Goal: Task Accomplishment & Management: Complete application form

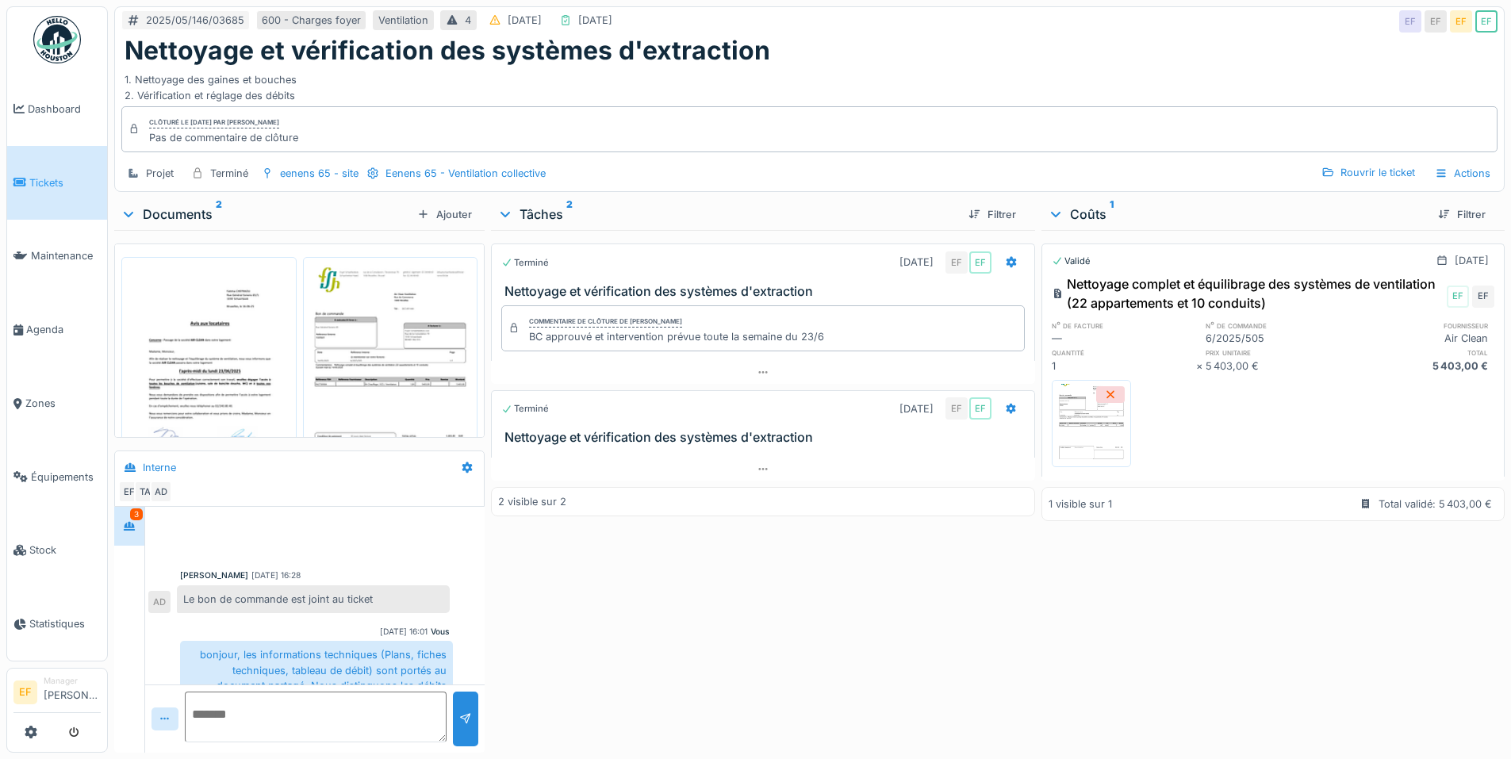
scroll to position [439, 0]
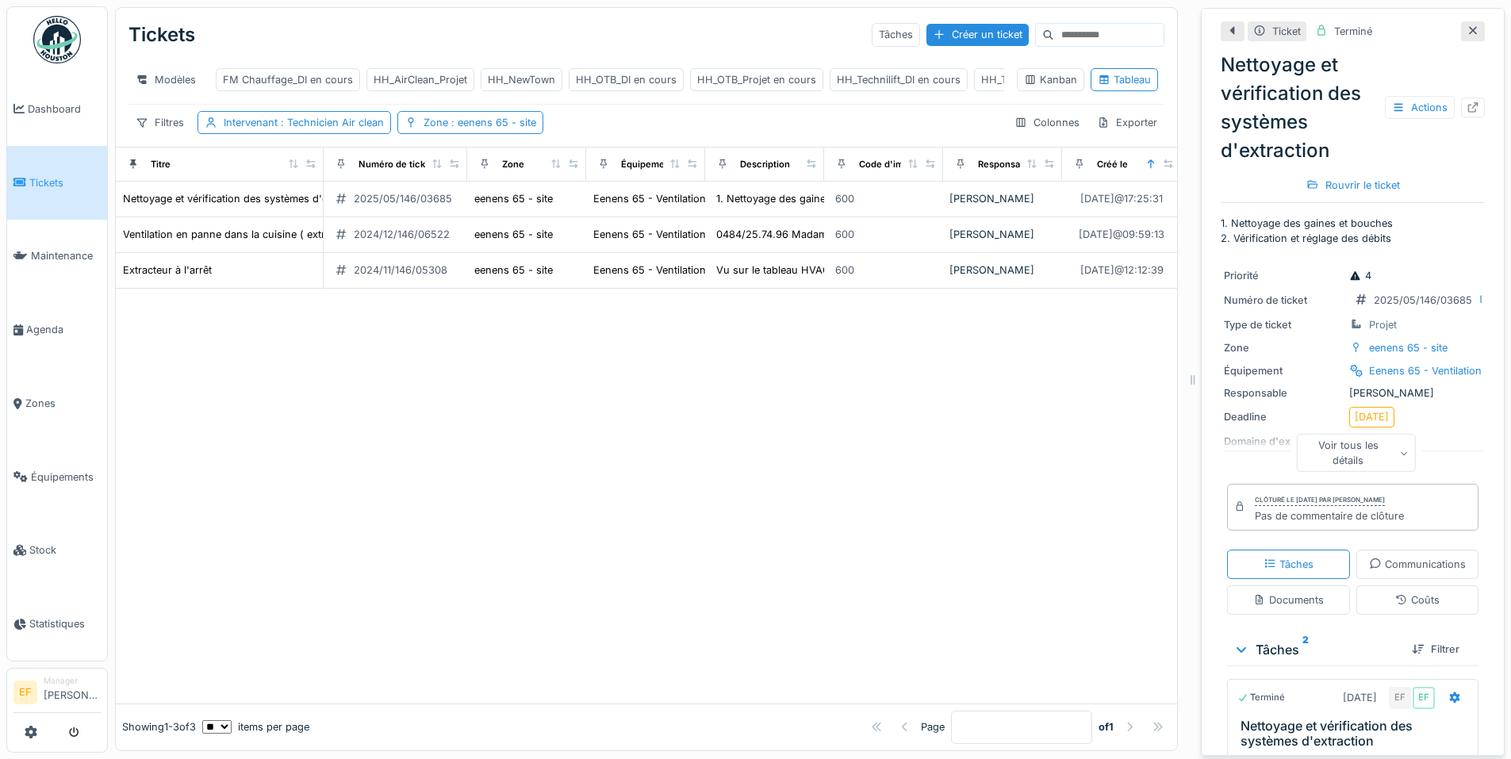
click at [748, 412] on div at bounding box center [647, 496] width 1062 height 415
click at [890, 83] on div "HH_Technilift_DI en cours" at bounding box center [899, 79] width 124 height 15
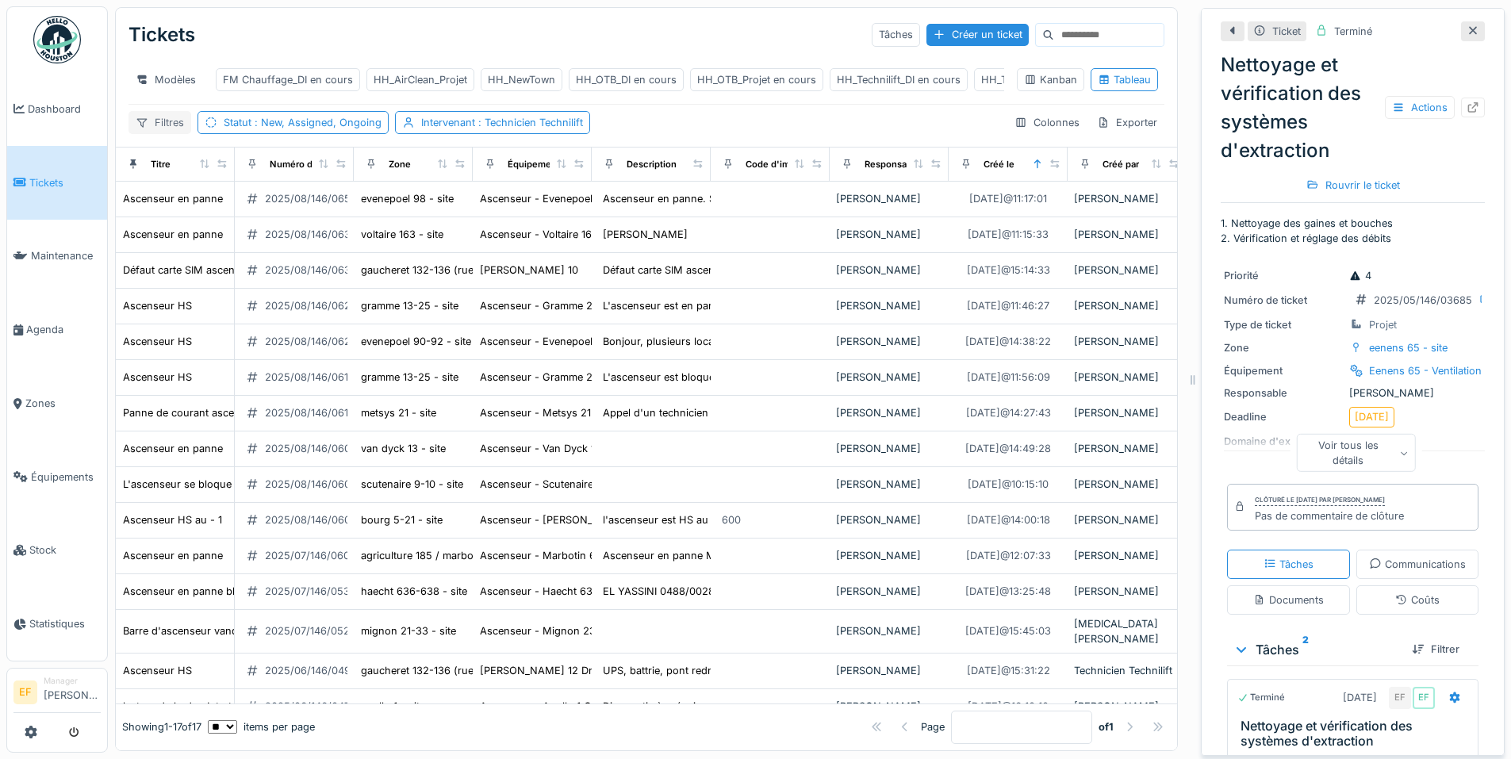
click at [169, 133] on div "Filtres" at bounding box center [160, 122] width 63 height 23
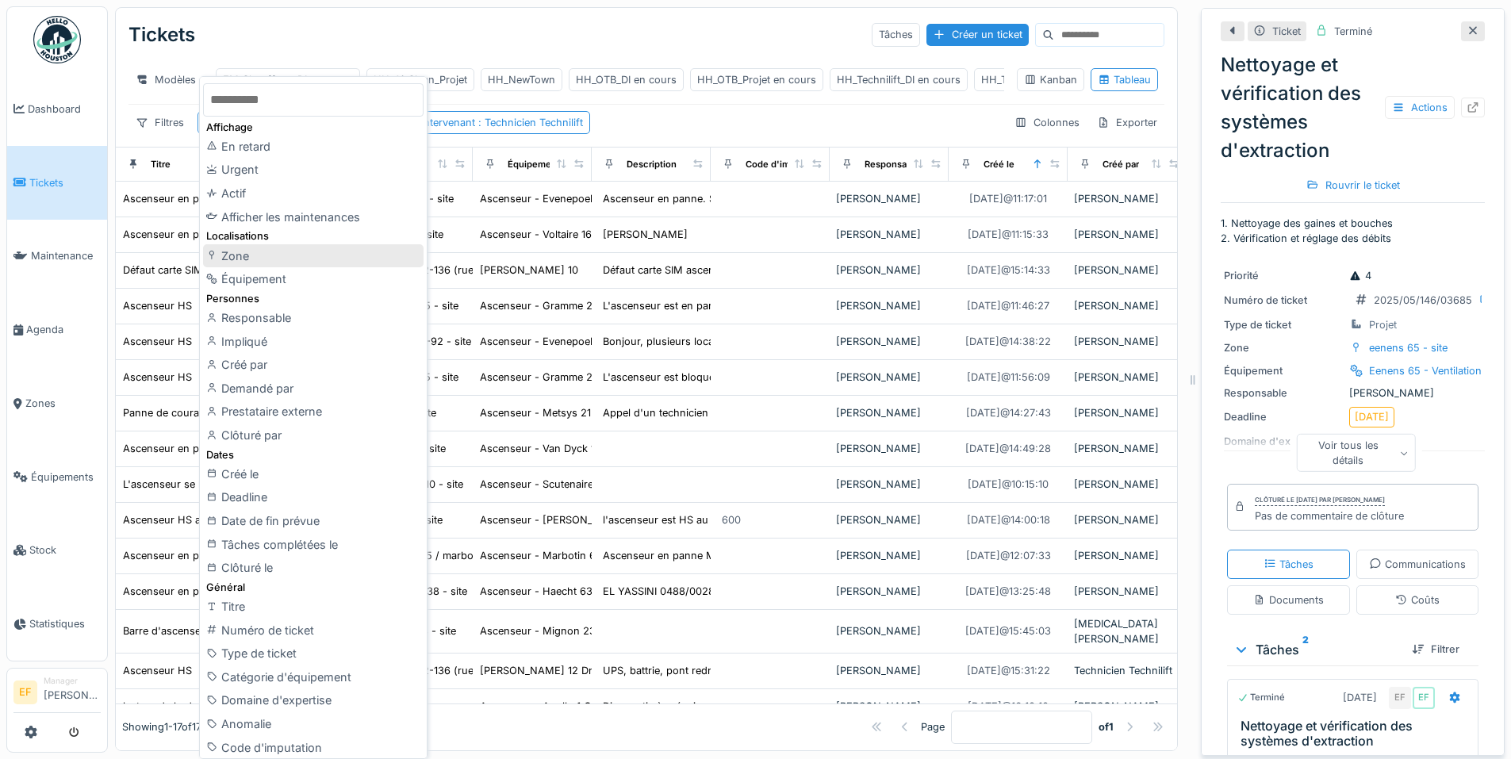
click at [229, 259] on div "Zone" at bounding box center [313, 256] width 221 height 24
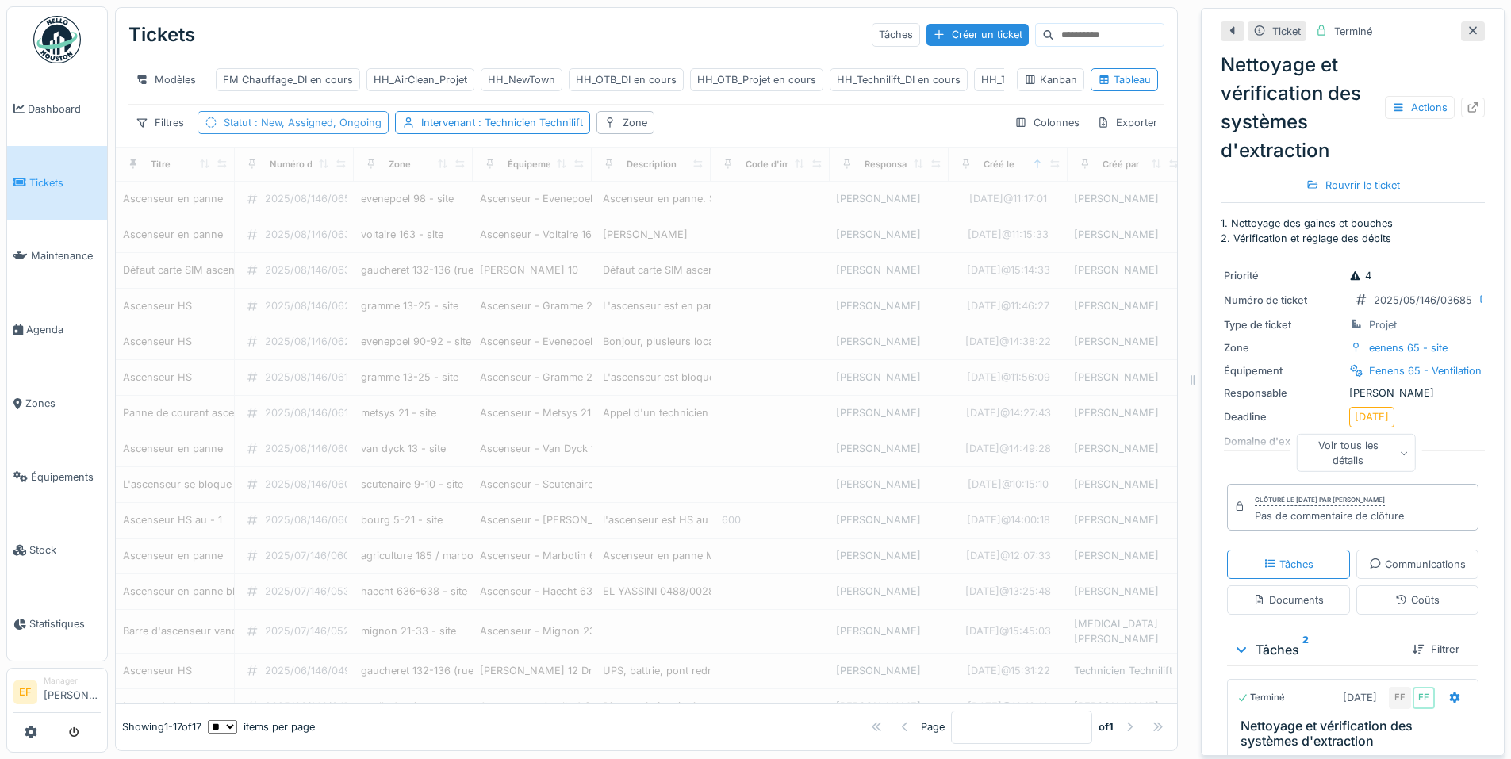
click at [357, 129] on span ": New, Assigned, Ongoing" at bounding box center [317, 123] width 130 height 12
click at [413, 178] on div "Supprimer" at bounding box center [412, 175] width 82 height 21
click at [629, 130] on div "Zone" at bounding box center [635, 122] width 25 height 15
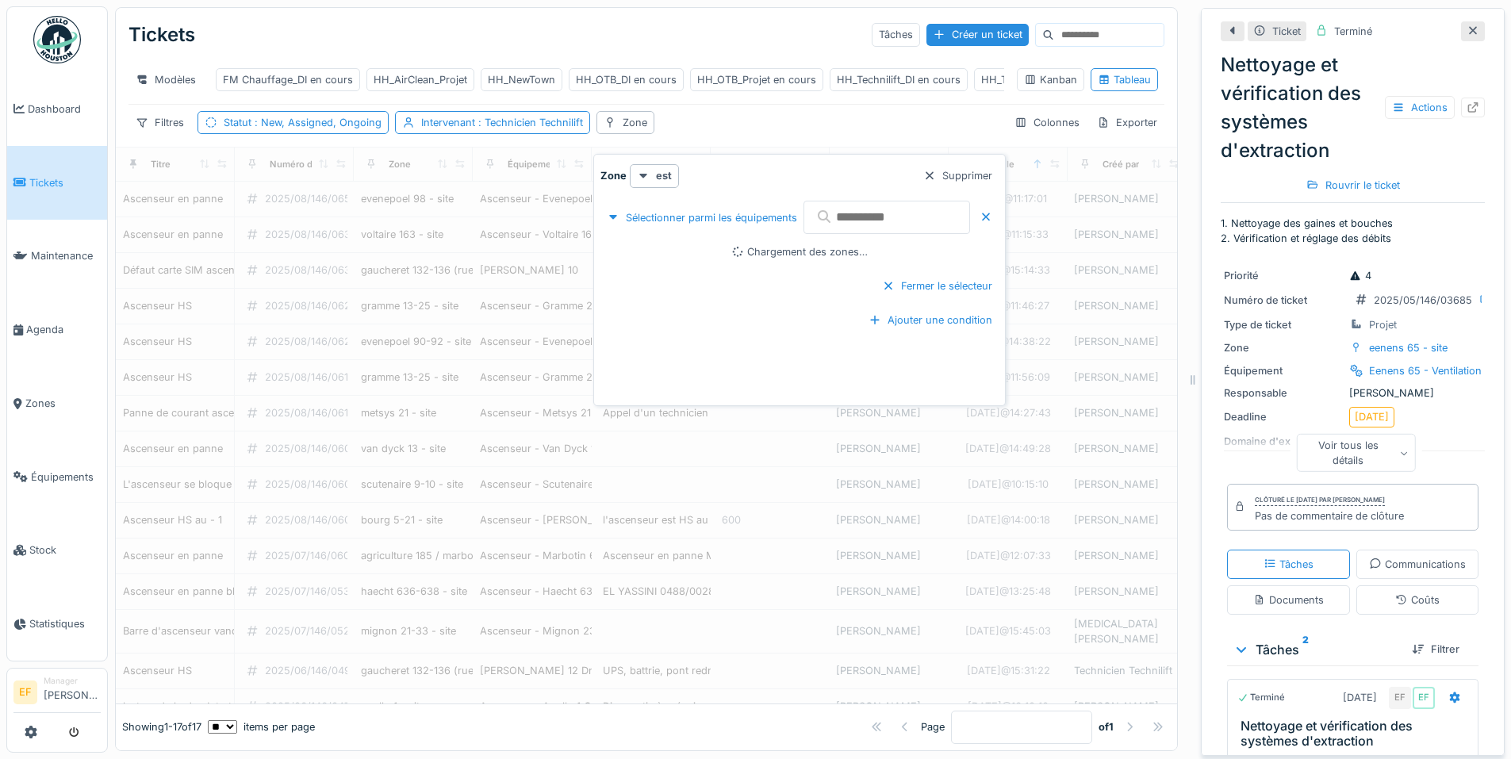
click at [873, 214] on input "text" at bounding box center [887, 217] width 167 height 33
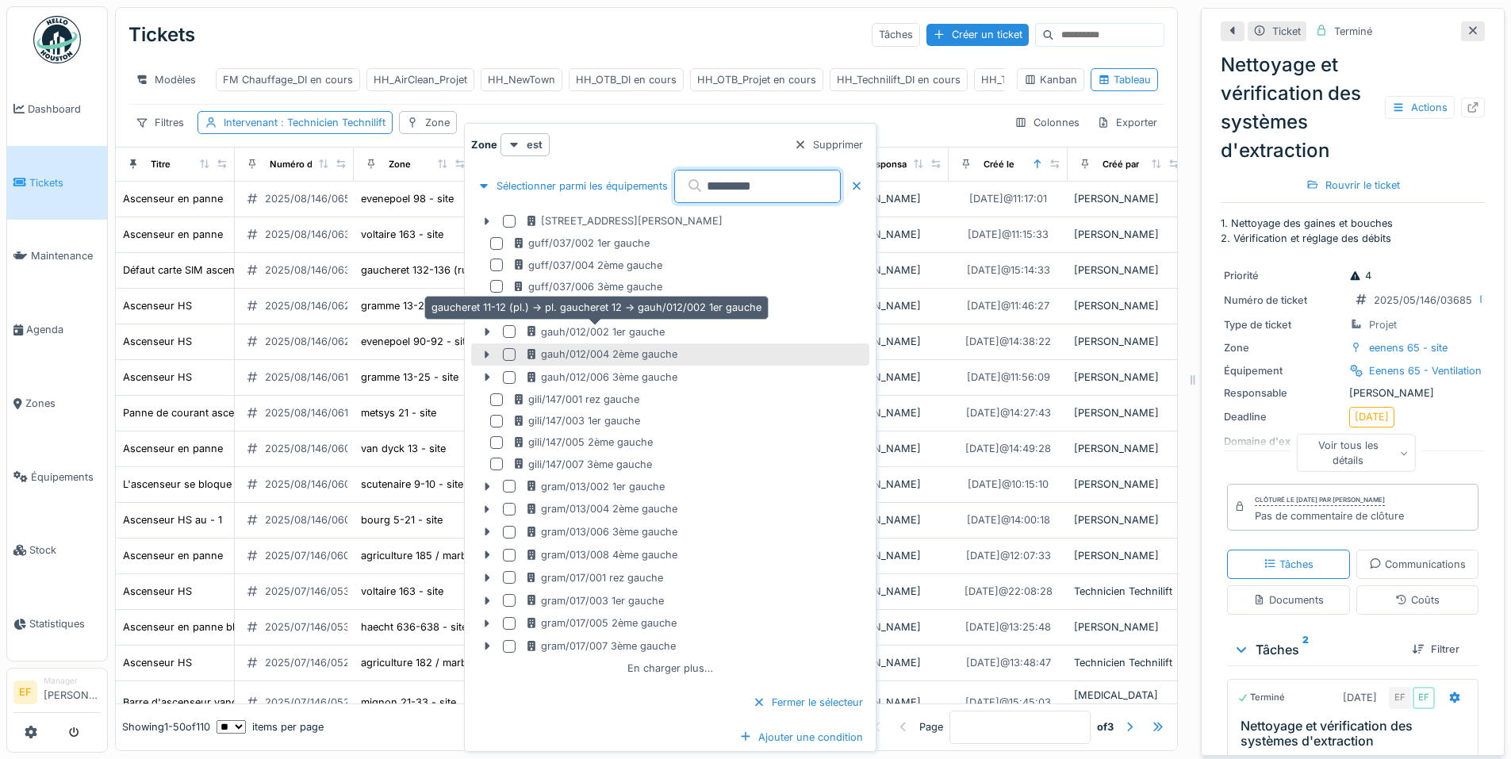
scroll to position [12, 0]
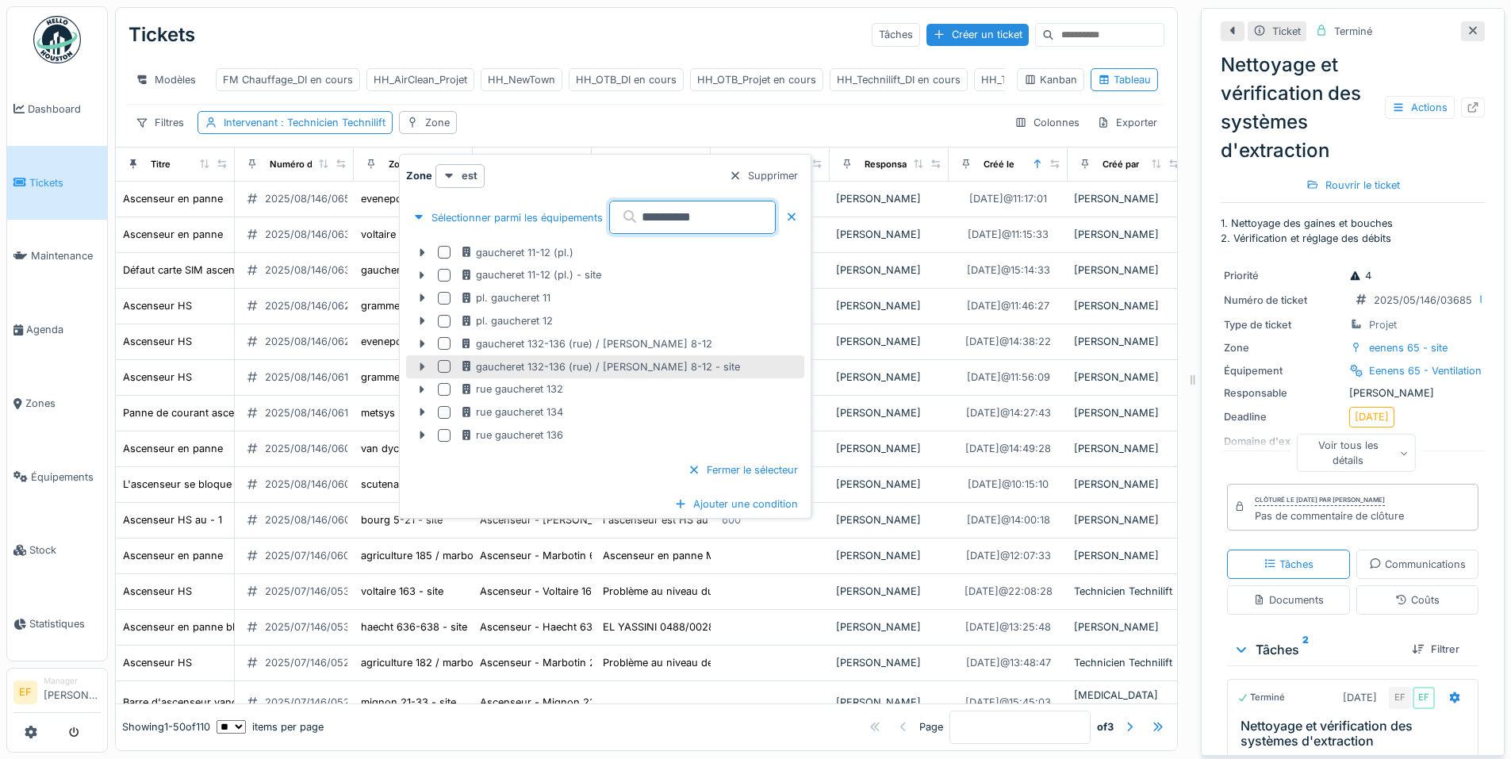
type input "*********"
click at [421, 363] on icon at bounding box center [422, 367] width 5 height 8
click at [443, 360] on div at bounding box center [444, 366] width 13 height 13
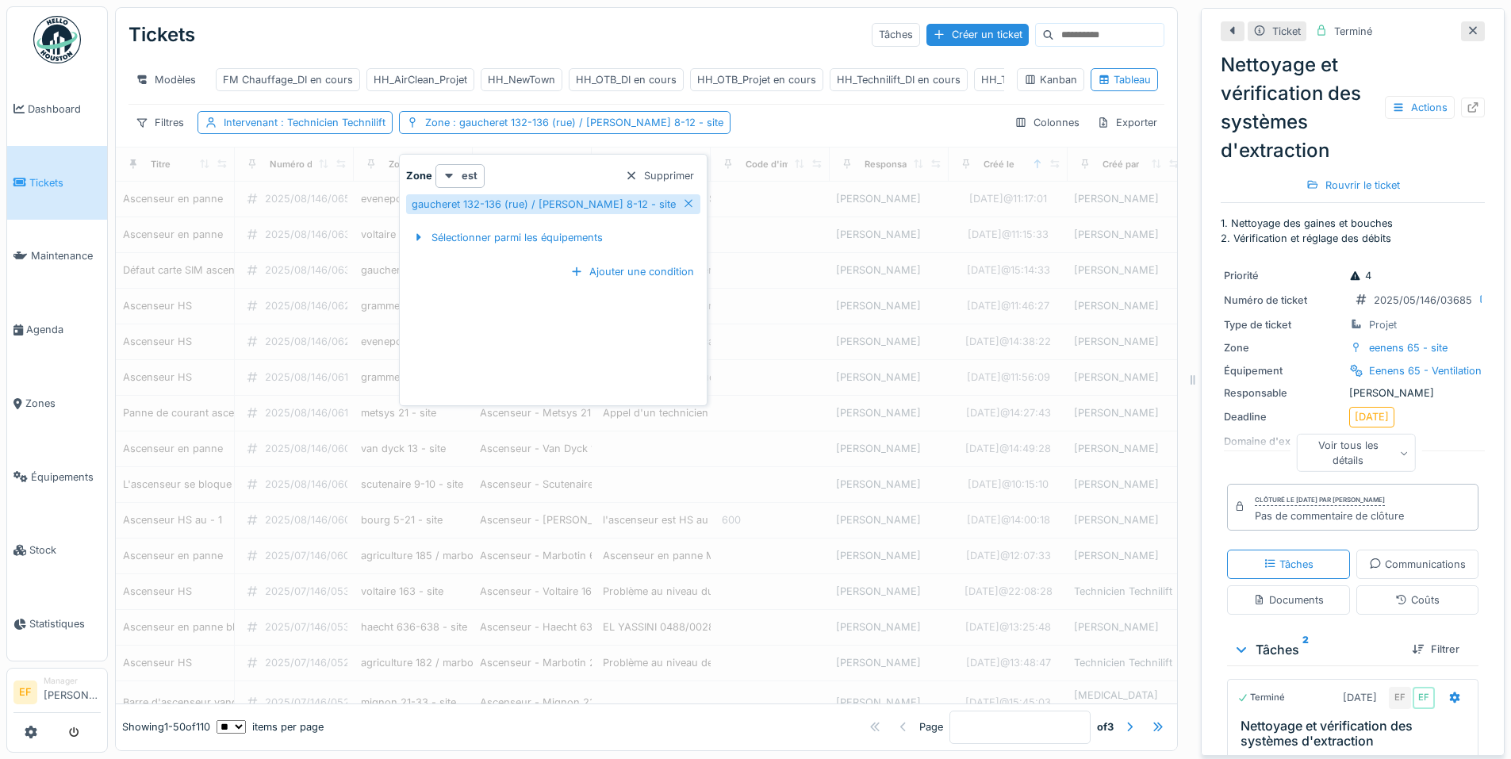
scroll to position [0, 0]
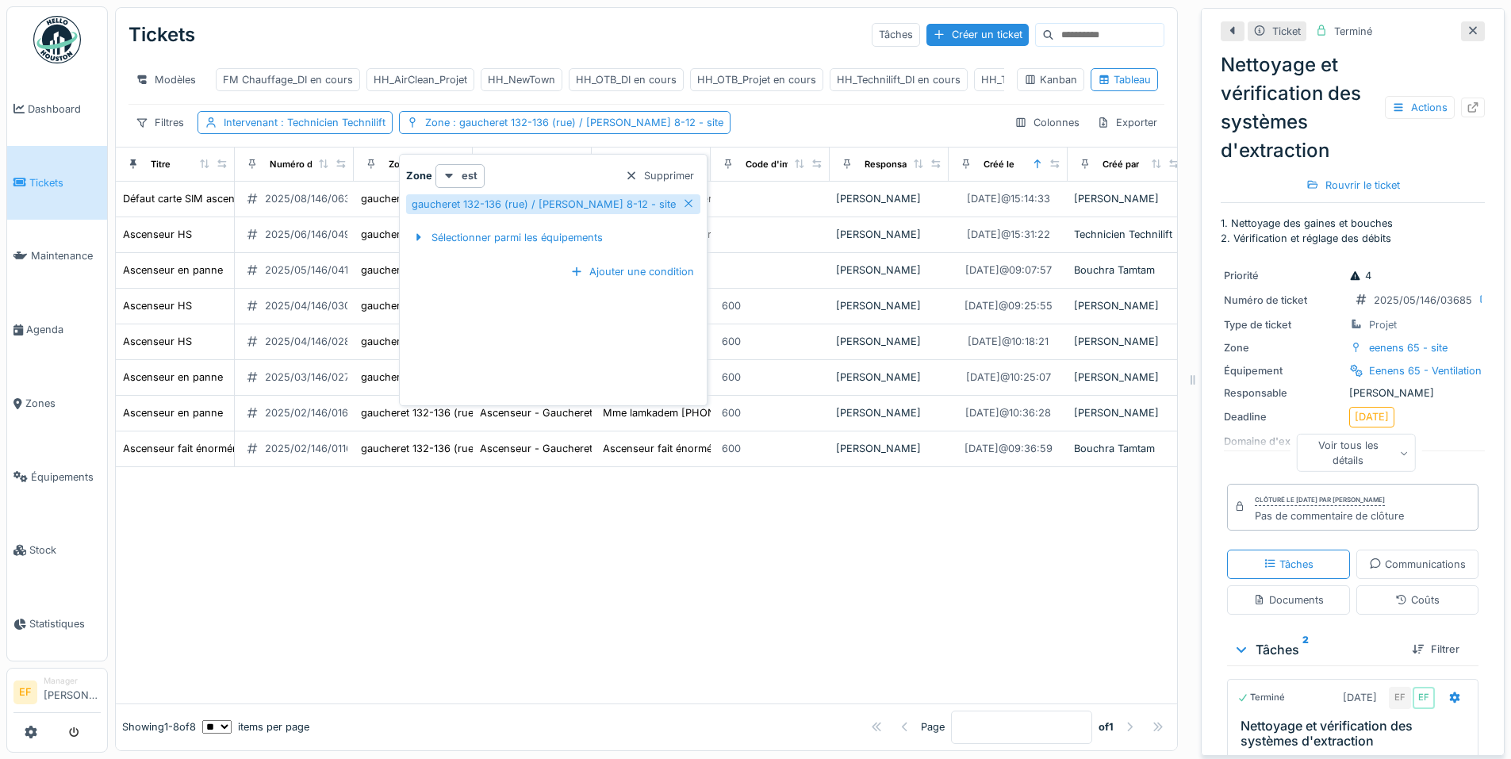
click at [783, 147] on div "Tickets Tâches Créer un ticket Modèles FM Chauffage_DI en cours HH_AirClean_Pro…" at bounding box center [647, 77] width 1062 height 139
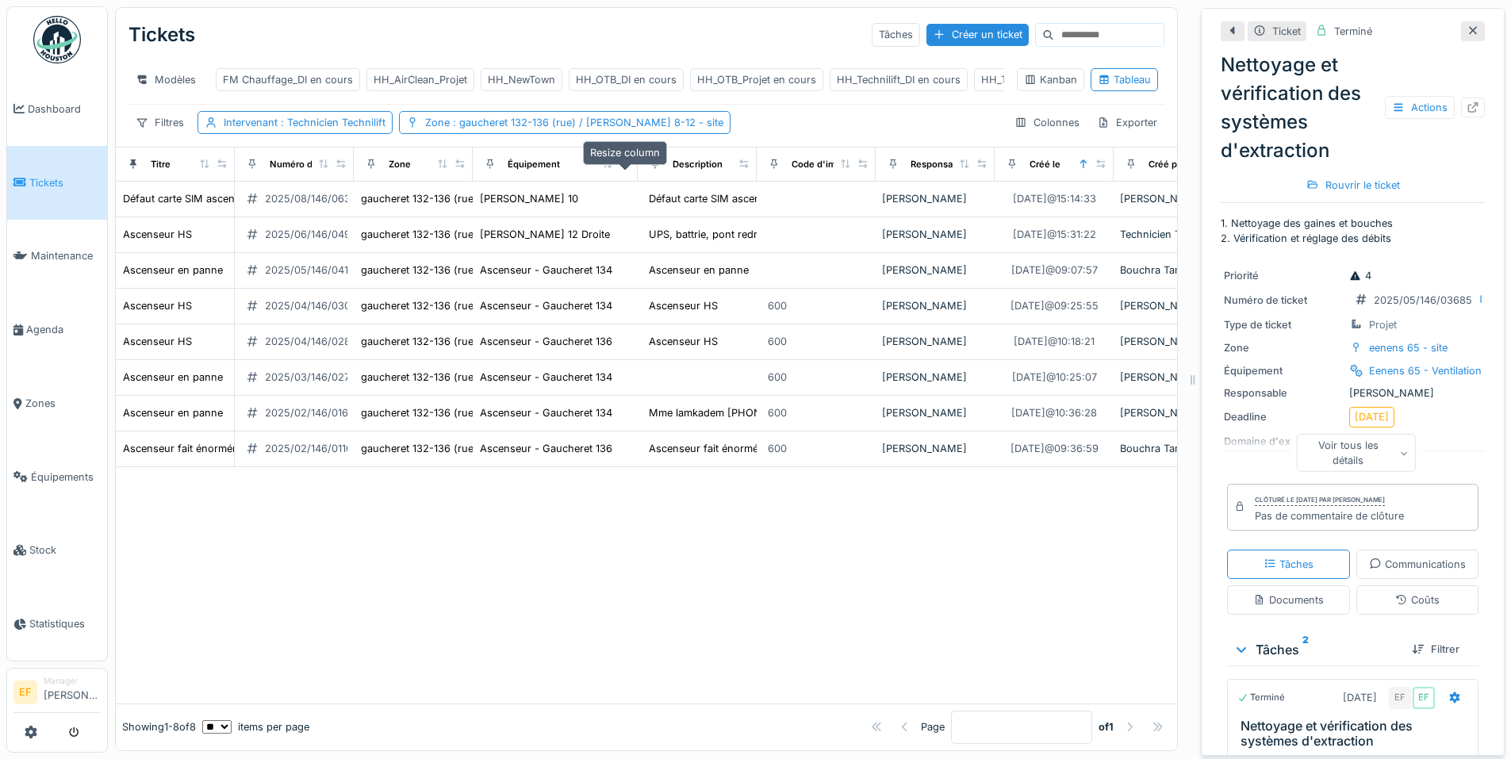
drag, startPoint x: 582, startPoint y: 179, endPoint x: 628, endPoint y: 180, distance: 46.0
click at [628, 171] on div at bounding box center [625, 164] width 11 height 13
click at [405, 570] on div at bounding box center [647, 585] width 1062 height 236
click at [547, 129] on span ": gaucheret 132-136 (rue) / thomas 8-12 - site" at bounding box center [587, 123] width 274 height 12
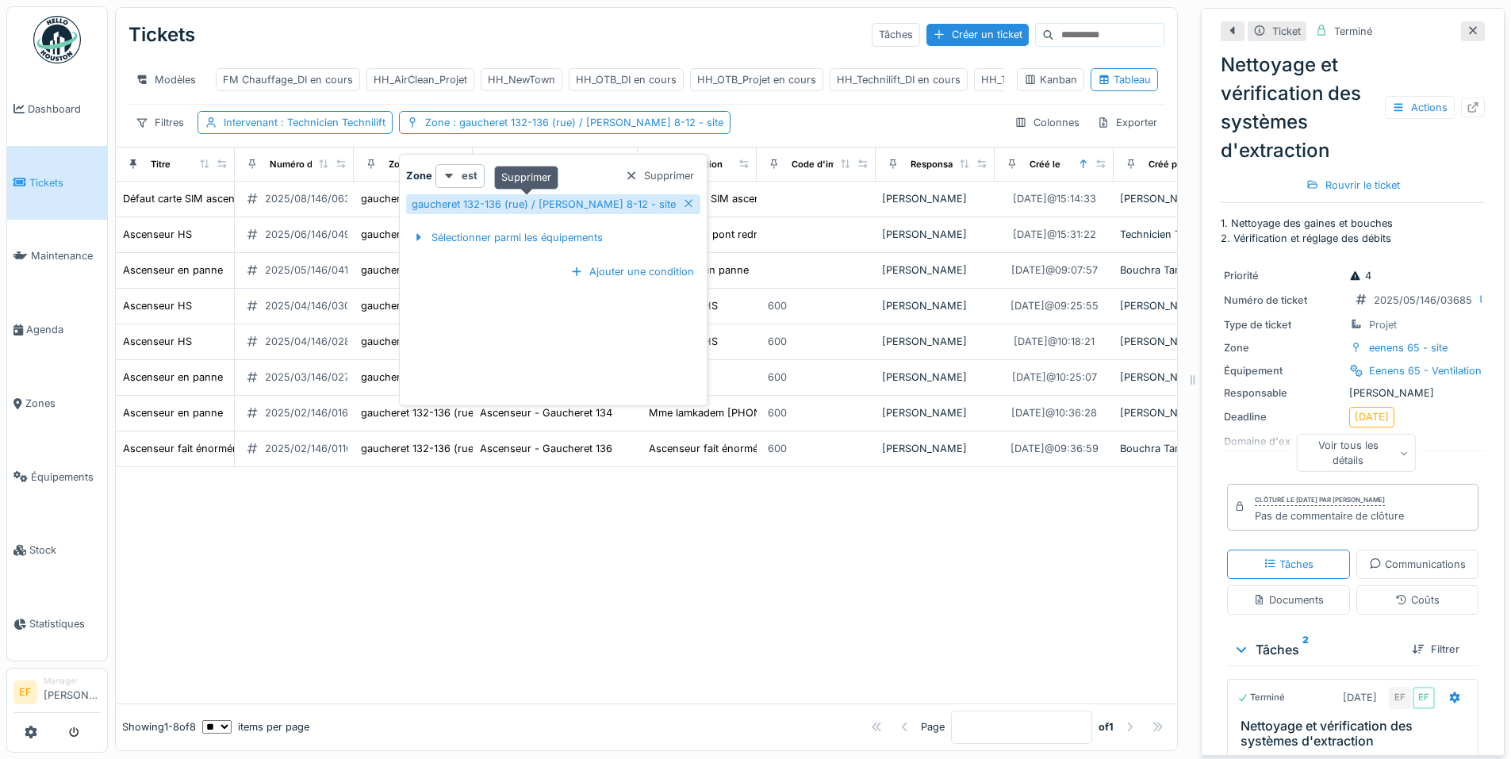
click at [682, 199] on icon at bounding box center [688, 203] width 13 height 10
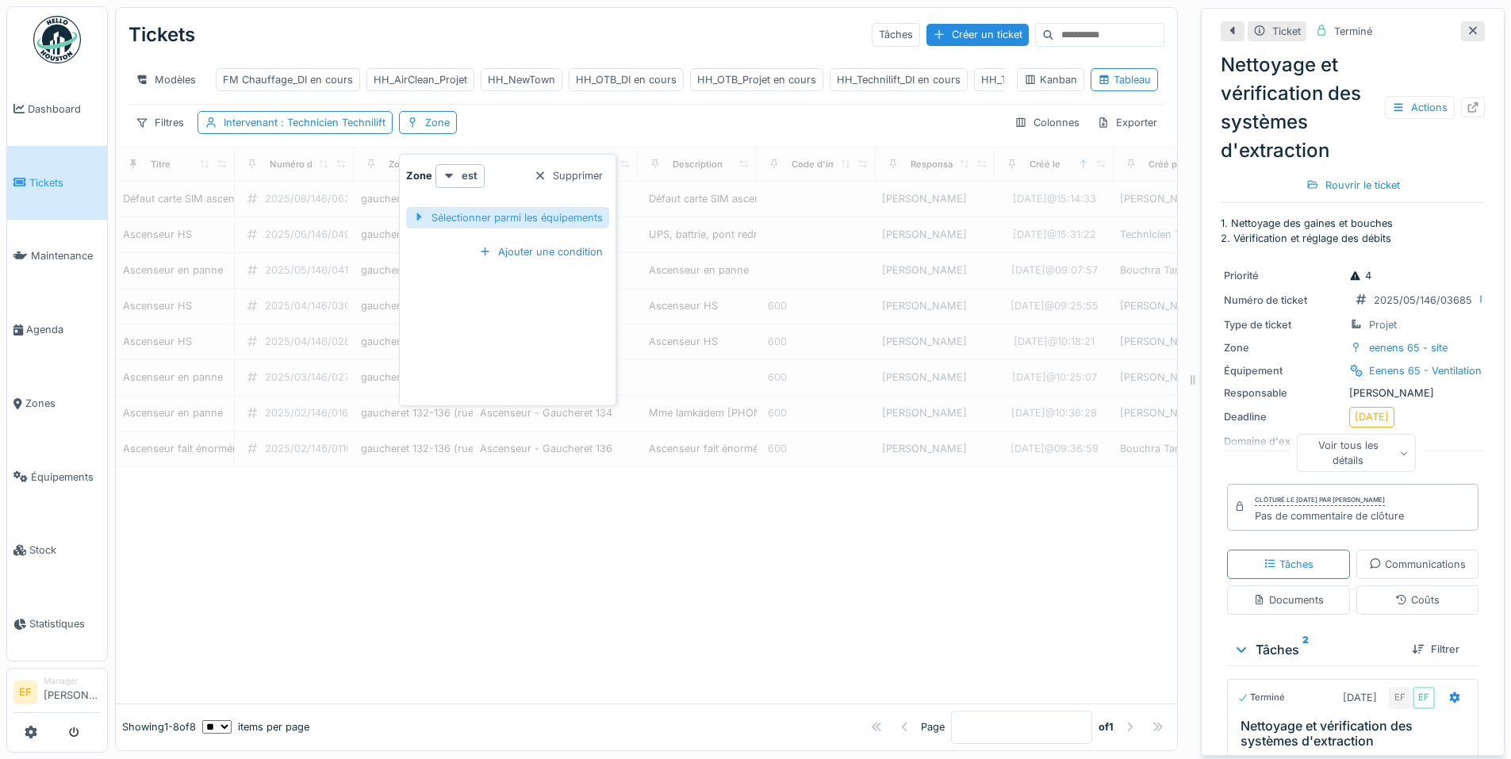
click at [498, 220] on div "Sélectionner parmi les équipements" at bounding box center [507, 217] width 203 height 21
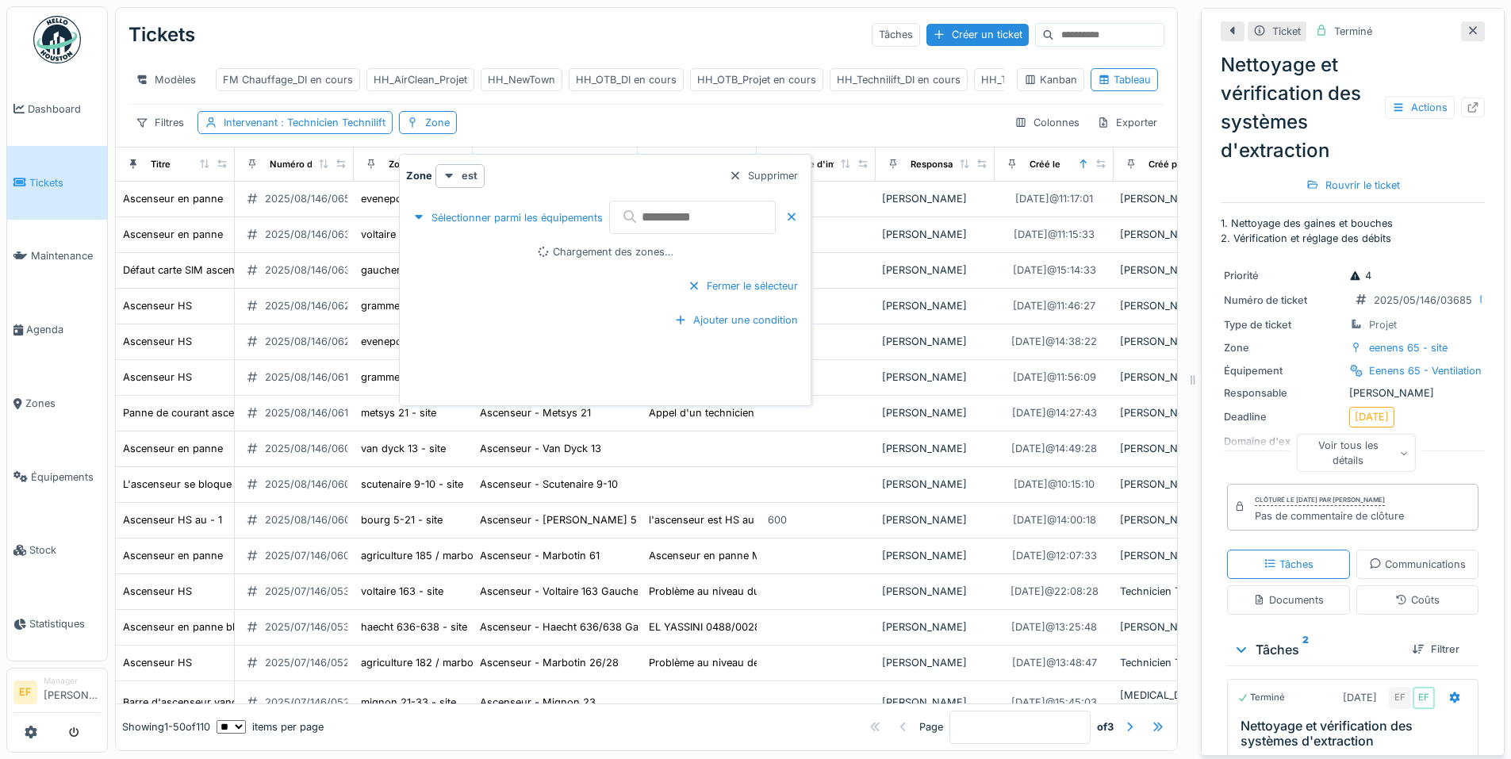
click at [678, 210] on input "text" at bounding box center [692, 217] width 167 height 33
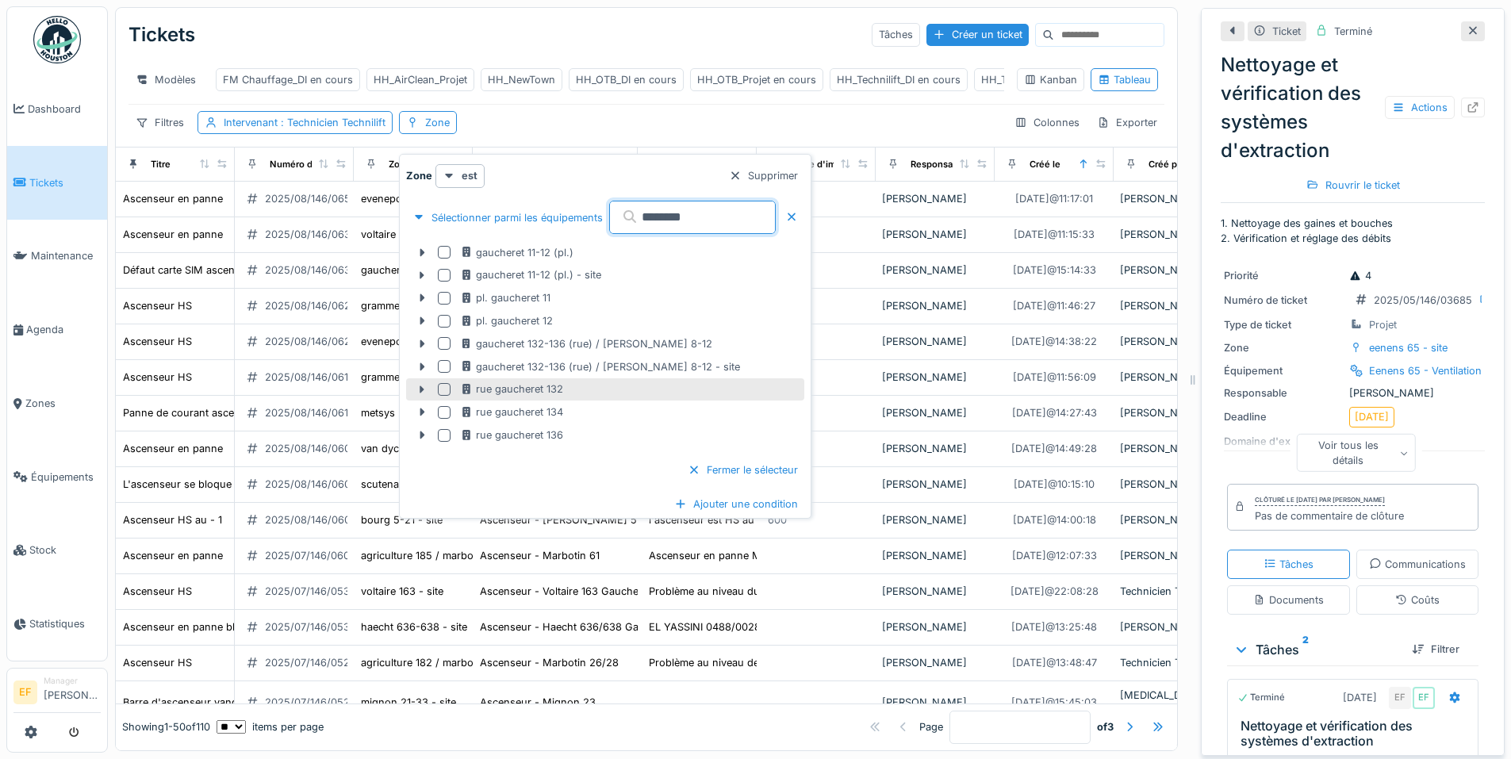
type input "********"
click at [447, 389] on div at bounding box center [444, 389] width 13 height 13
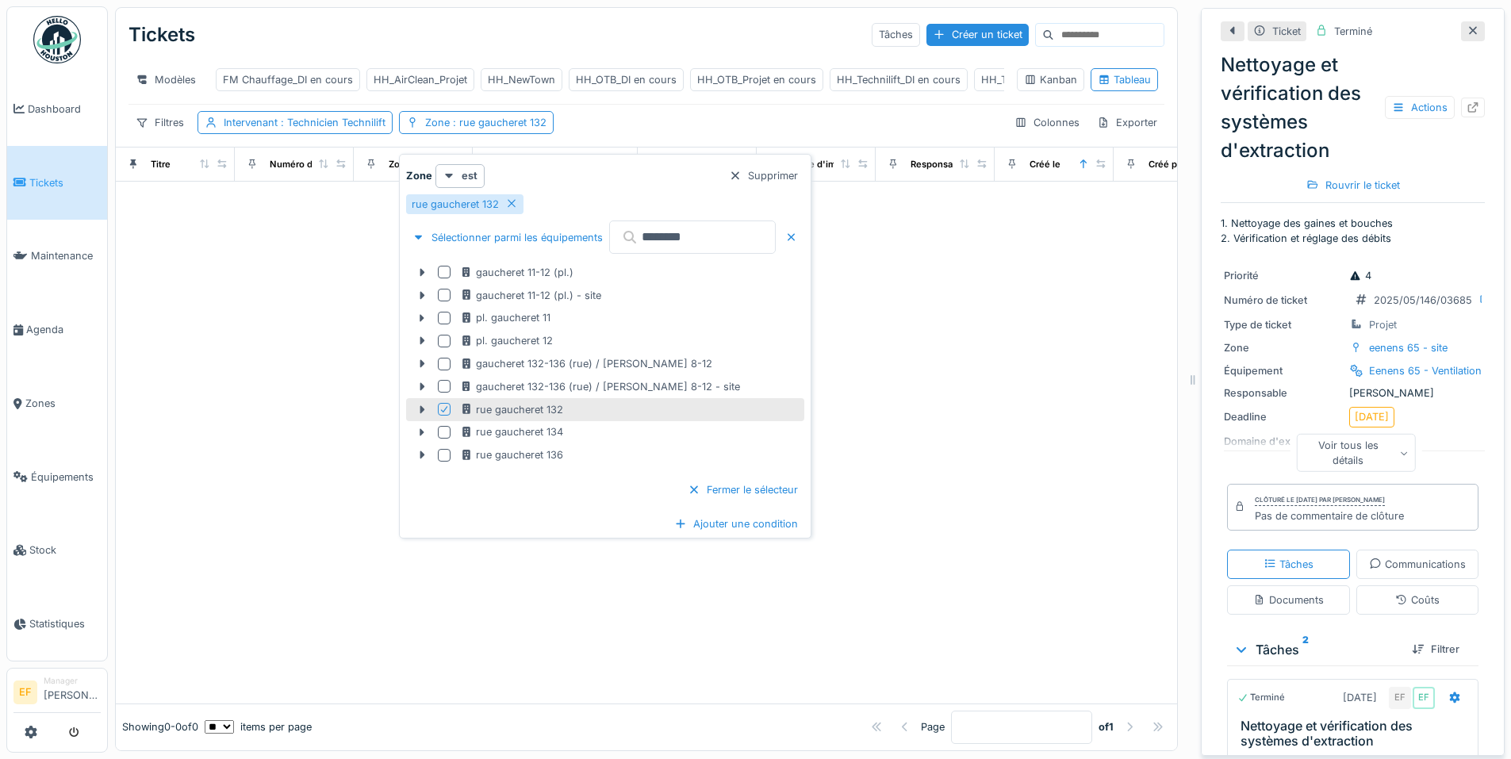
click at [1020, 301] on div at bounding box center [647, 443] width 1062 height 522
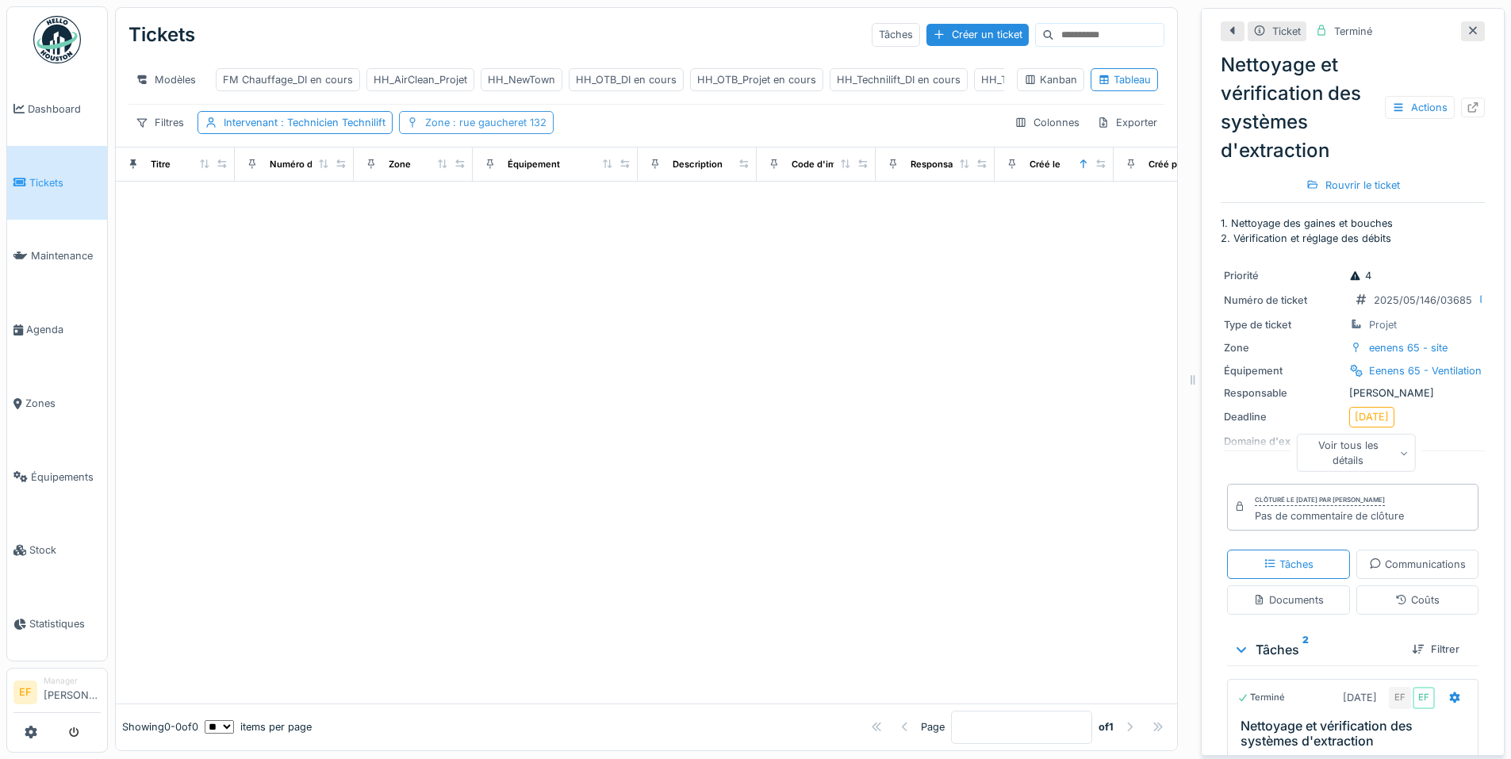
click at [486, 129] on span ": rue gaucheret 132" at bounding box center [498, 123] width 97 height 12
click at [511, 209] on icon at bounding box center [511, 203] width 13 height 10
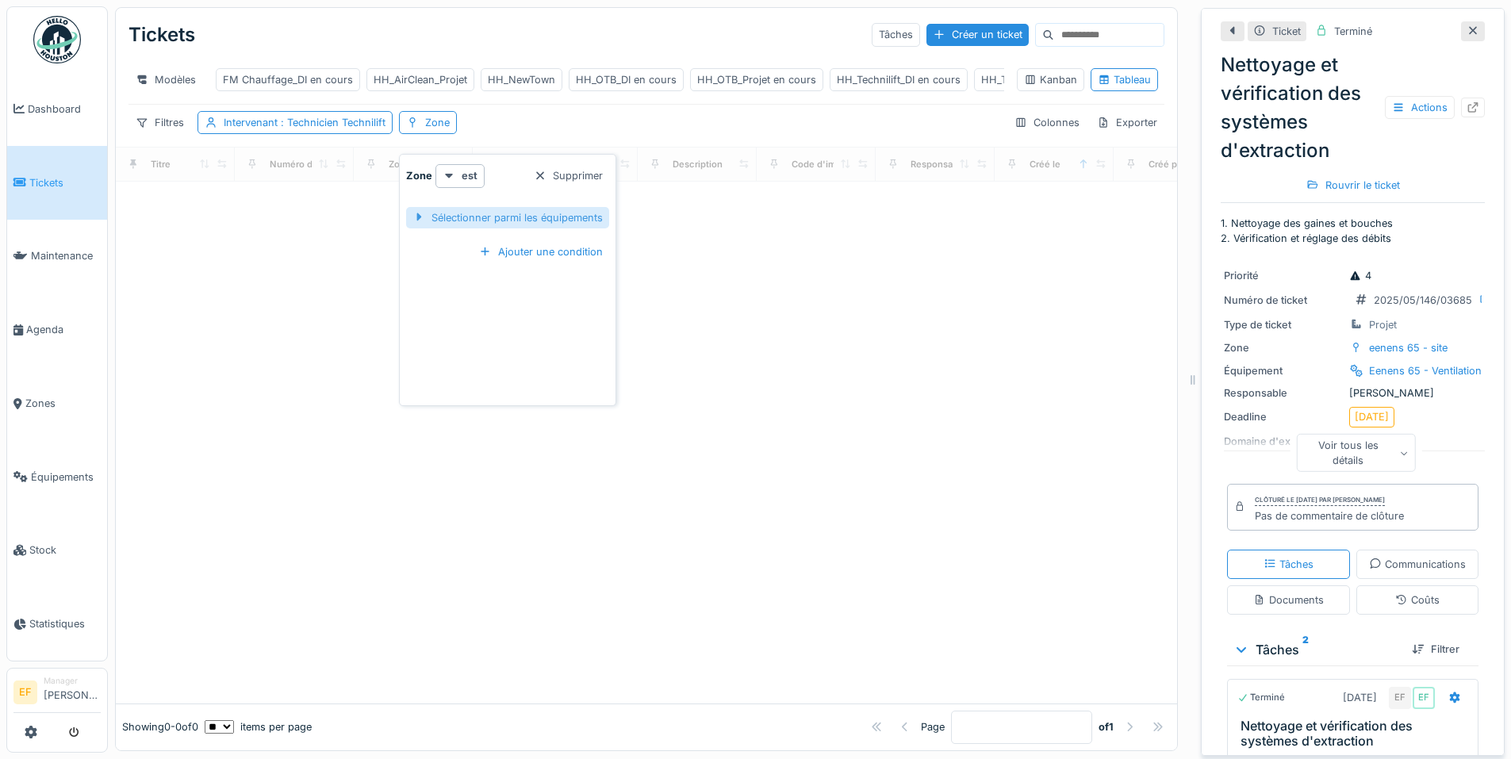
click at [540, 221] on div "Sélectionner parmi les équipements" at bounding box center [507, 217] width 203 height 21
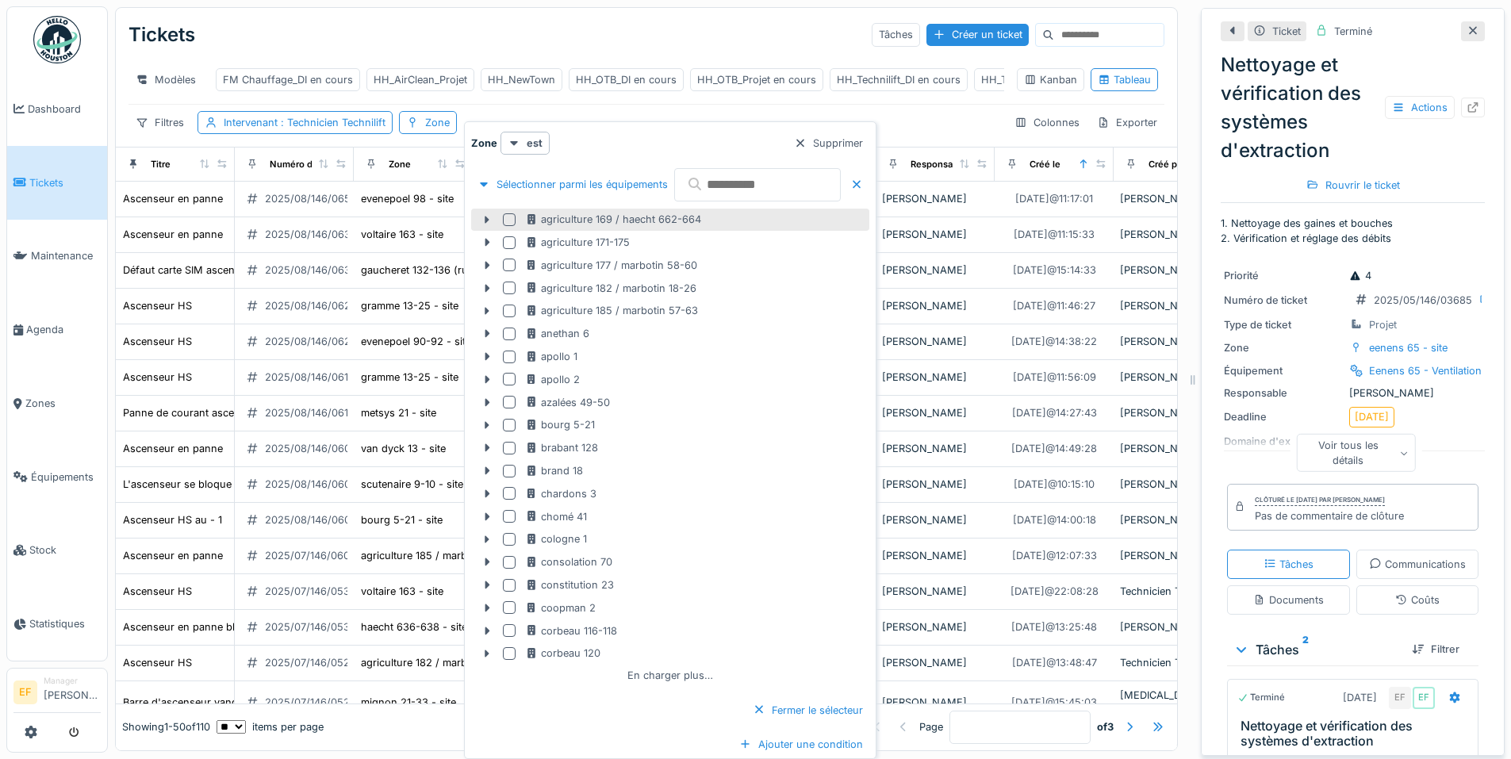
click at [710, 212] on div "agriculture 169 / haecht 662-664" at bounding box center [695, 219] width 341 height 15
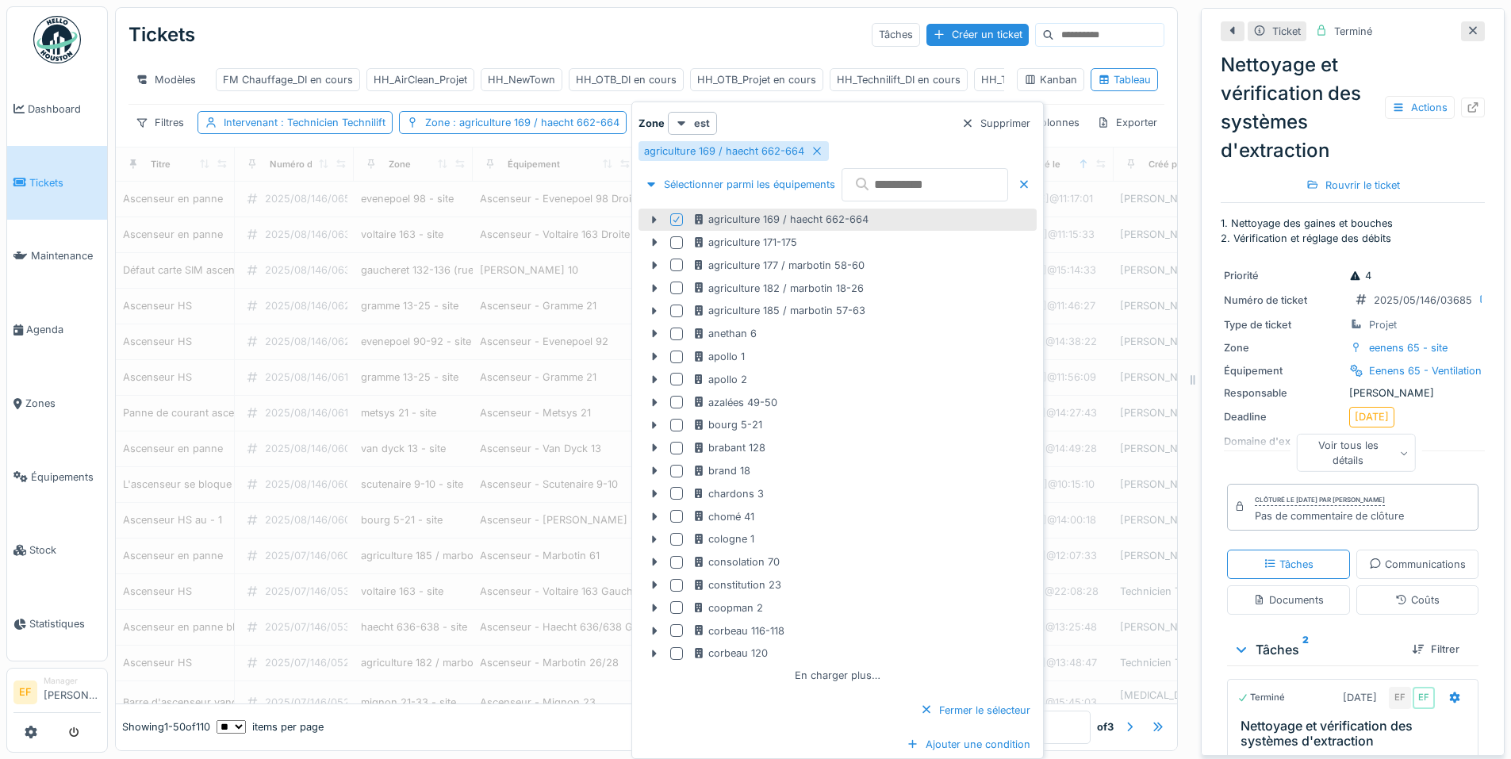
click at [905, 175] on input "text" at bounding box center [925, 184] width 167 height 33
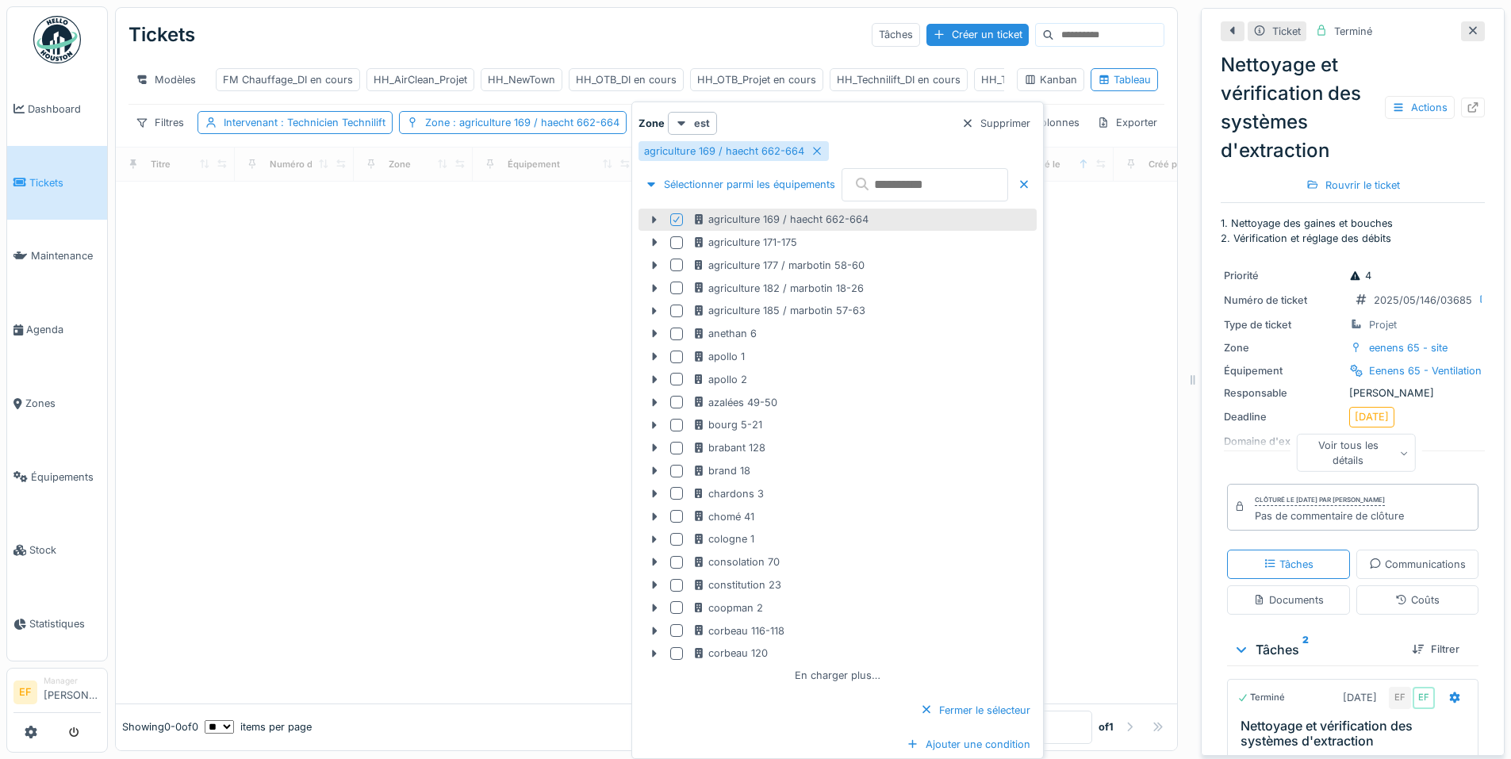
click at [676, 217] on icon at bounding box center [677, 220] width 10 height 8
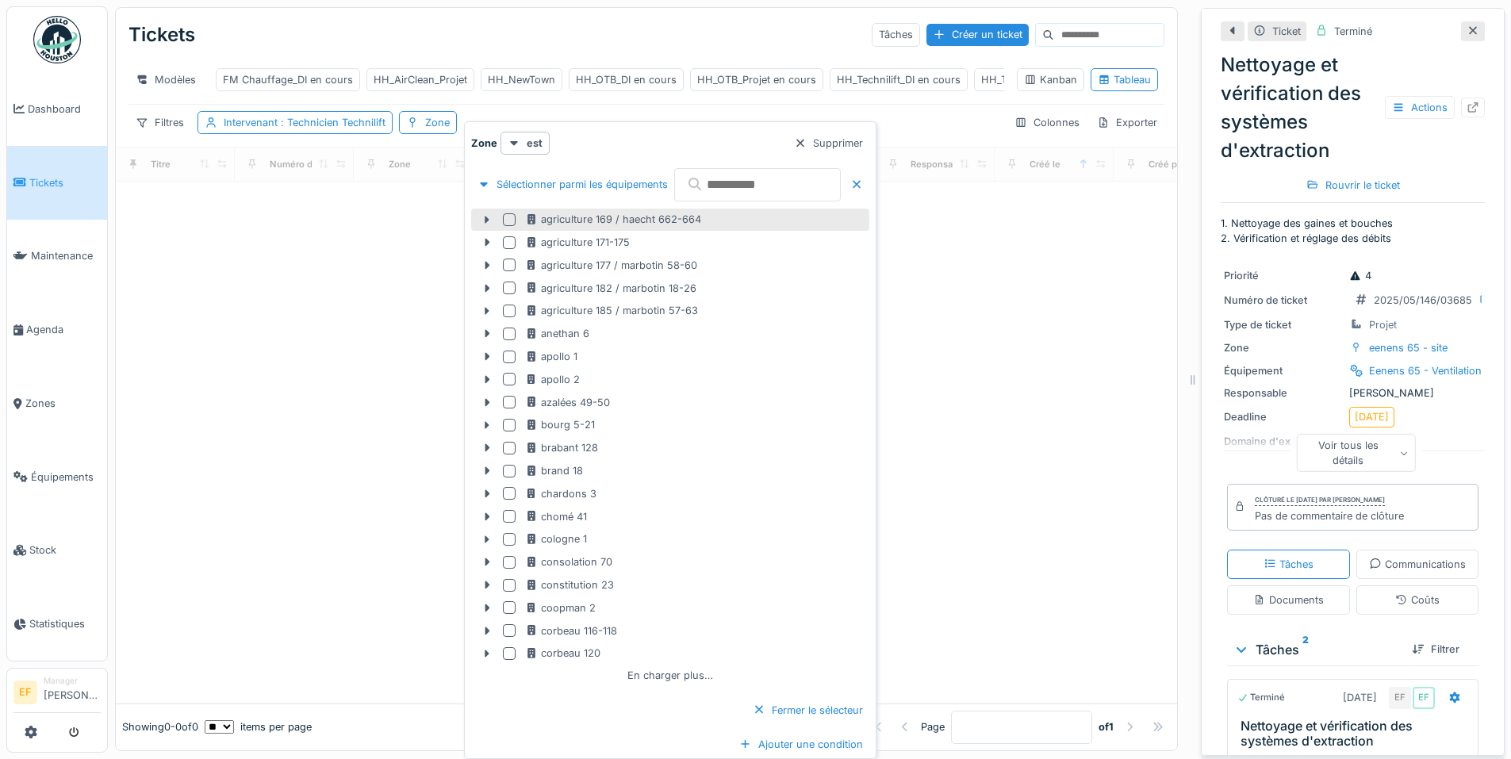
click at [771, 186] on input "text" at bounding box center [757, 184] width 167 height 33
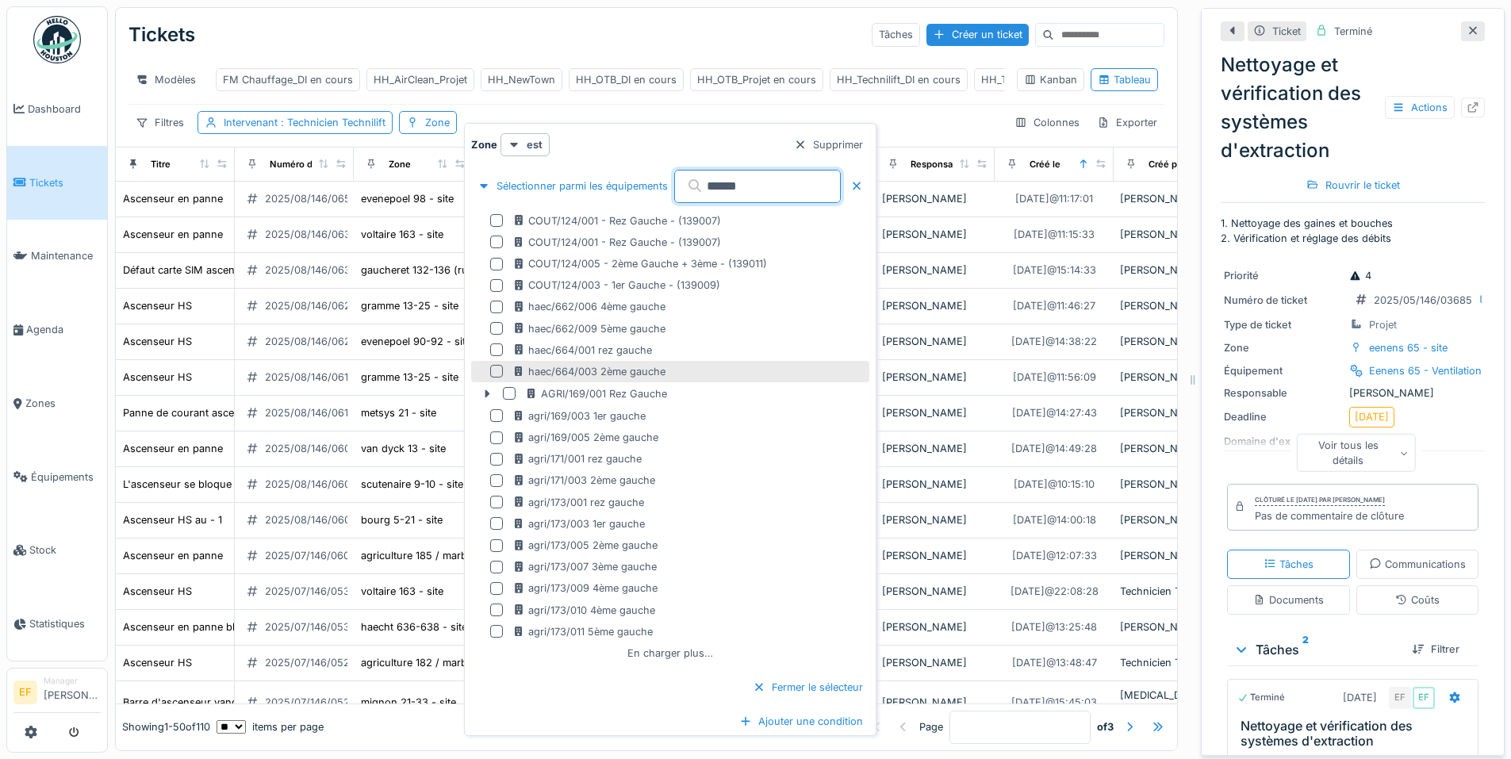
scroll to position [12, 0]
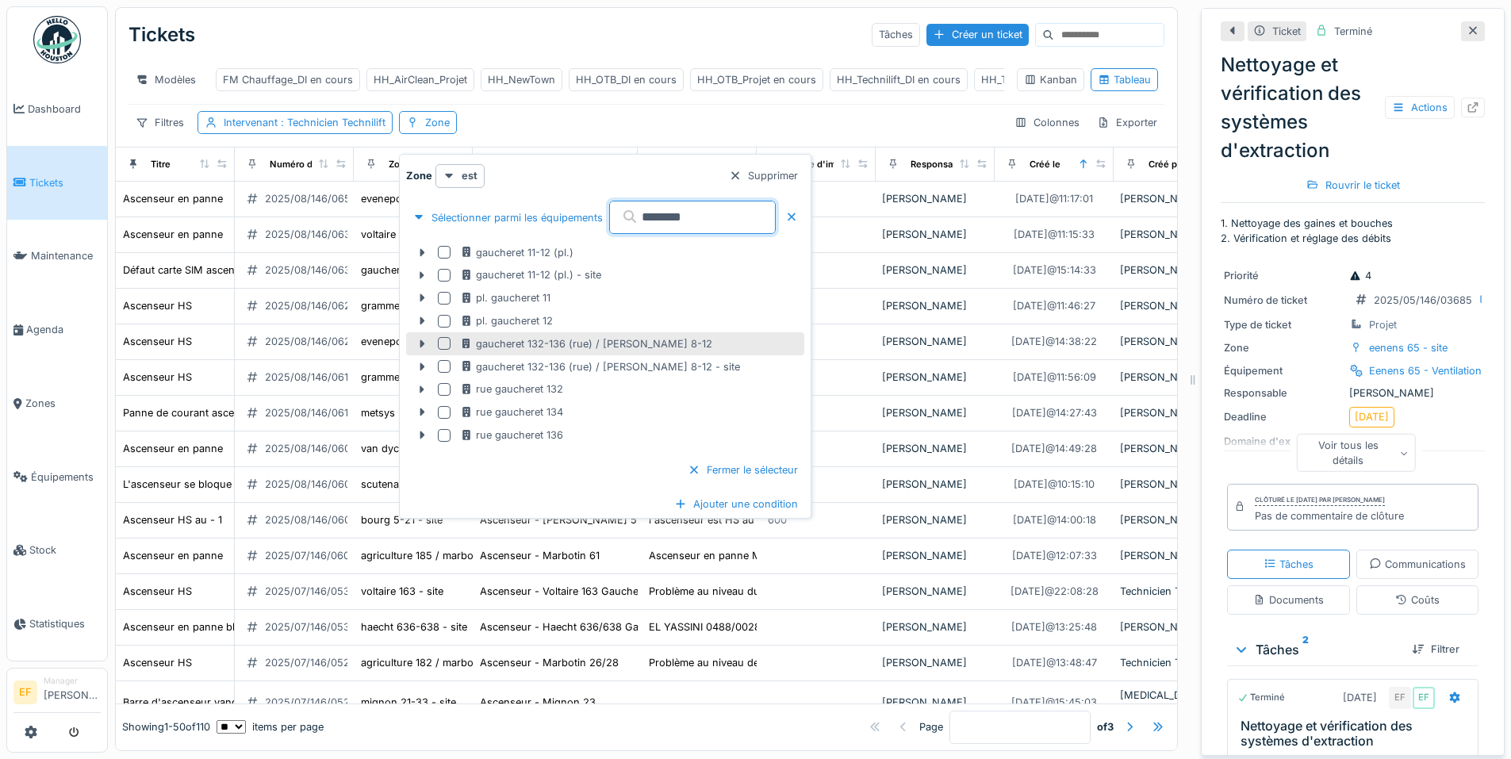
type input "********"
click at [443, 337] on div at bounding box center [444, 343] width 13 height 13
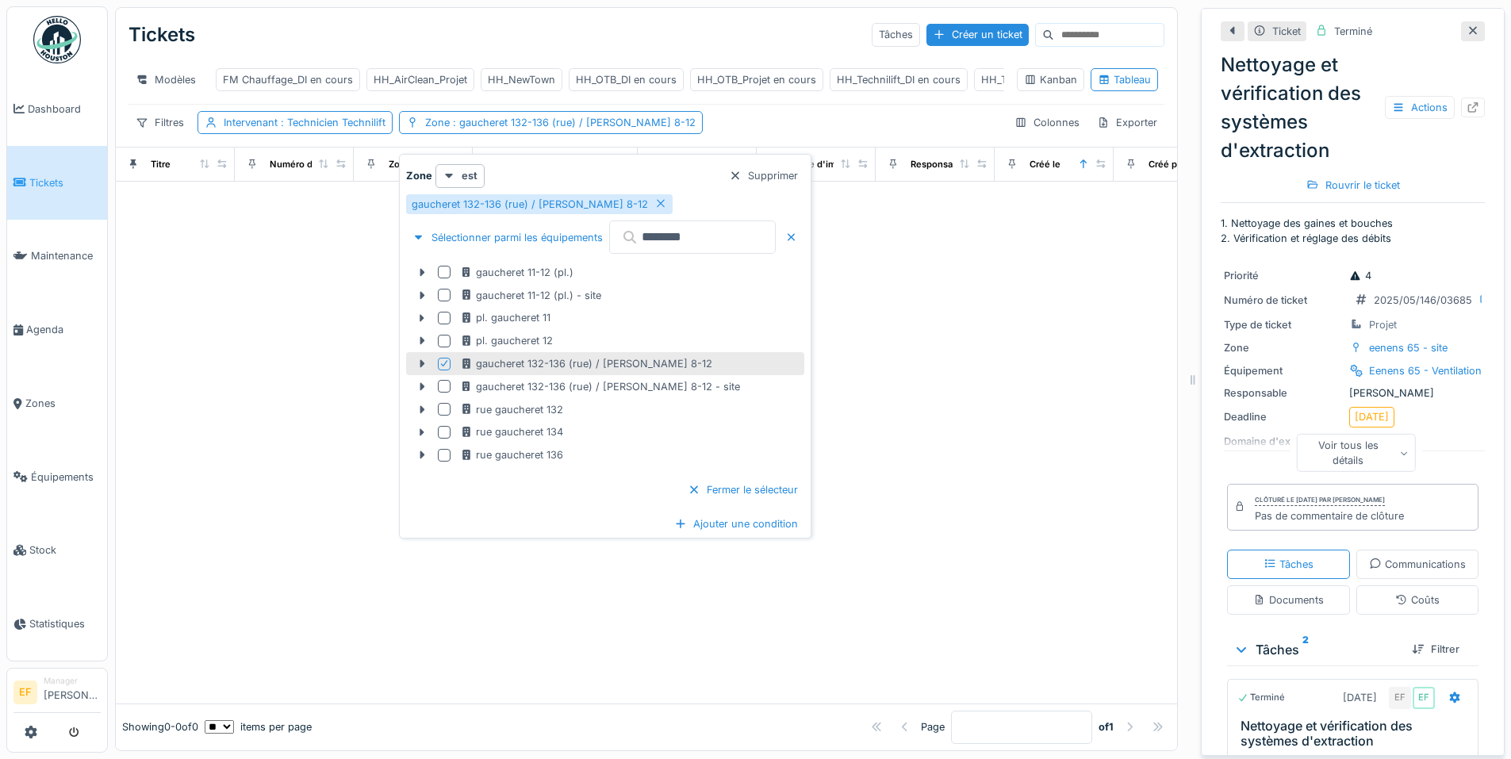
click at [444, 359] on icon at bounding box center [445, 363] width 10 height 8
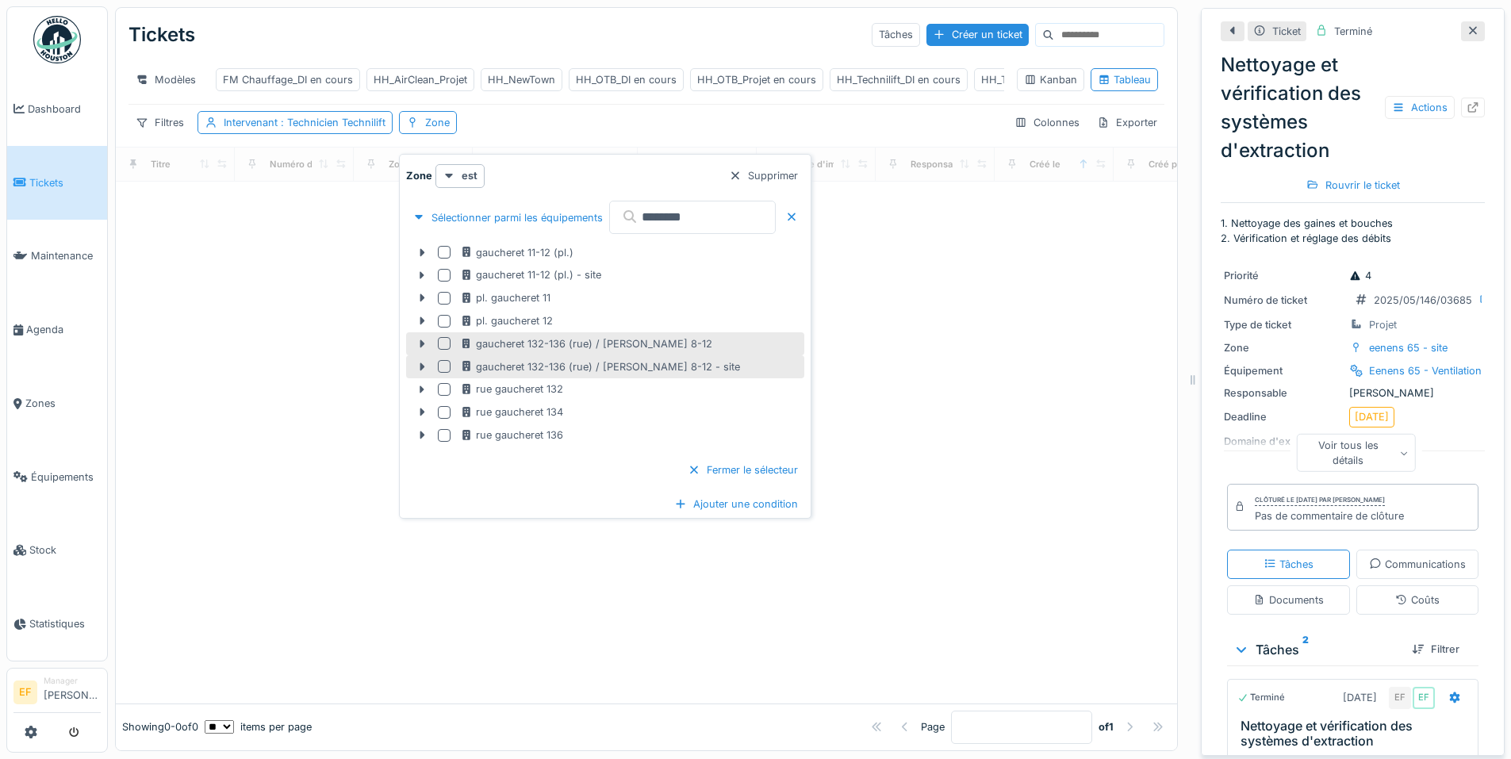
click at [441, 360] on div at bounding box center [444, 366] width 13 height 13
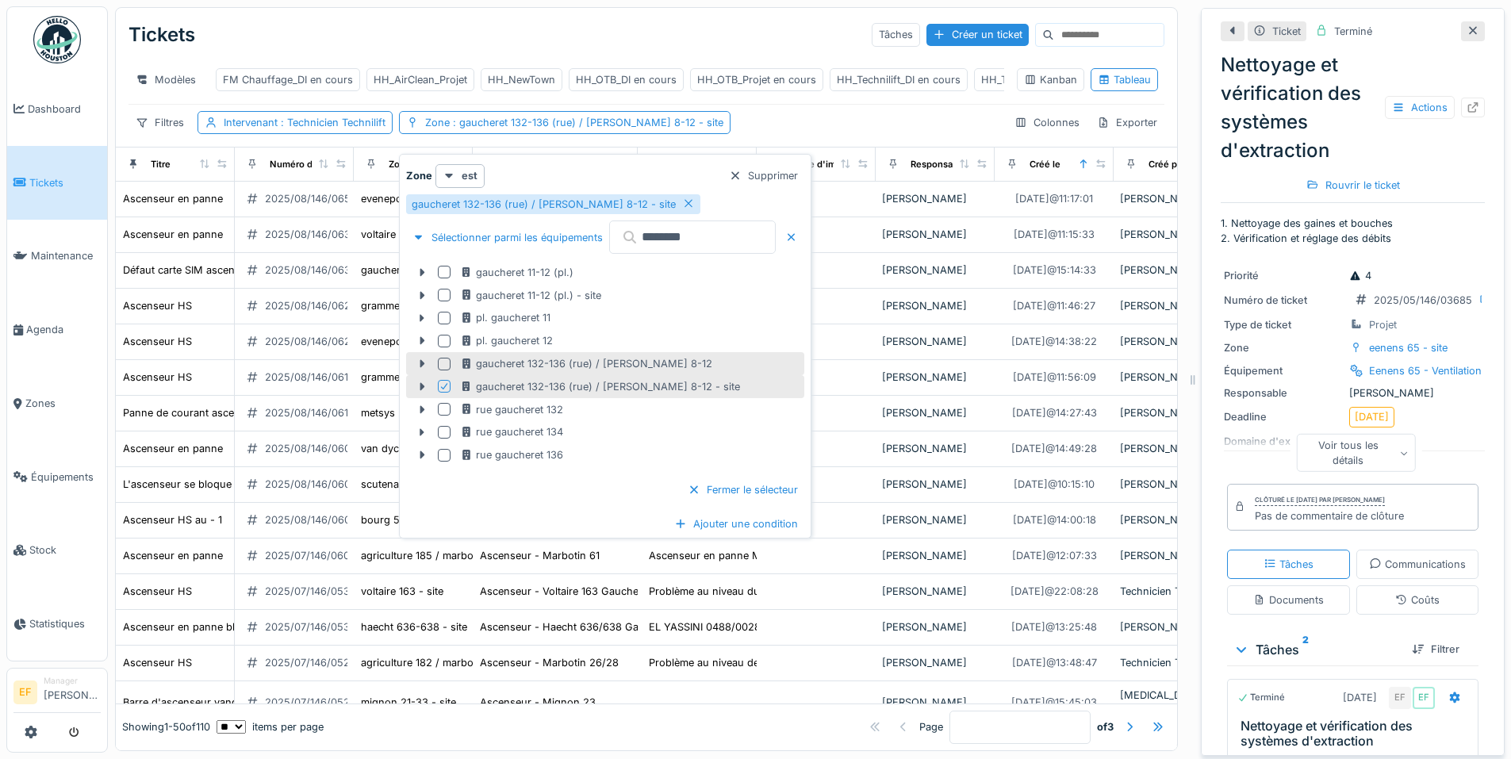
click at [762, 121] on div "Filtres Intervenant : Technicien Technilift Zone : gaucheret 132-136 (rue) / th…" at bounding box center [647, 122] width 1036 height 23
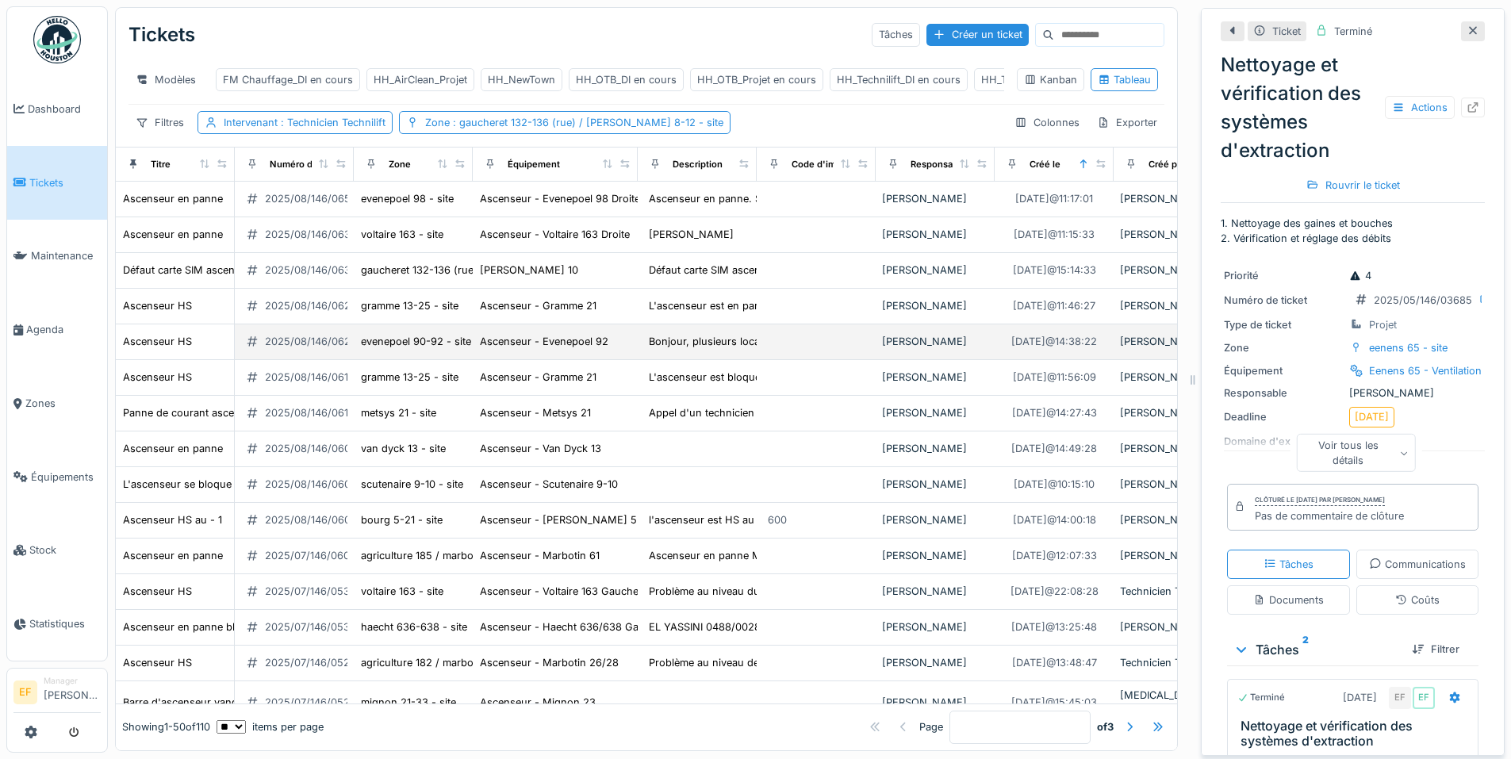
scroll to position [0, 0]
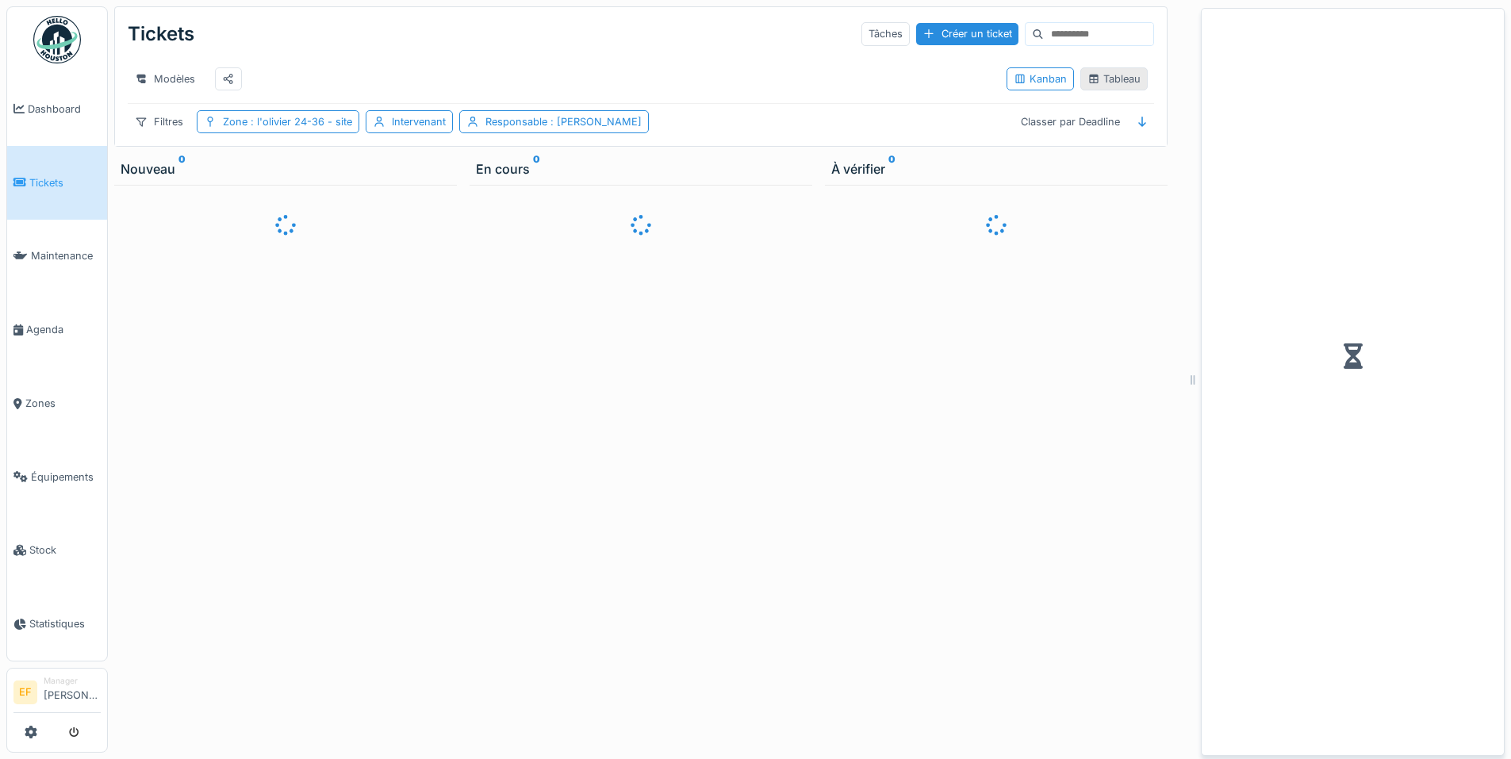
click at [1124, 86] on div "Tableau" at bounding box center [1114, 78] width 53 height 15
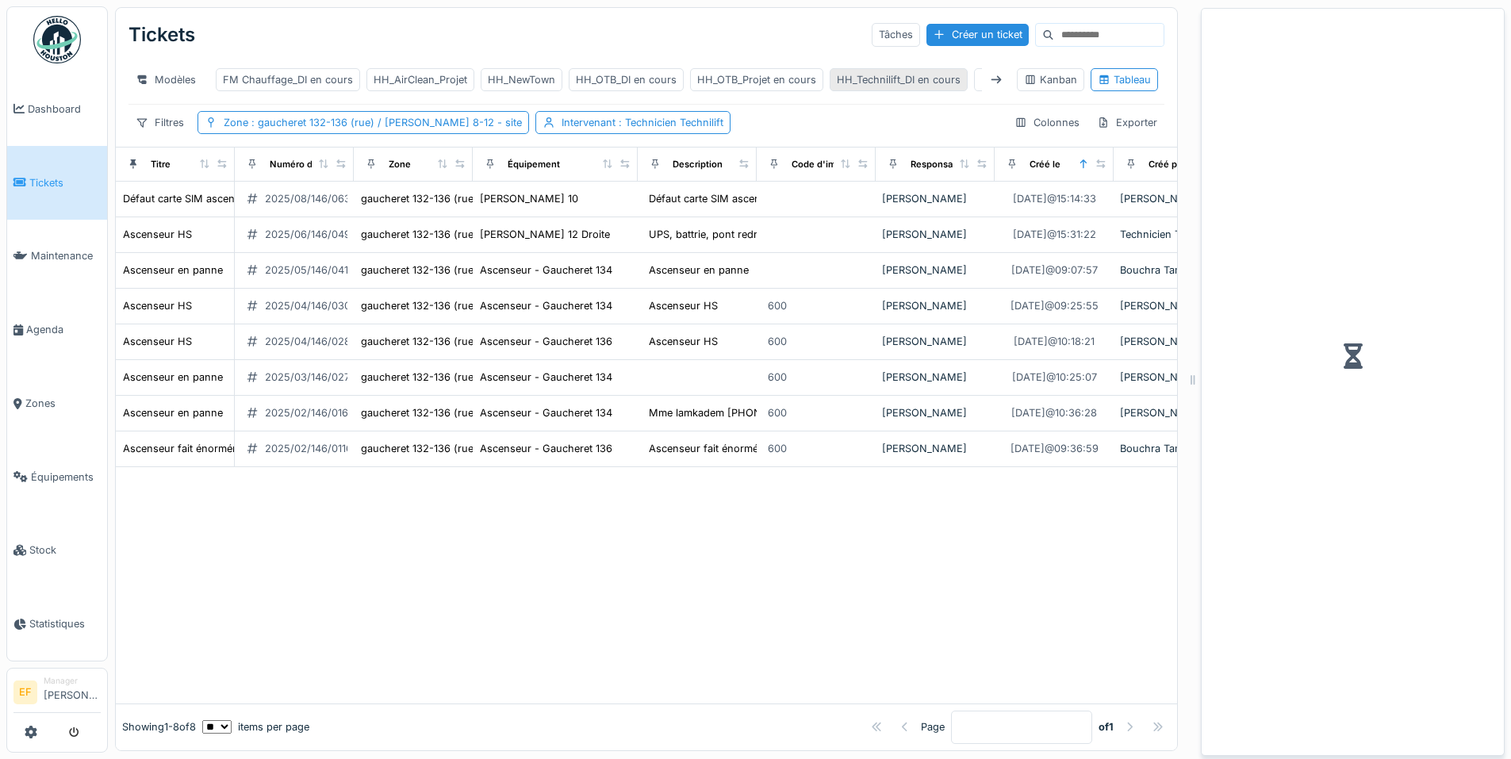
click at [878, 75] on div "HH_Technilift_DI en cours" at bounding box center [899, 79] width 124 height 15
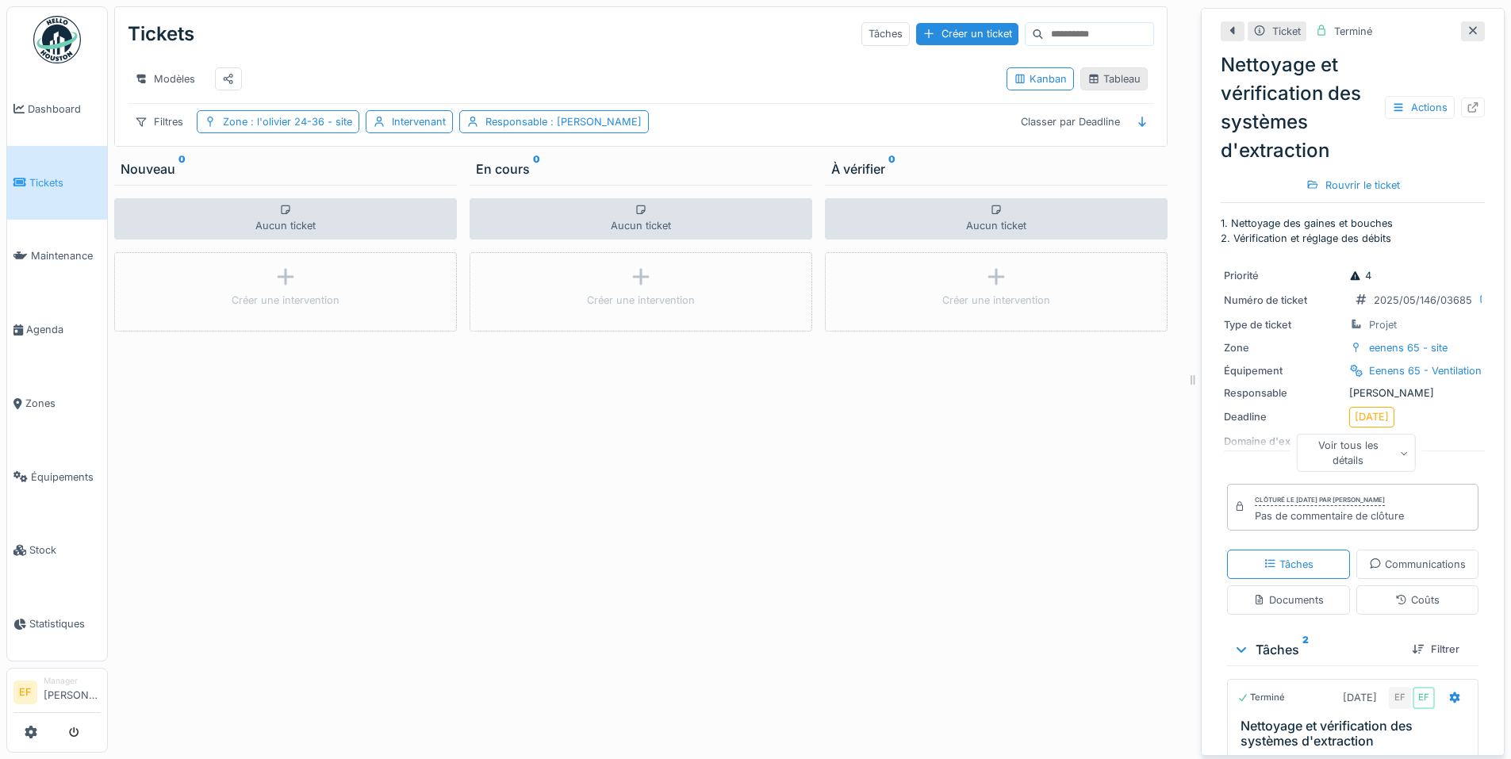
click at [1095, 77] on div "Tableau" at bounding box center [1114, 78] width 53 height 15
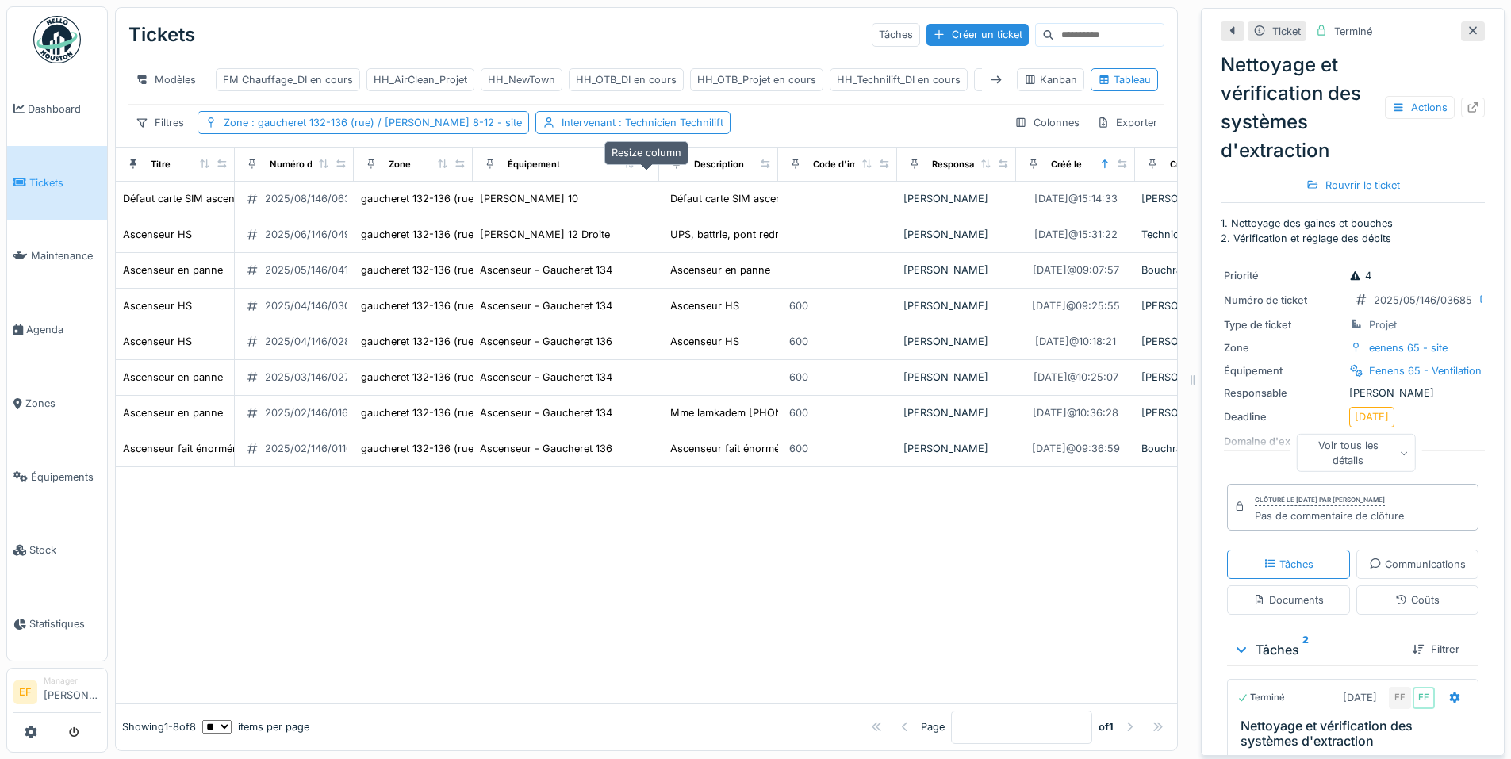
drag, startPoint x: 624, startPoint y: 178, endPoint x: 646, endPoint y: 182, distance: 21.8
click at [646, 171] on div at bounding box center [646, 164] width 11 height 13
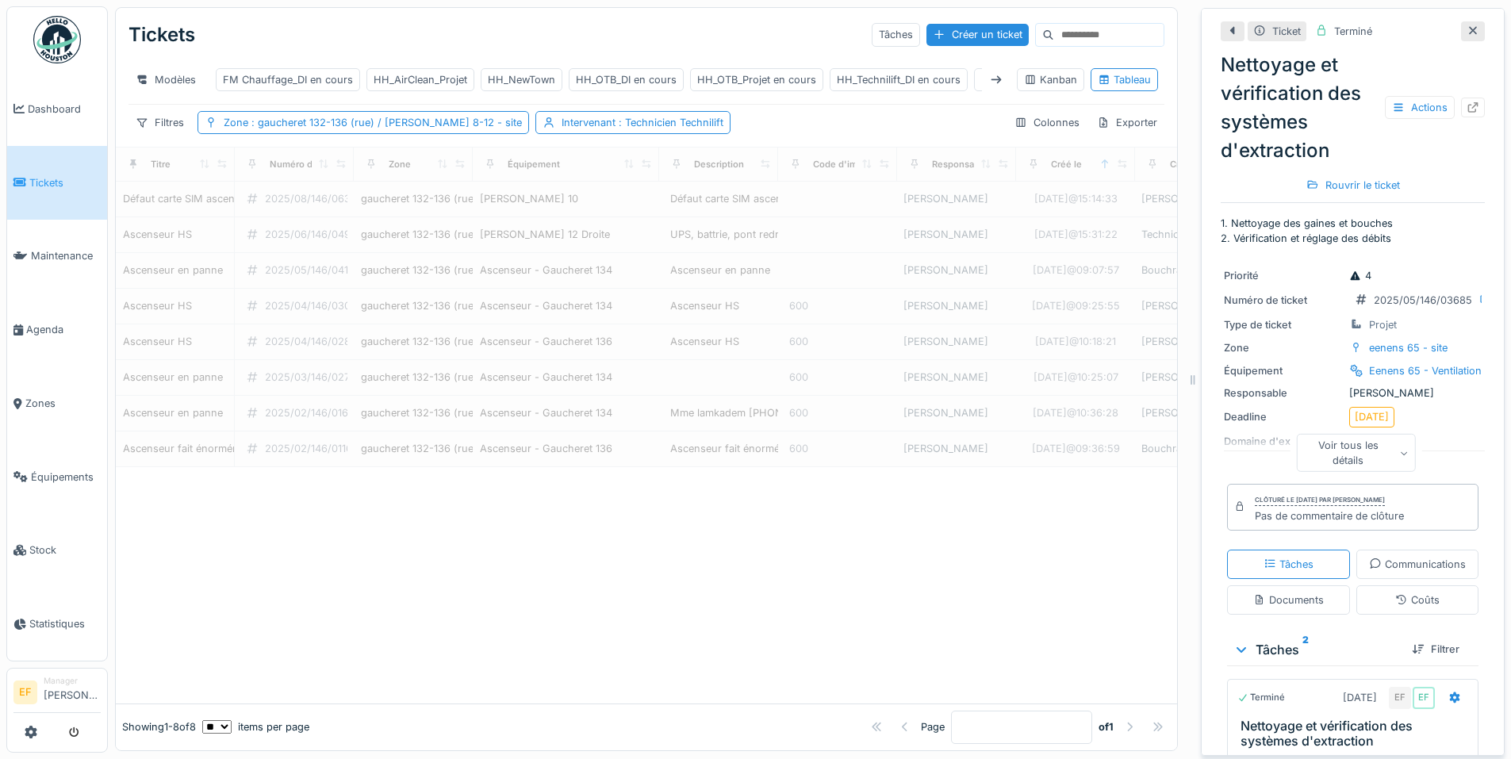
click at [605, 659] on div at bounding box center [647, 585] width 1062 height 236
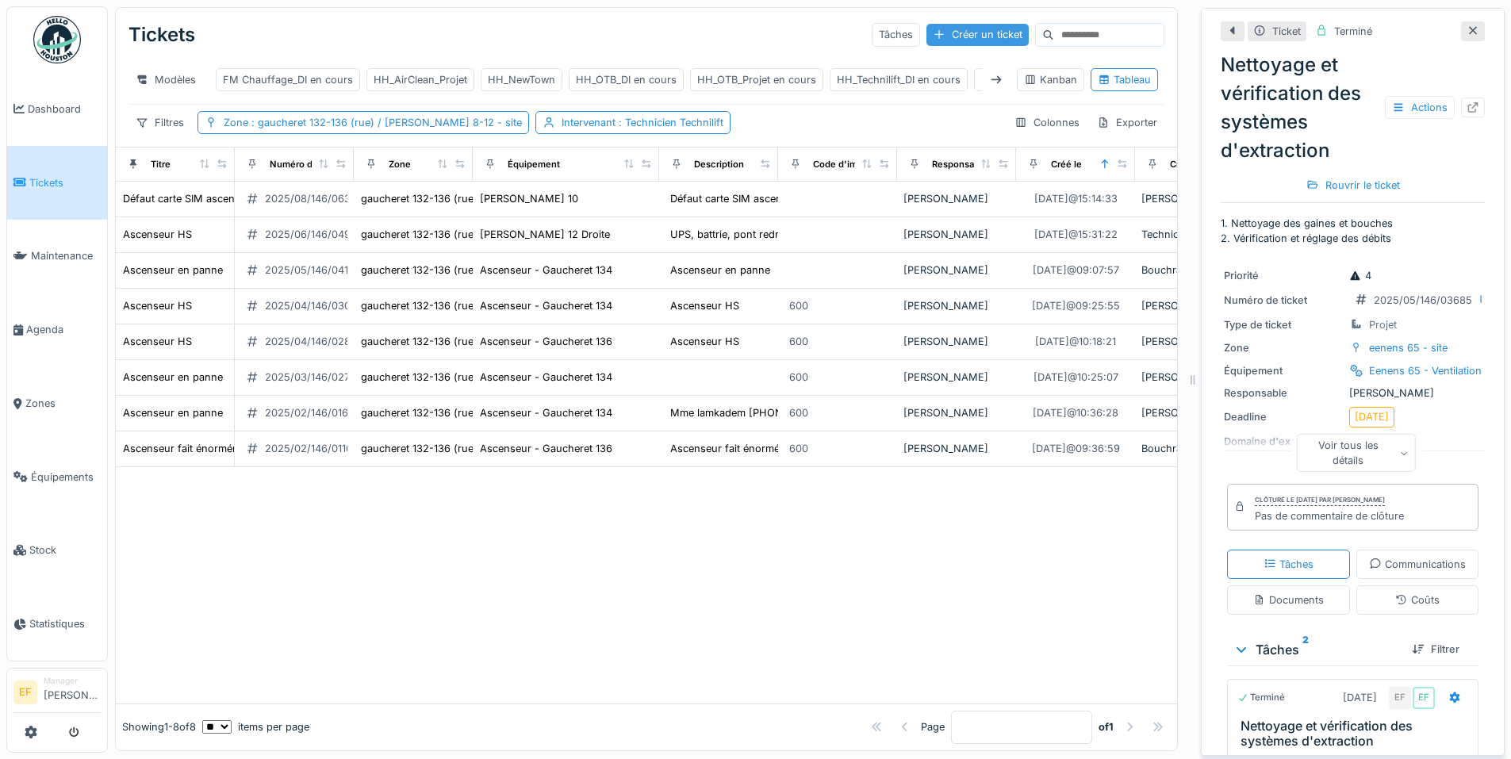
click at [927, 36] on div "Créer un ticket" at bounding box center [978, 34] width 102 height 21
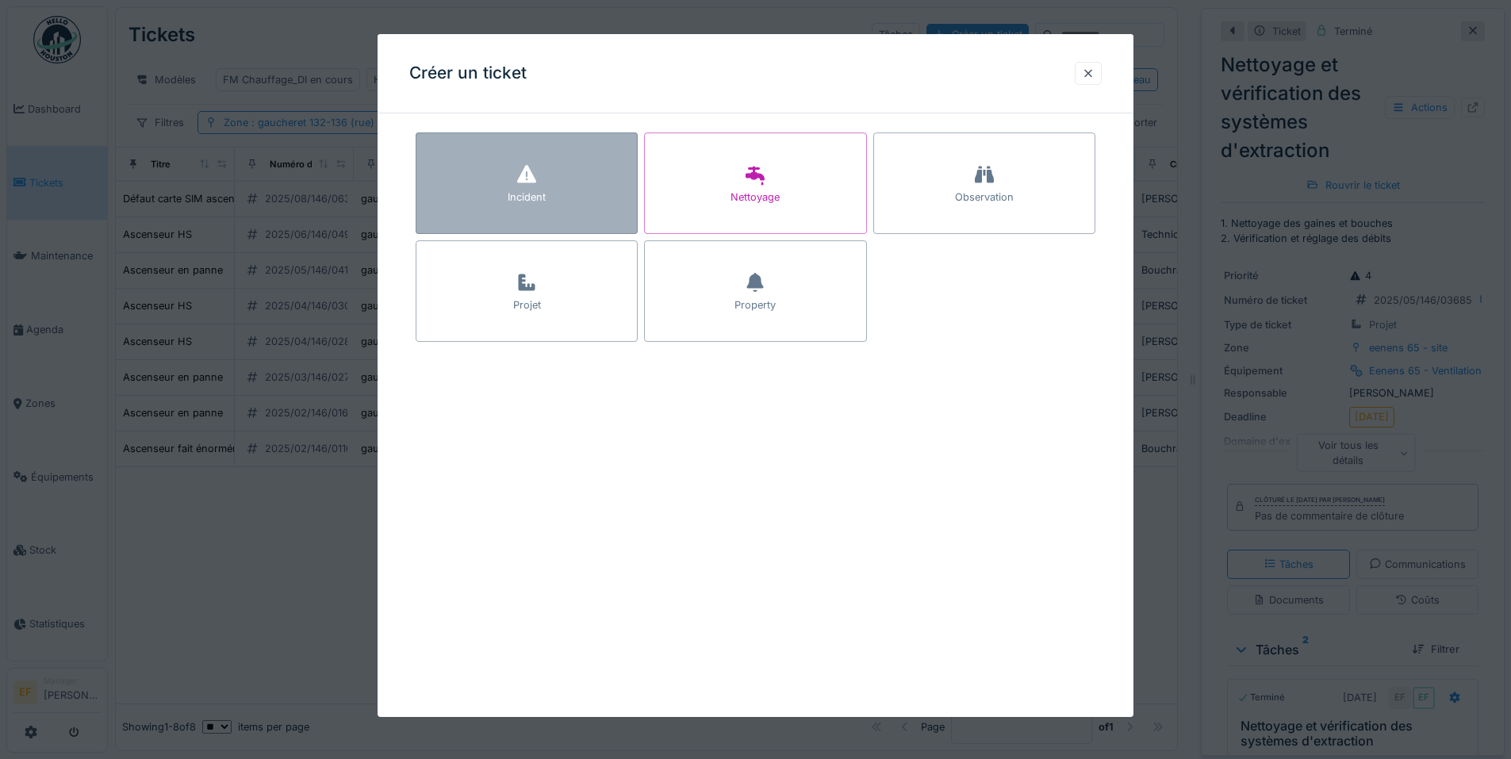
click at [527, 171] on icon at bounding box center [526, 174] width 19 height 18
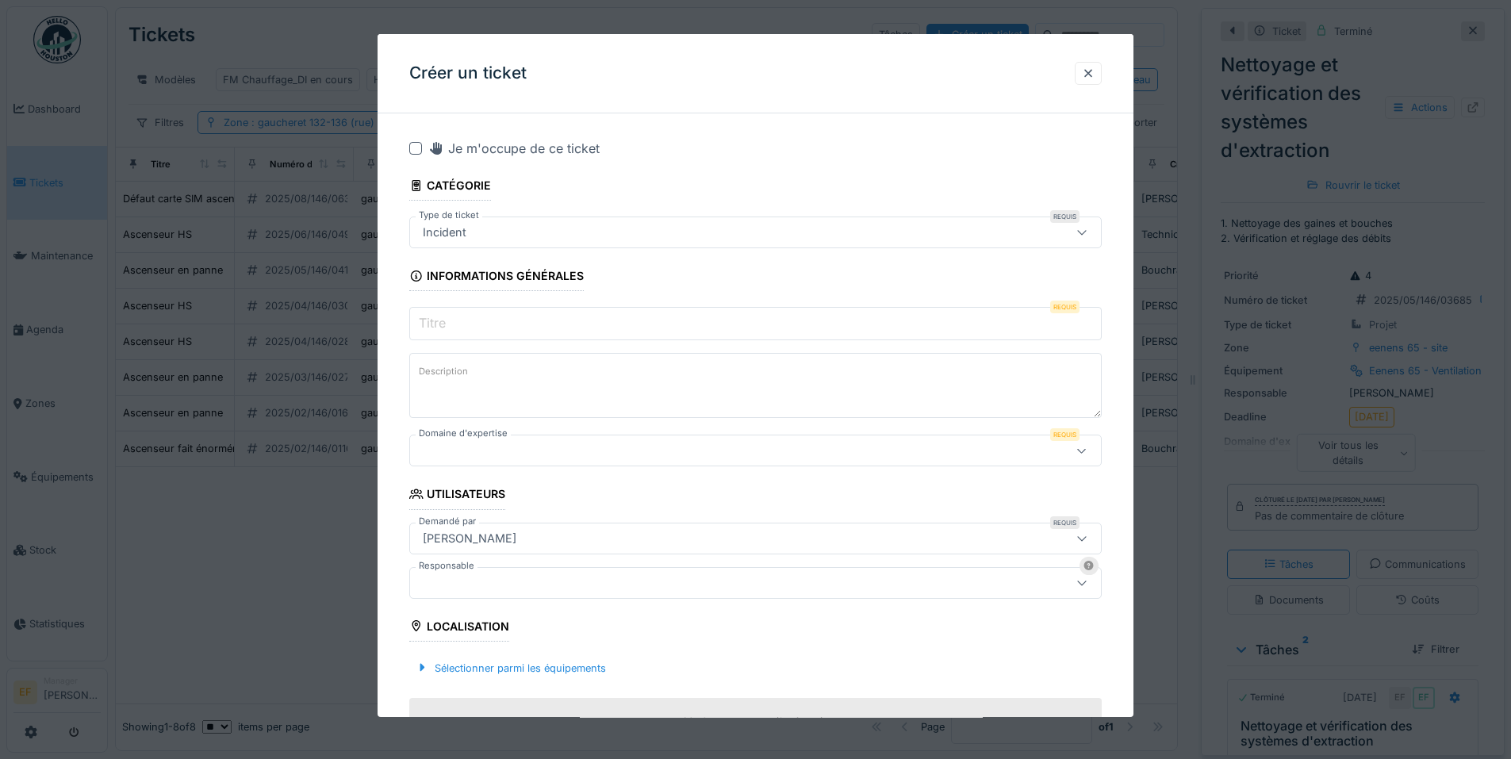
click at [457, 332] on input "Titre" at bounding box center [755, 323] width 693 height 33
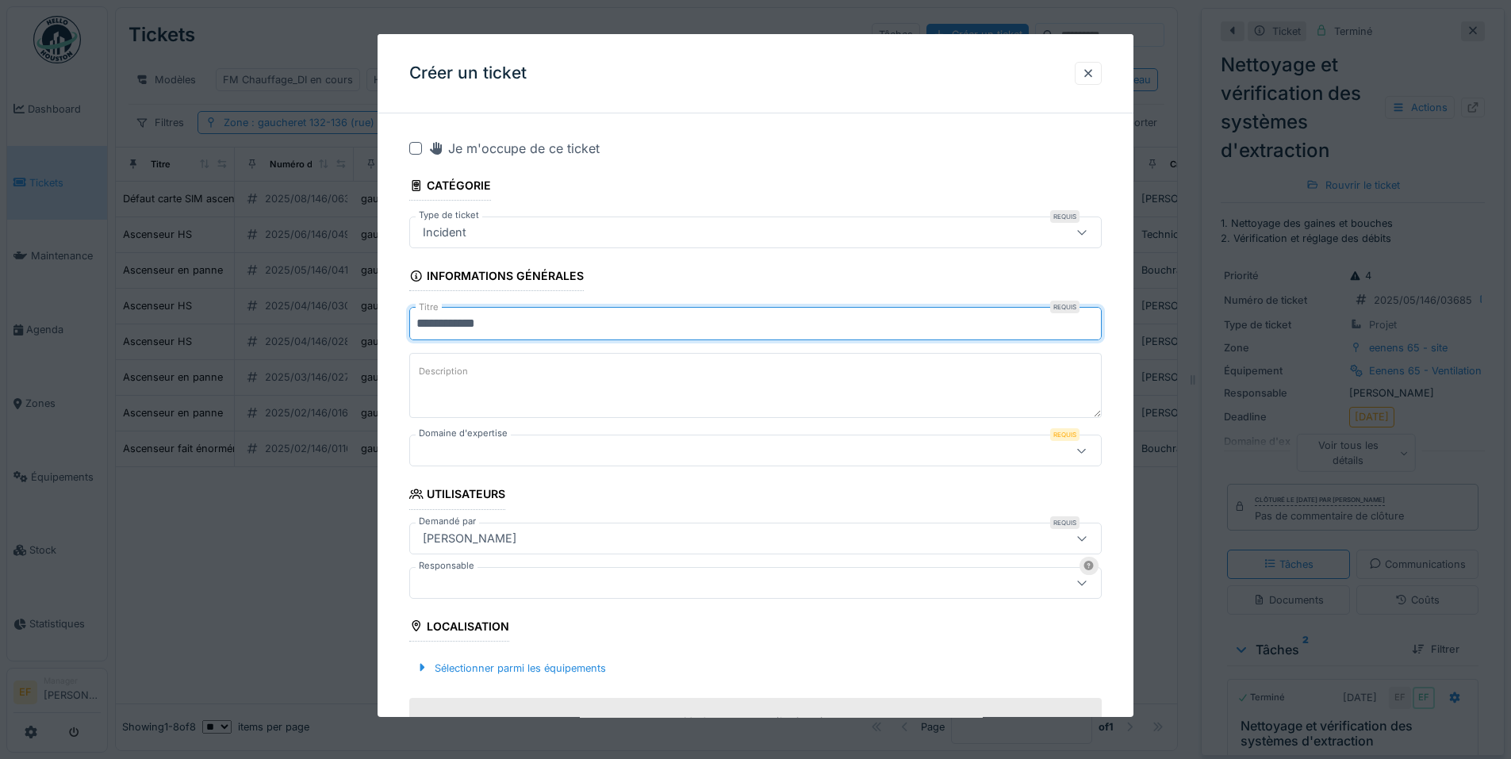
type input "**********"
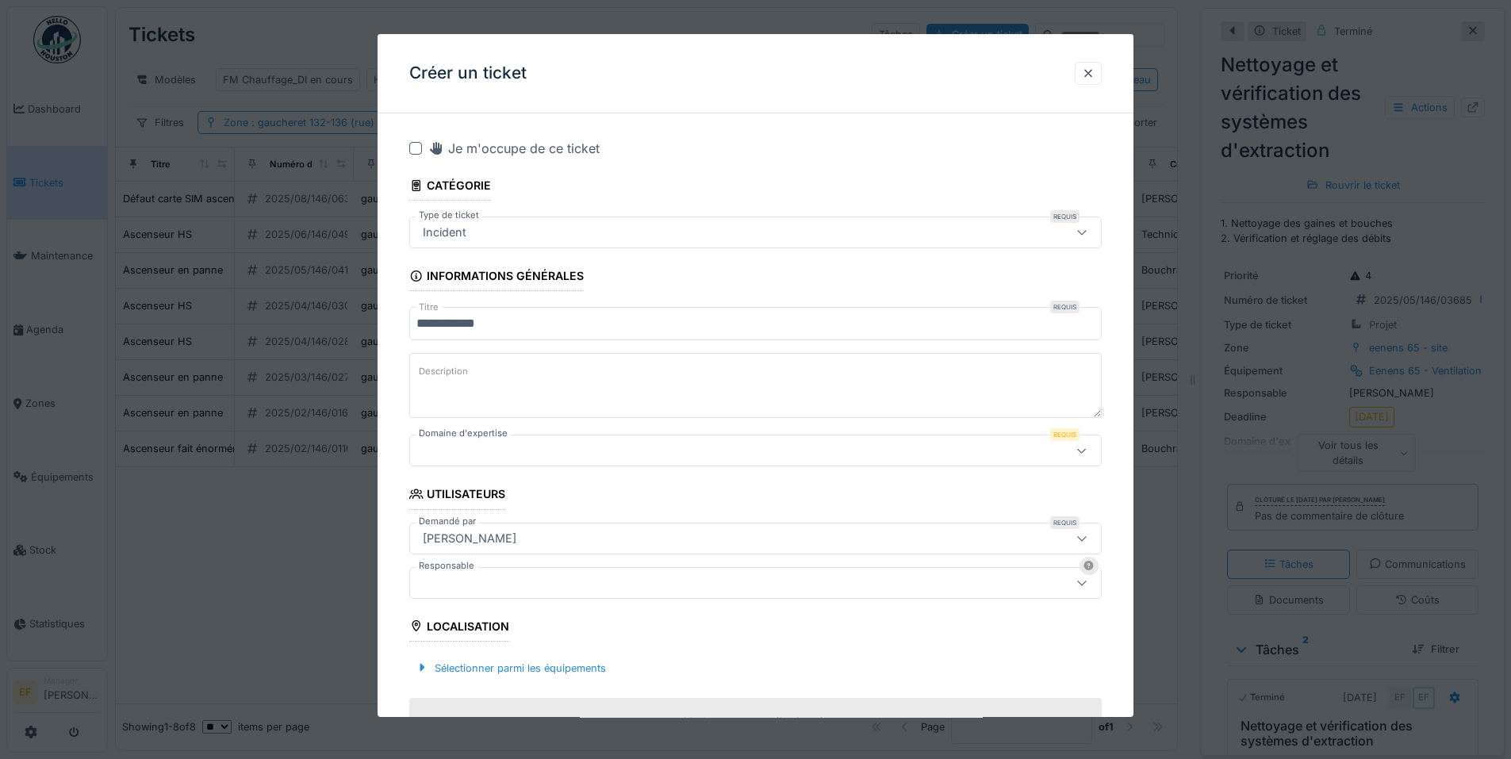
click at [462, 371] on label "Description" at bounding box center [444, 372] width 56 height 20
click at [462, 371] on textarea "Description" at bounding box center [755, 385] width 693 height 65
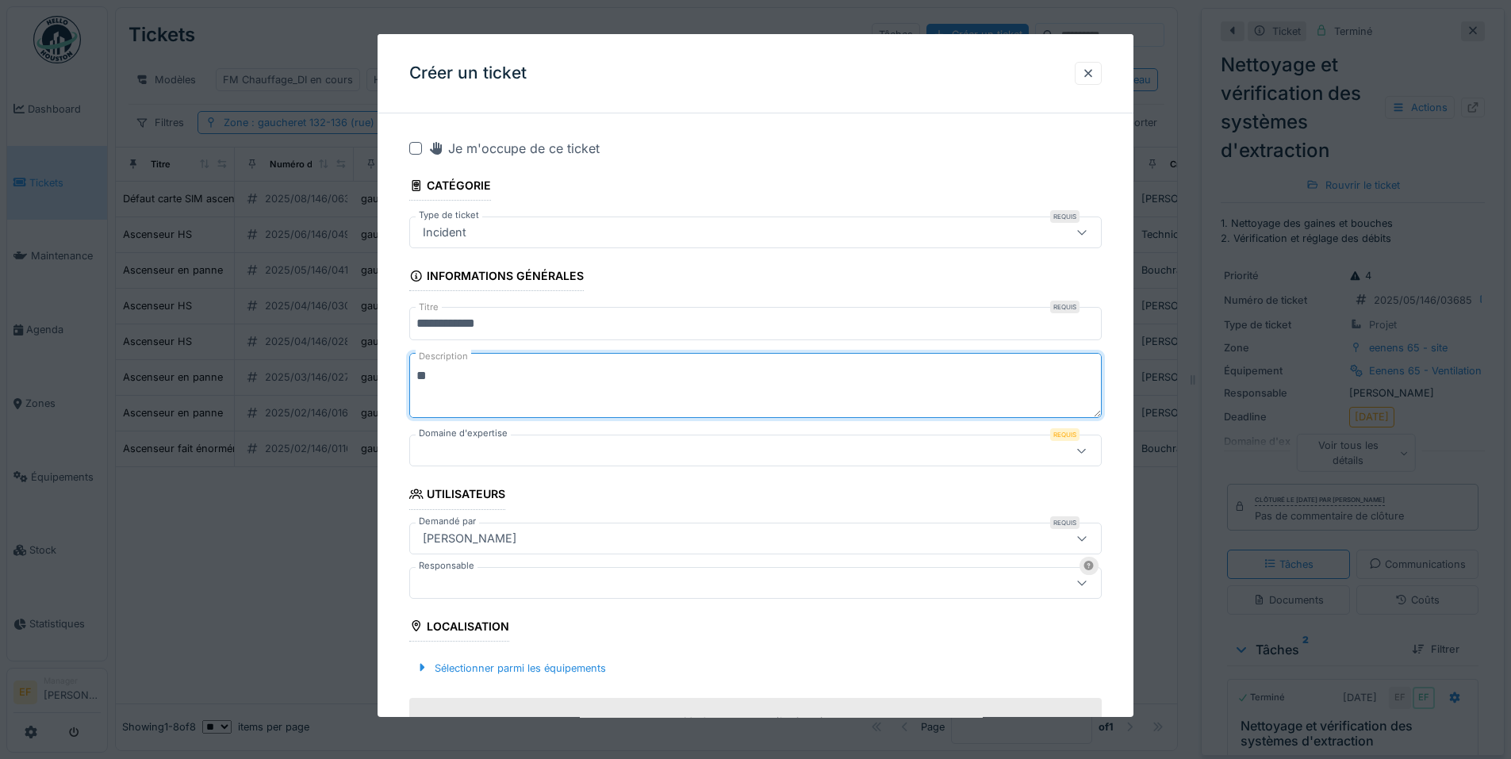
type textarea "*"
type textarea "**********"
click at [480, 440] on label "Domaine d'expertise" at bounding box center [463, 433] width 95 height 13
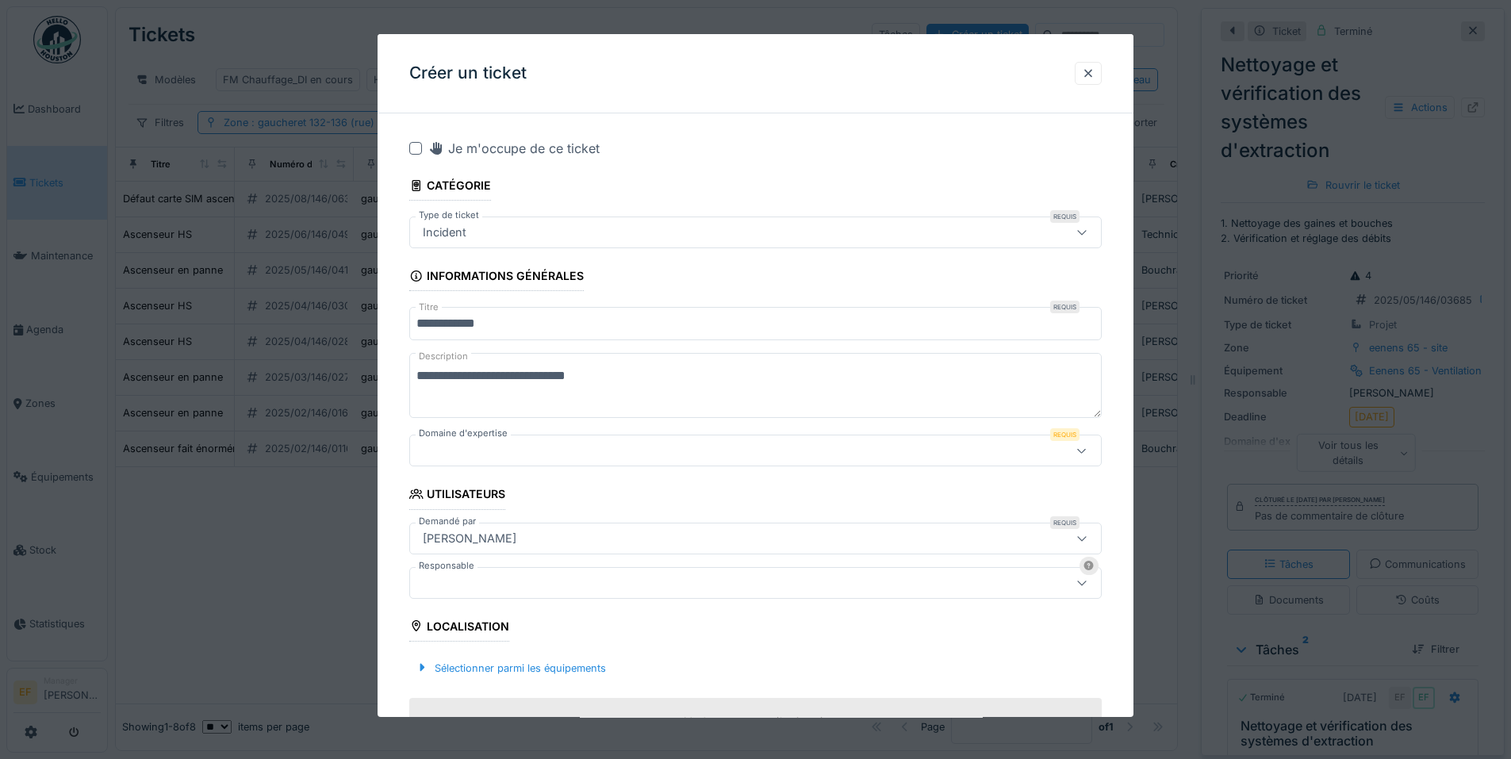
click at [480, 452] on div at bounding box center [715, 450] width 597 height 17
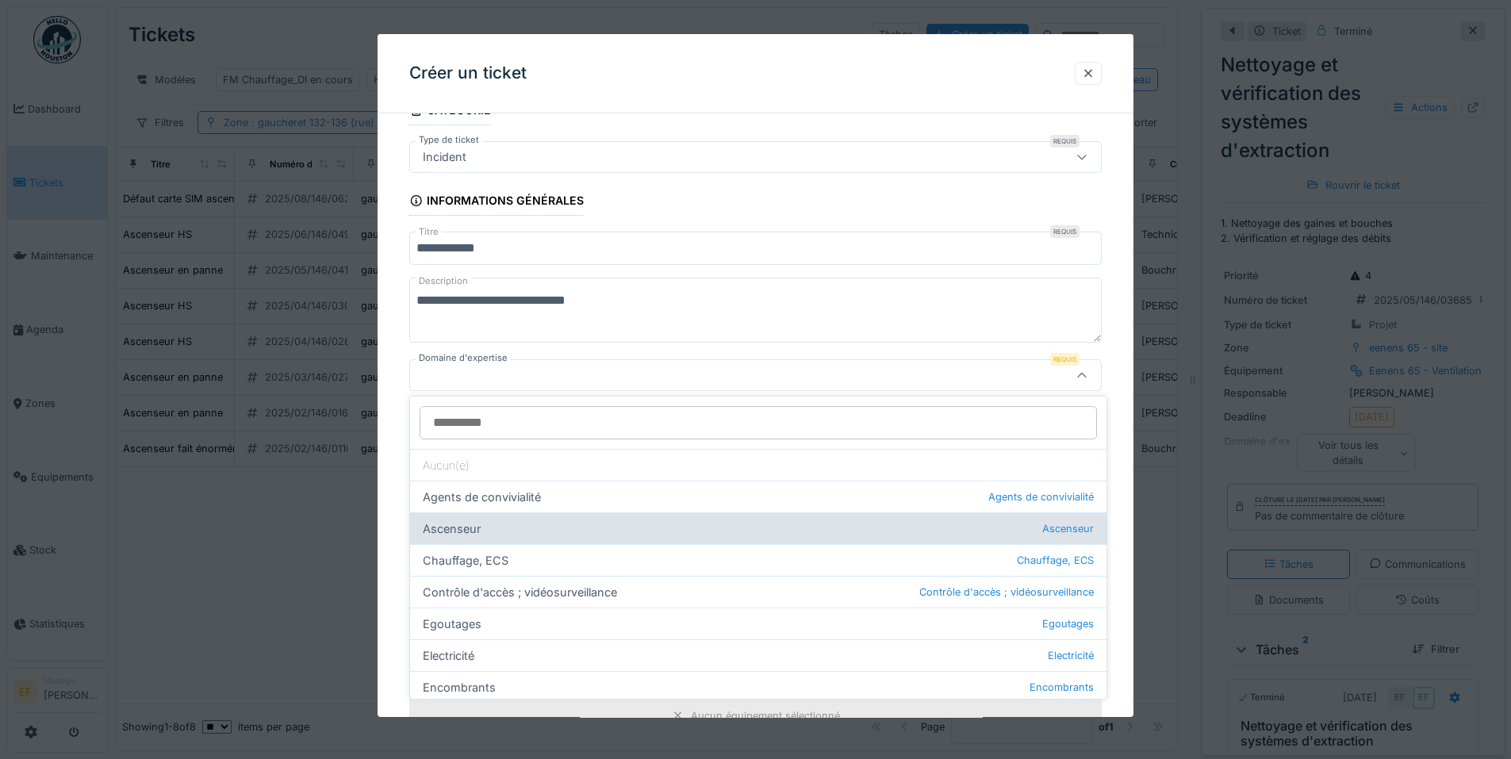
click at [470, 535] on div "Ascenseur Ascenseur" at bounding box center [758, 529] width 697 height 32
type input "***"
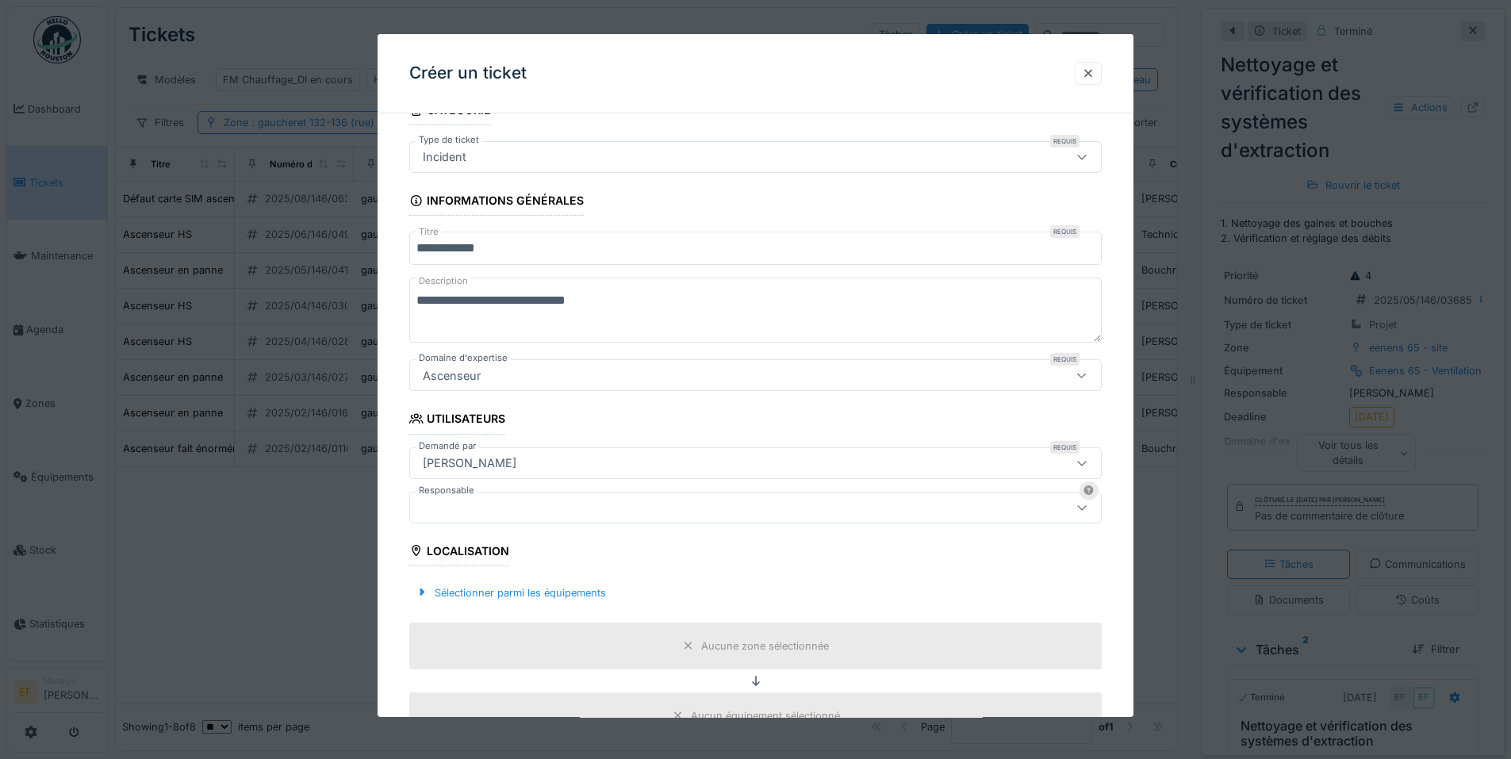
click at [455, 511] on div at bounding box center [715, 507] width 597 height 17
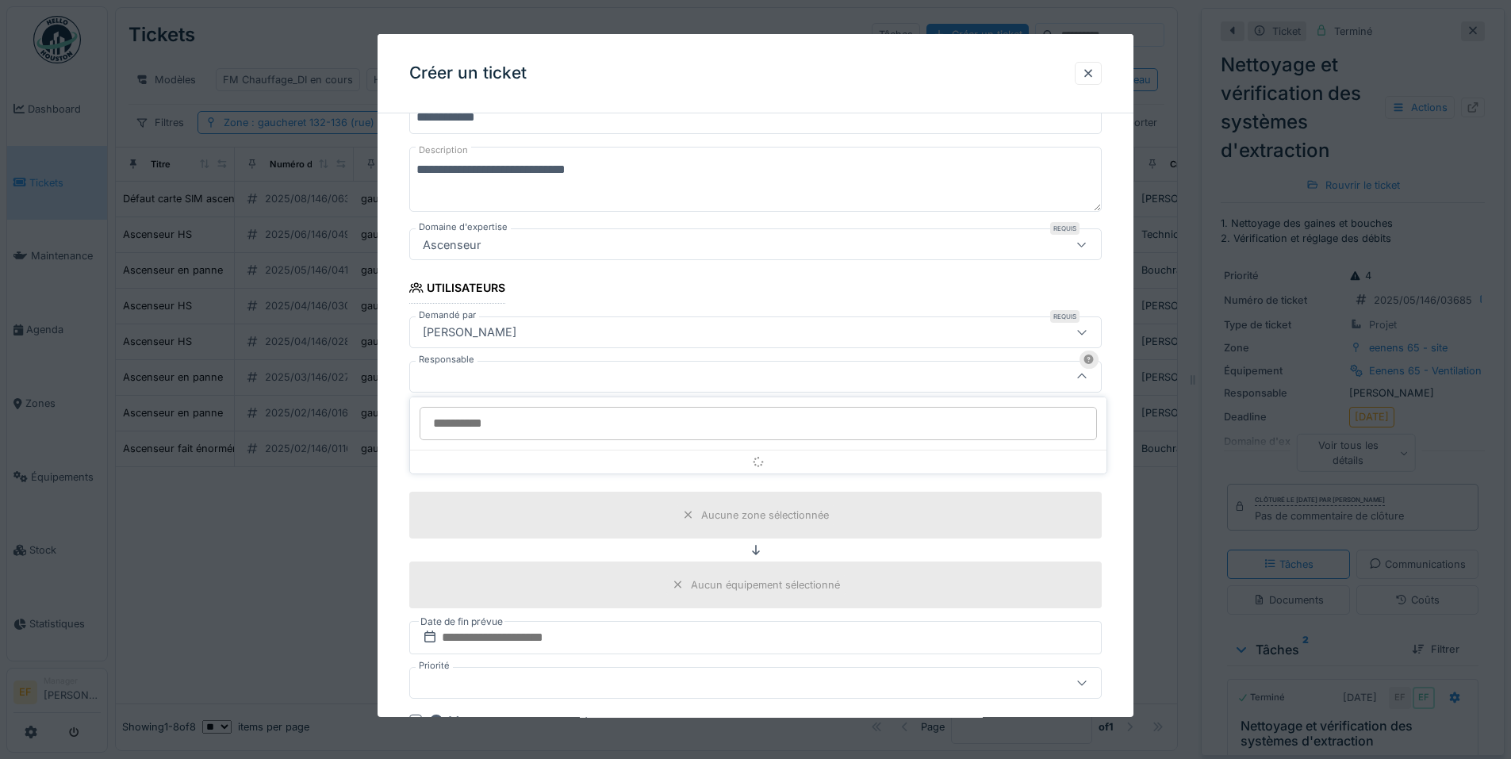
scroll to position [207, 0]
click at [463, 374] on div at bounding box center [715, 375] width 597 height 17
click at [479, 331] on div "[PERSON_NAME]" at bounding box center [470, 331] width 106 height 17
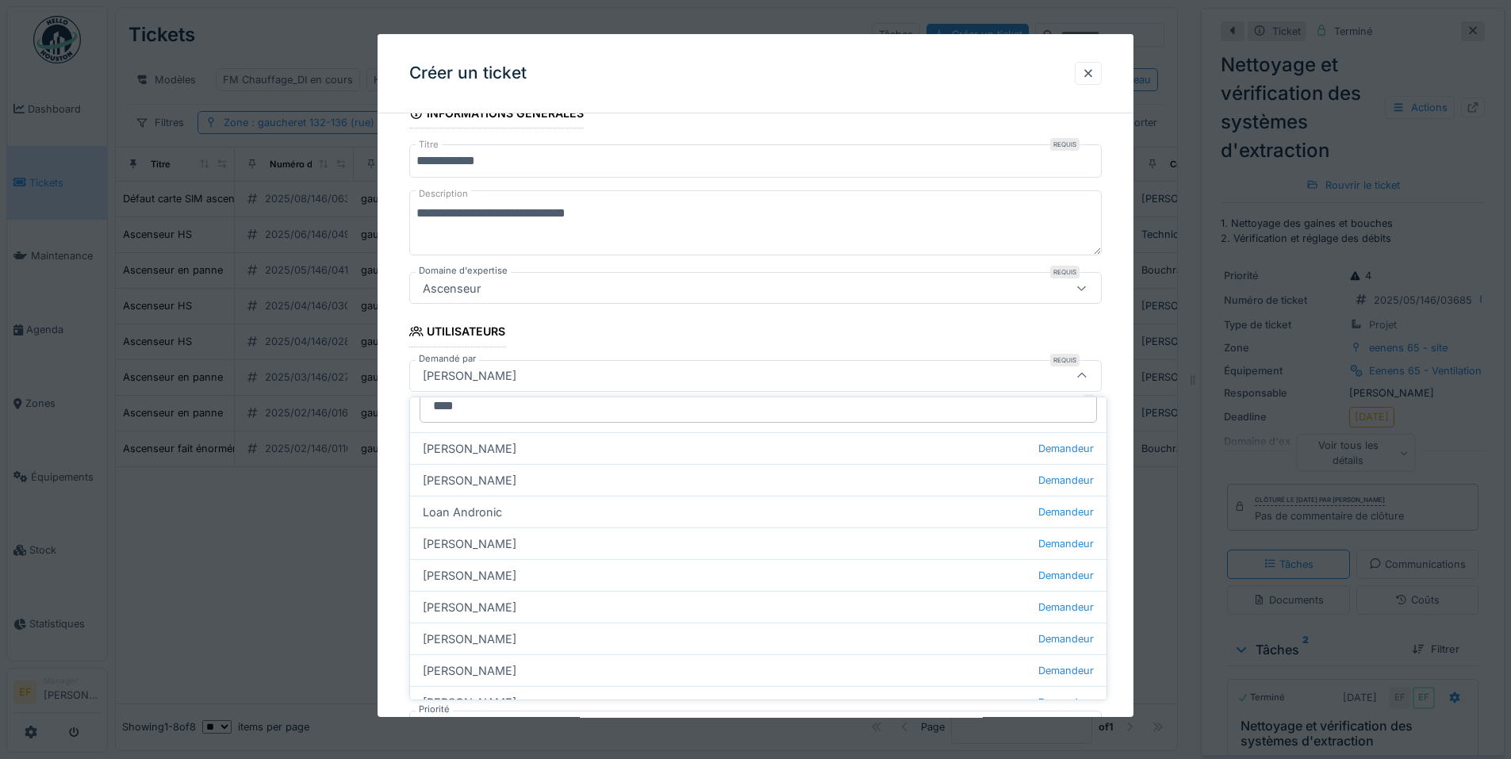
scroll to position [0, 0]
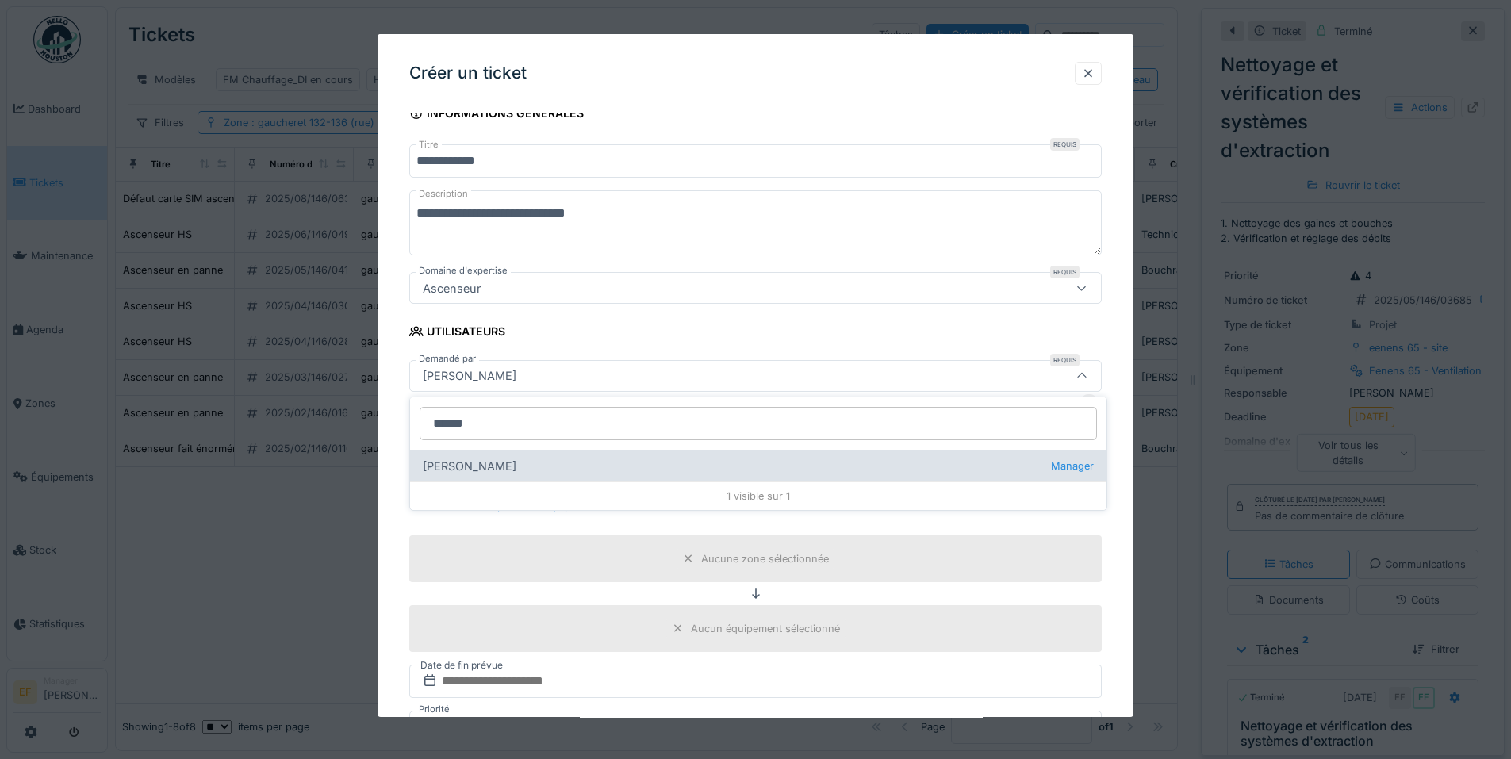
type input "******"
click at [496, 472] on div "Andrea Iglesias Manager" at bounding box center [758, 466] width 697 height 32
type input "*****"
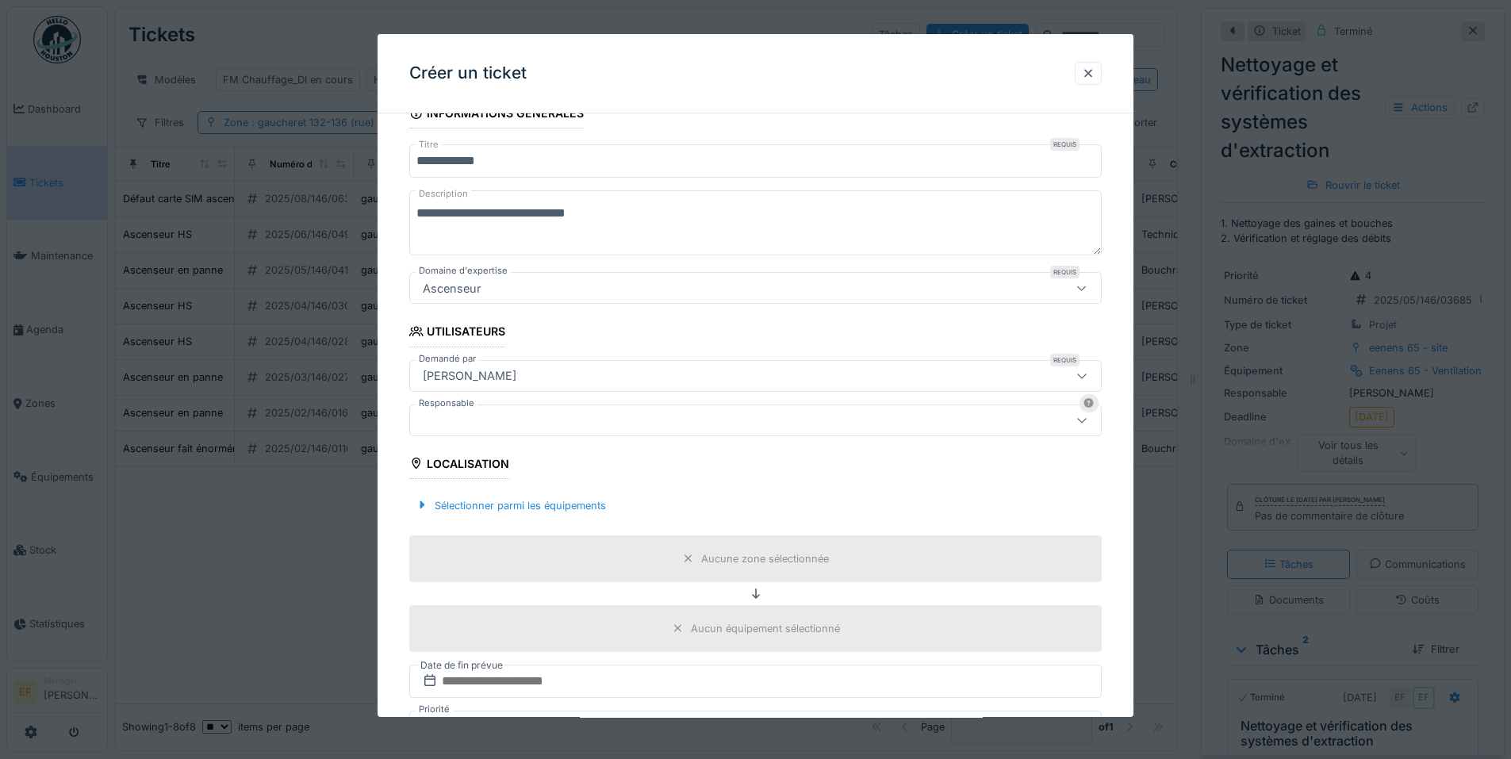
click at [503, 418] on div at bounding box center [715, 420] width 597 height 17
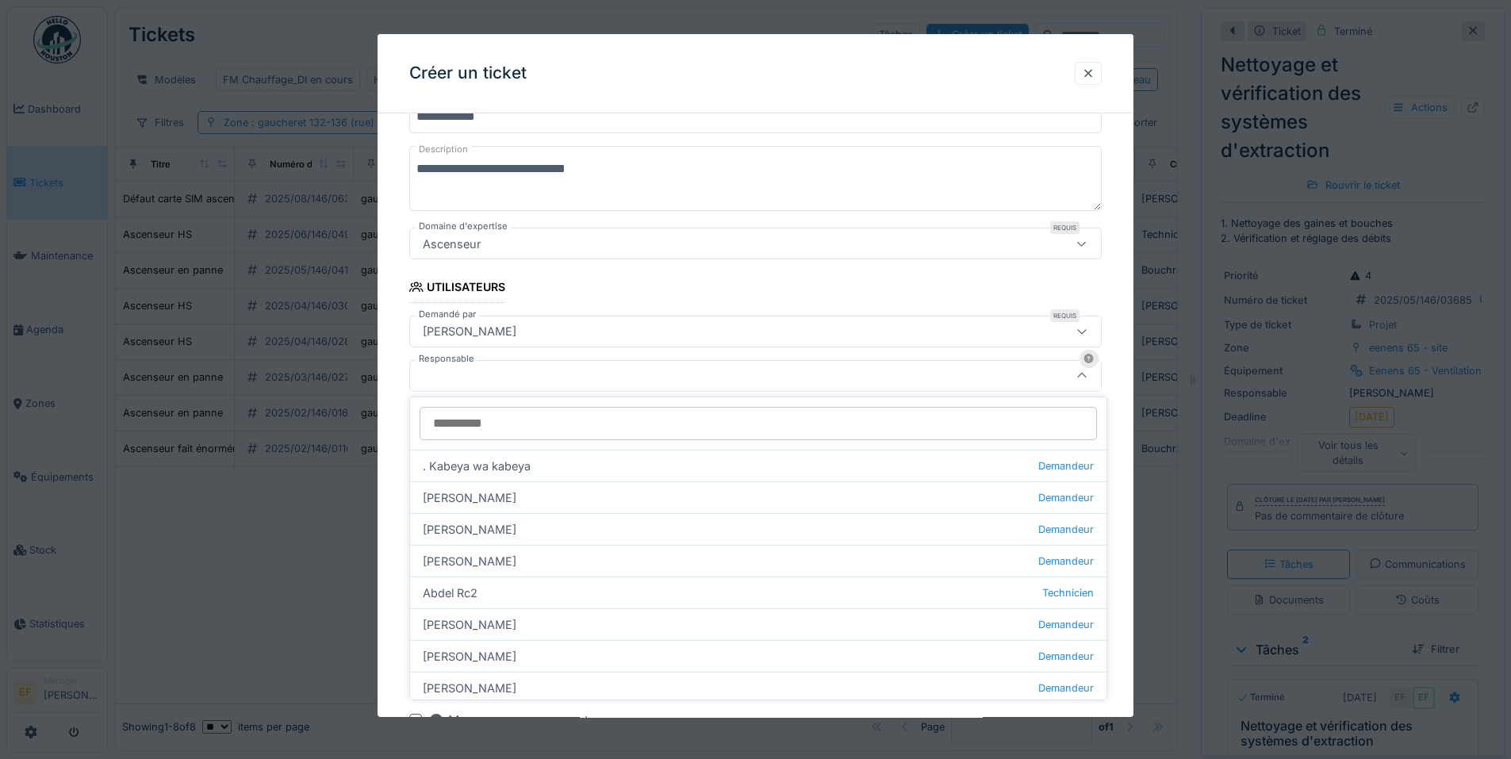
click at [502, 381] on div at bounding box center [715, 375] width 597 height 17
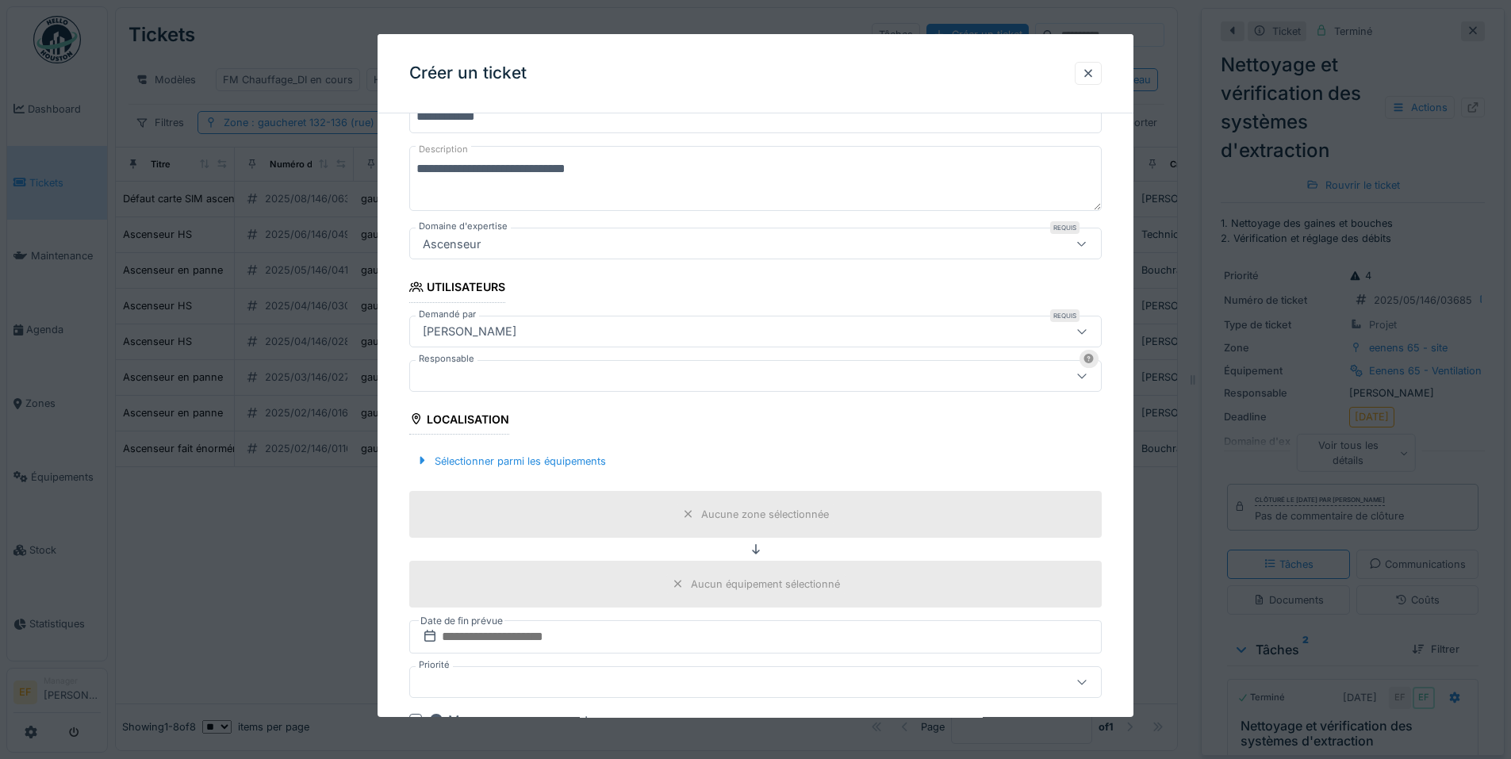
click at [502, 381] on div at bounding box center [715, 375] width 597 height 17
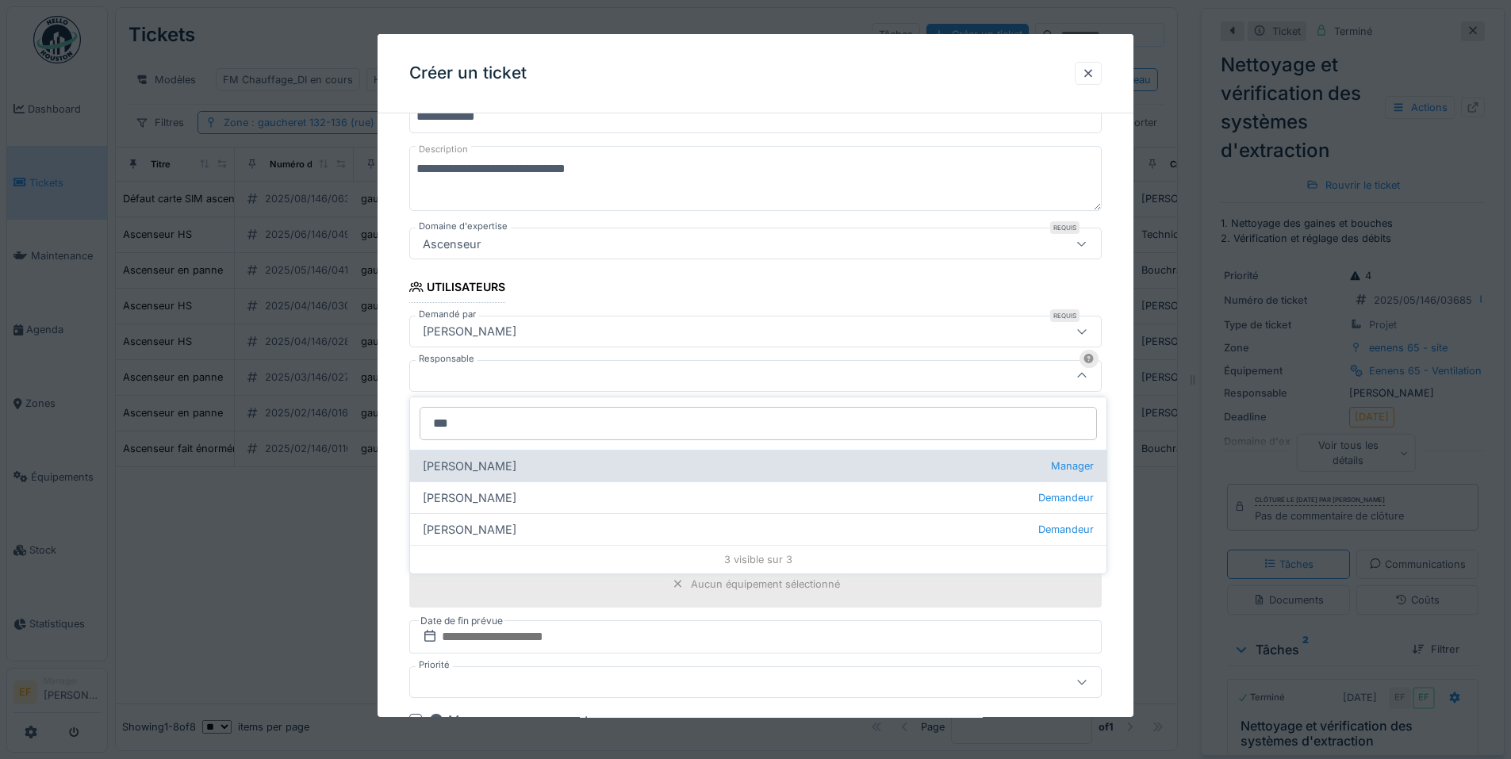
type input "***"
click at [515, 470] on div "Edmond Fayt Manager" at bounding box center [758, 466] width 697 height 32
type input "****"
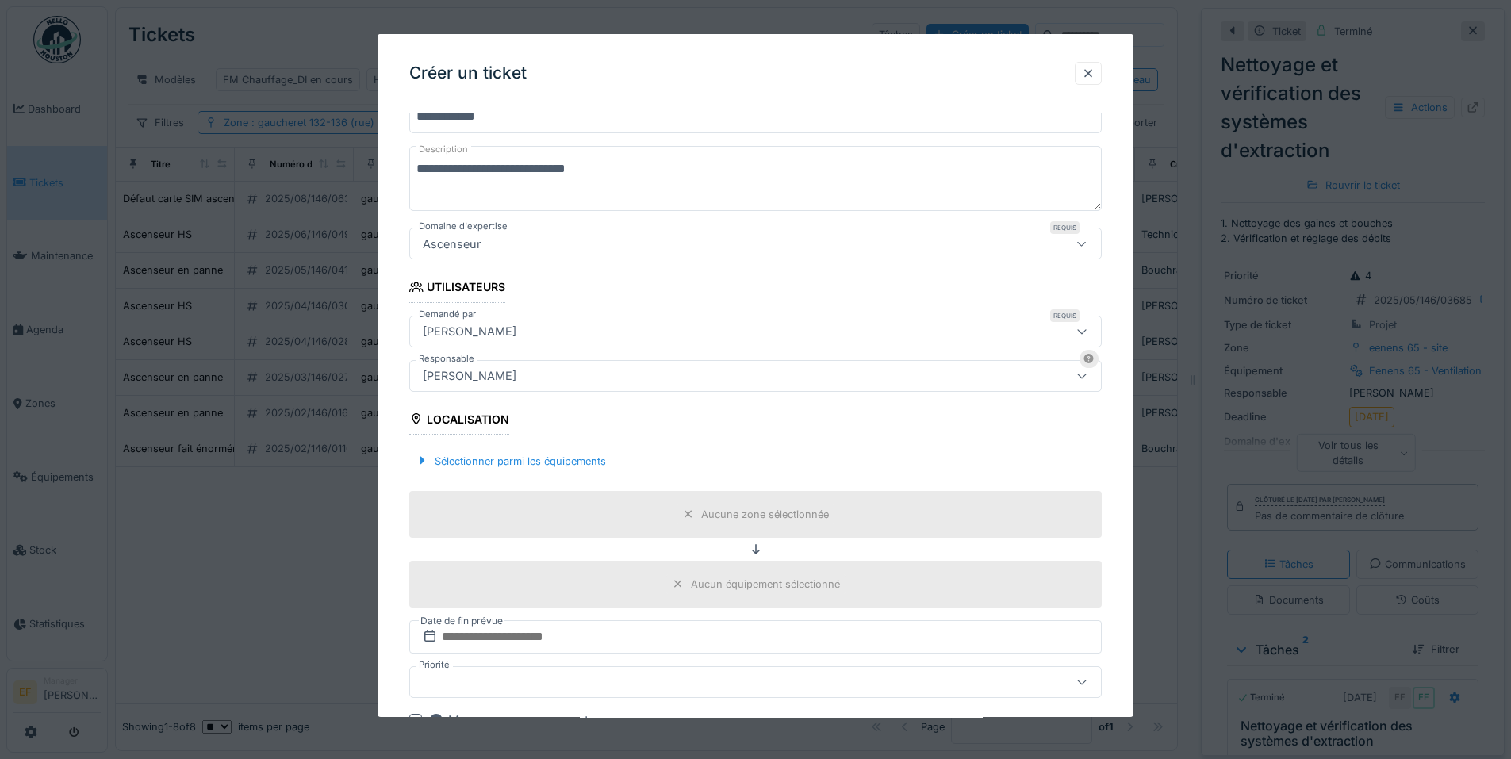
click at [702, 451] on div "Sélectionner parmi les équipements" at bounding box center [755, 461] width 693 height 47
click at [761, 520] on div "Aucune zone sélectionnée" at bounding box center [765, 514] width 128 height 15
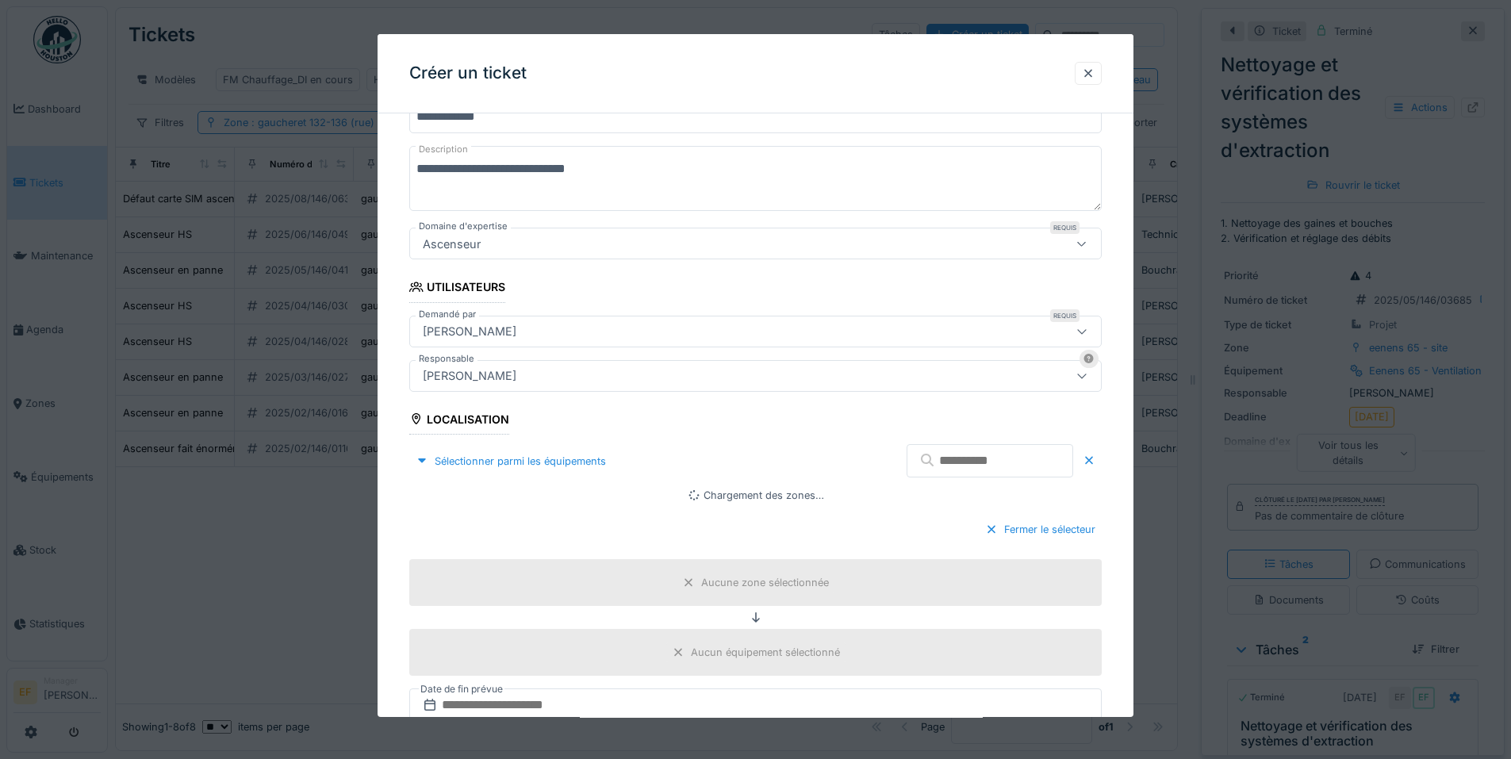
click at [935, 461] on input "text" at bounding box center [990, 460] width 167 height 33
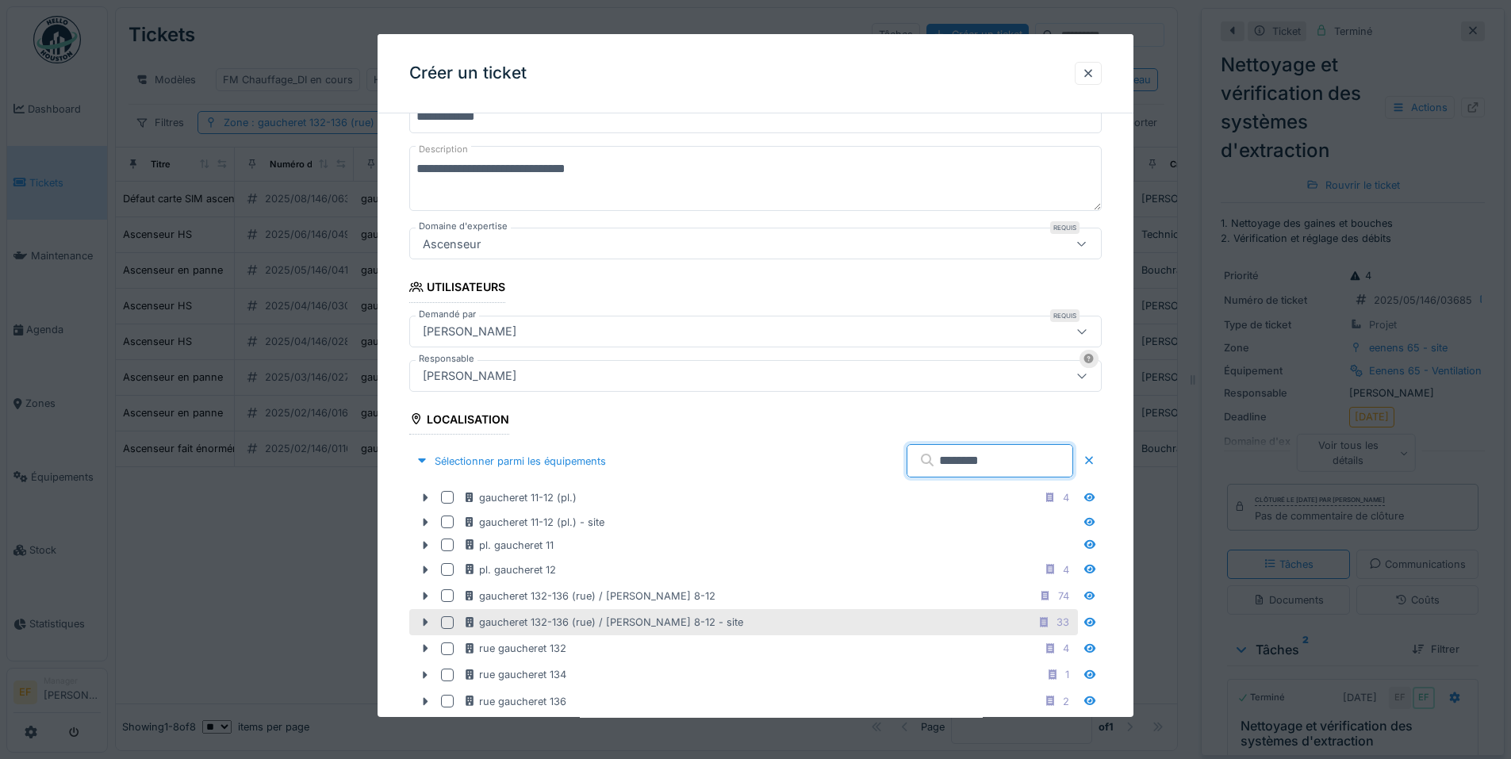
type input "********"
click at [443, 624] on div at bounding box center [447, 622] width 13 height 13
click at [430, 620] on icon at bounding box center [425, 622] width 13 height 10
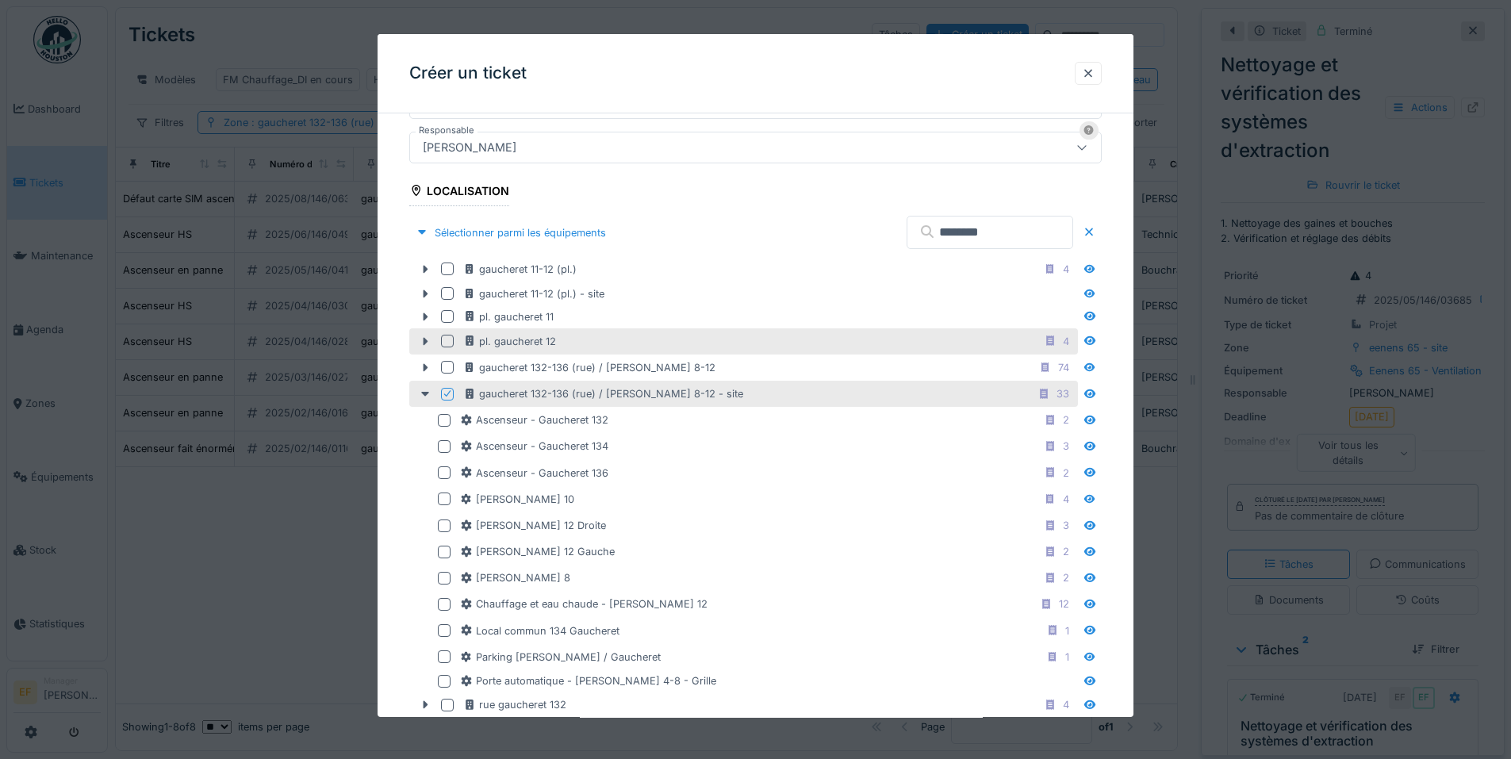
scroll to position [445, 0]
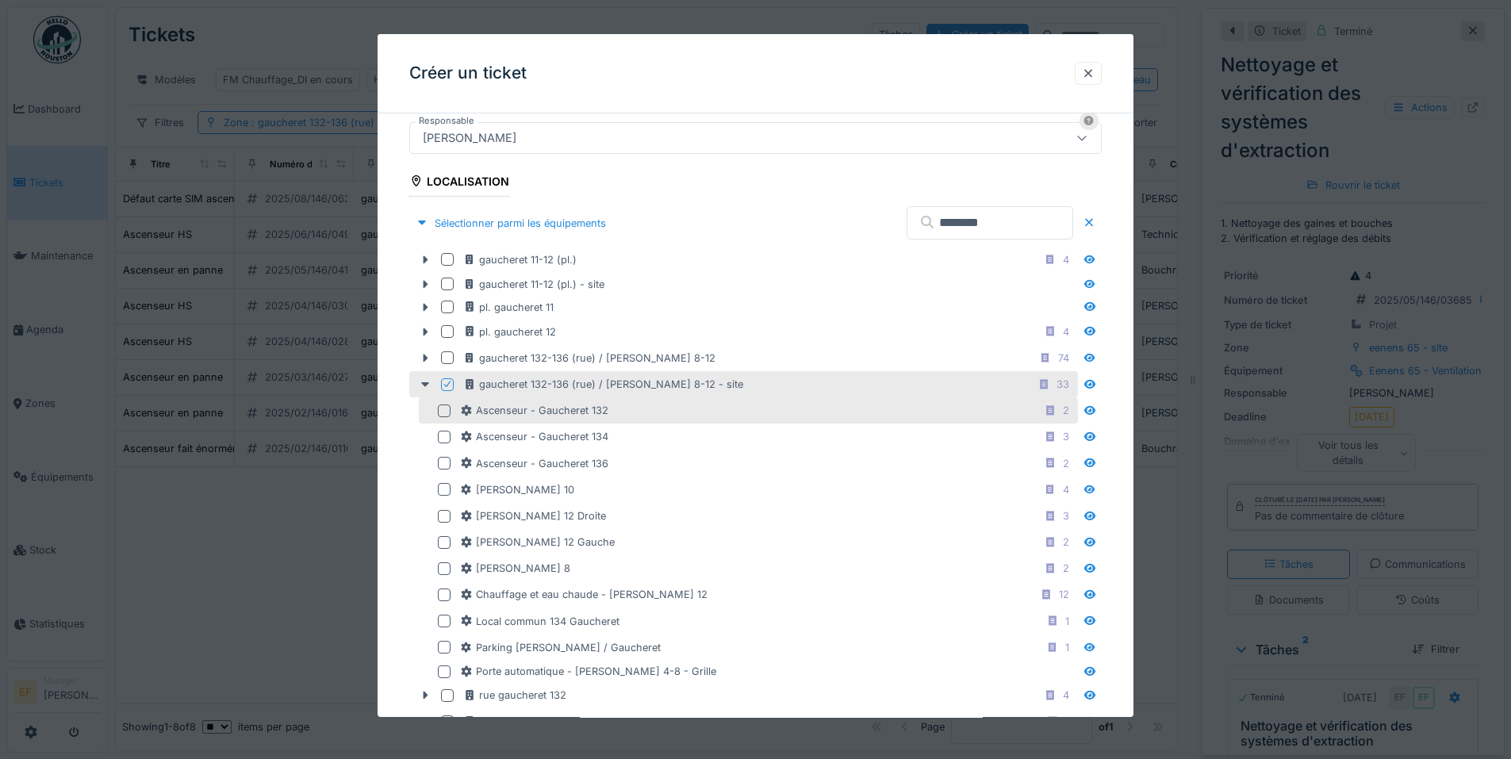
click at [444, 412] on div at bounding box center [444, 411] width 13 height 13
click at [495, 219] on div "Sélectionner parmi les équipements" at bounding box center [510, 223] width 203 height 21
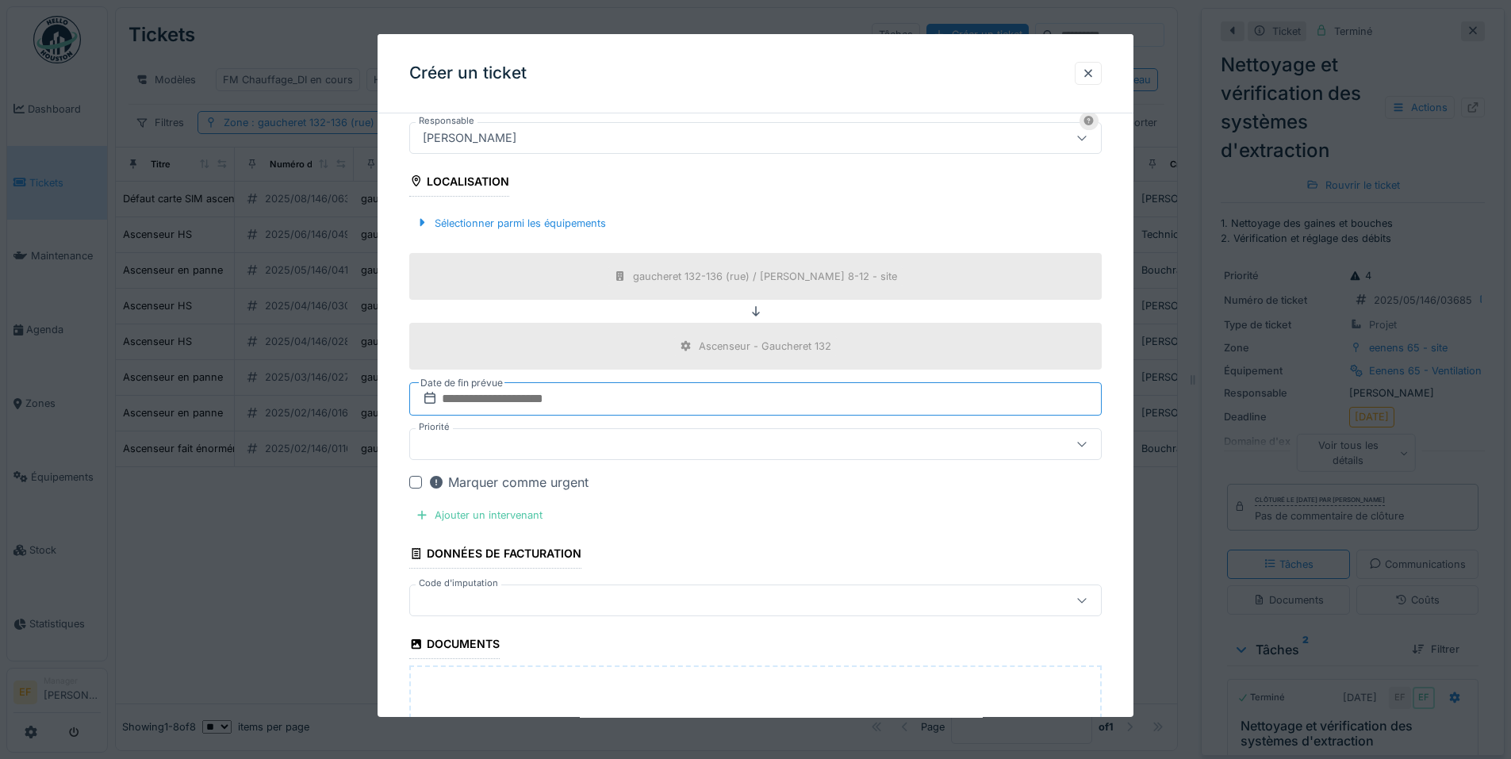
click at [524, 397] on input "text" at bounding box center [755, 398] width 693 height 33
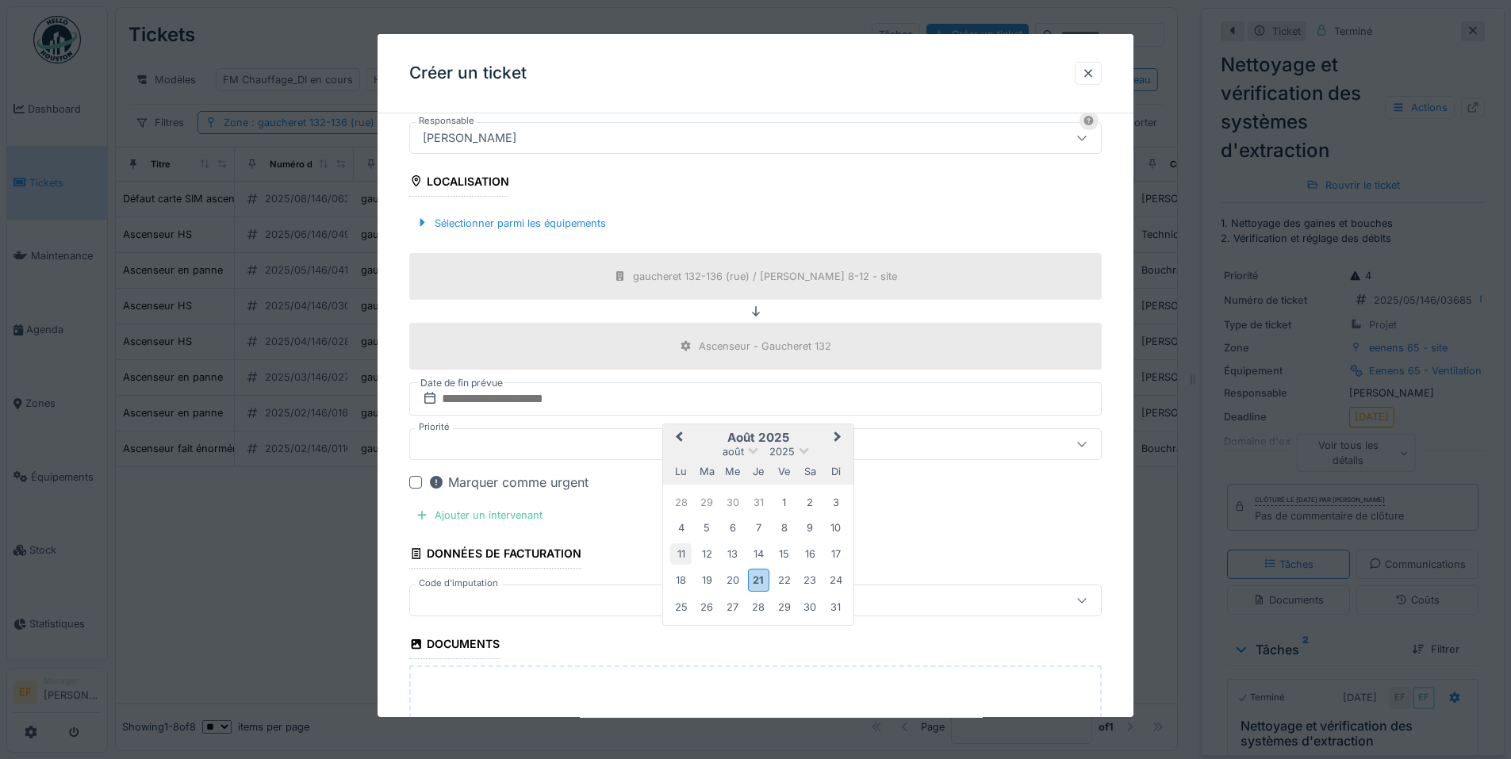
click at [686, 551] on div "11" at bounding box center [680, 553] width 21 height 21
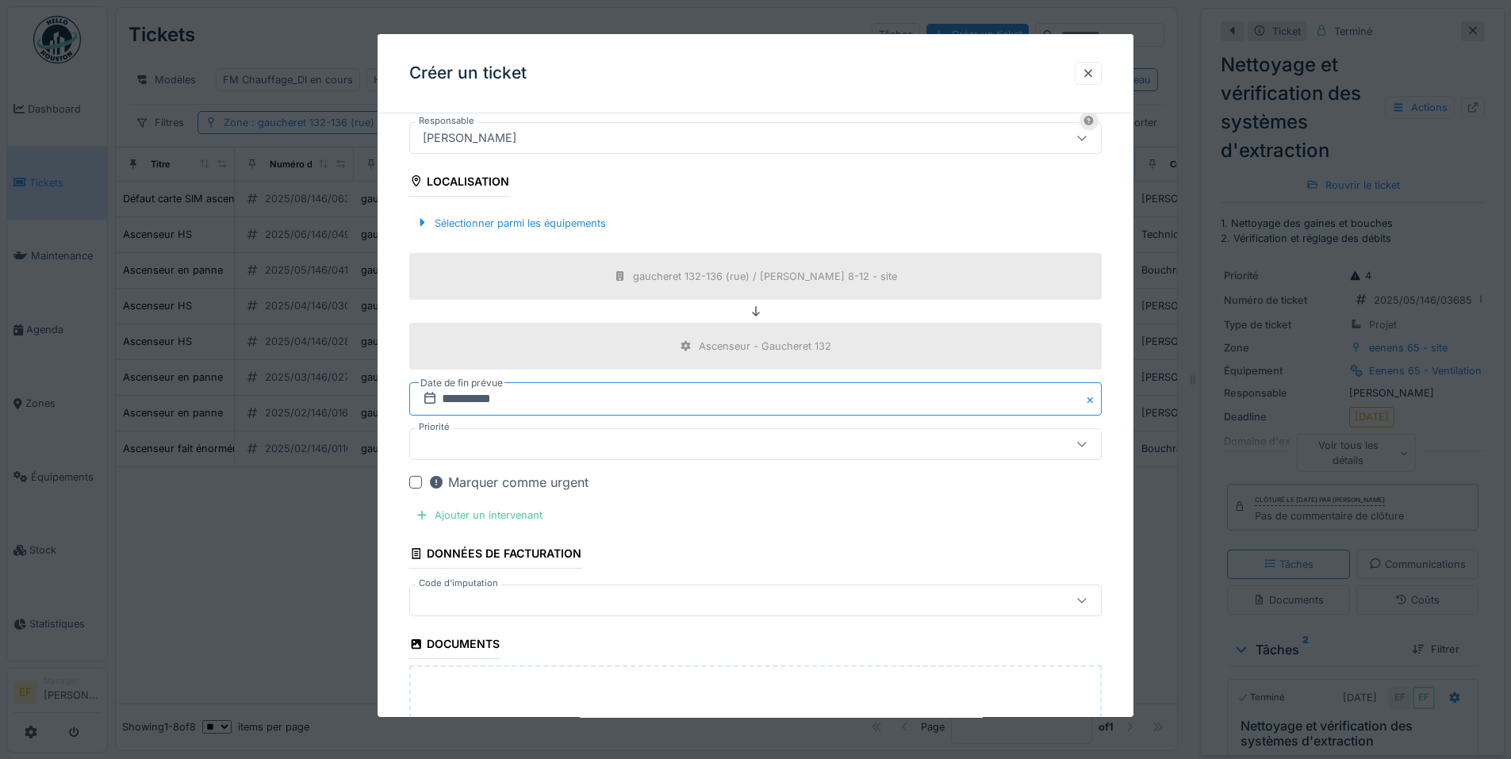
click at [504, 398] on input "**********" at bounding box center [755, 398] width 693 height 33
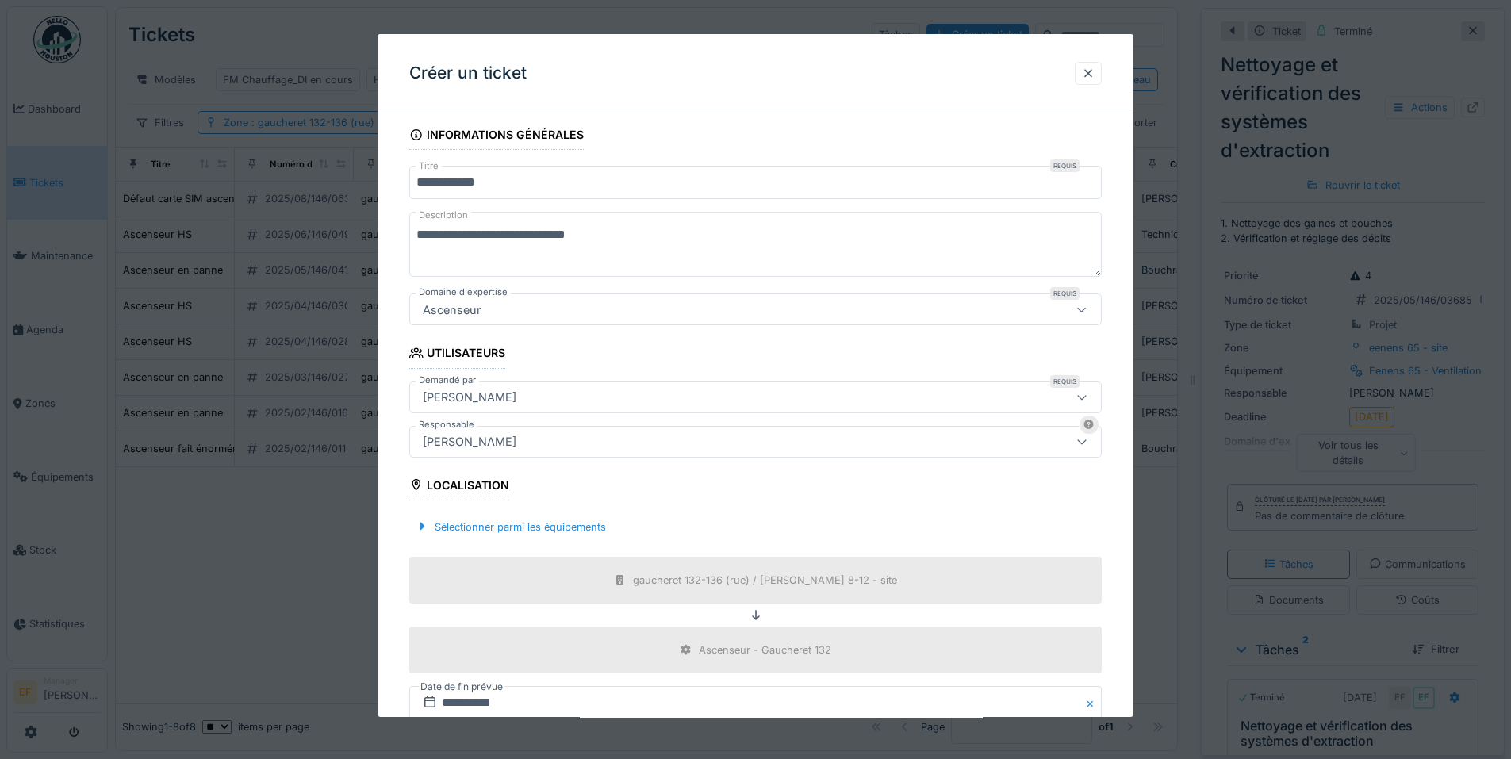
scroll to position [397, 0]
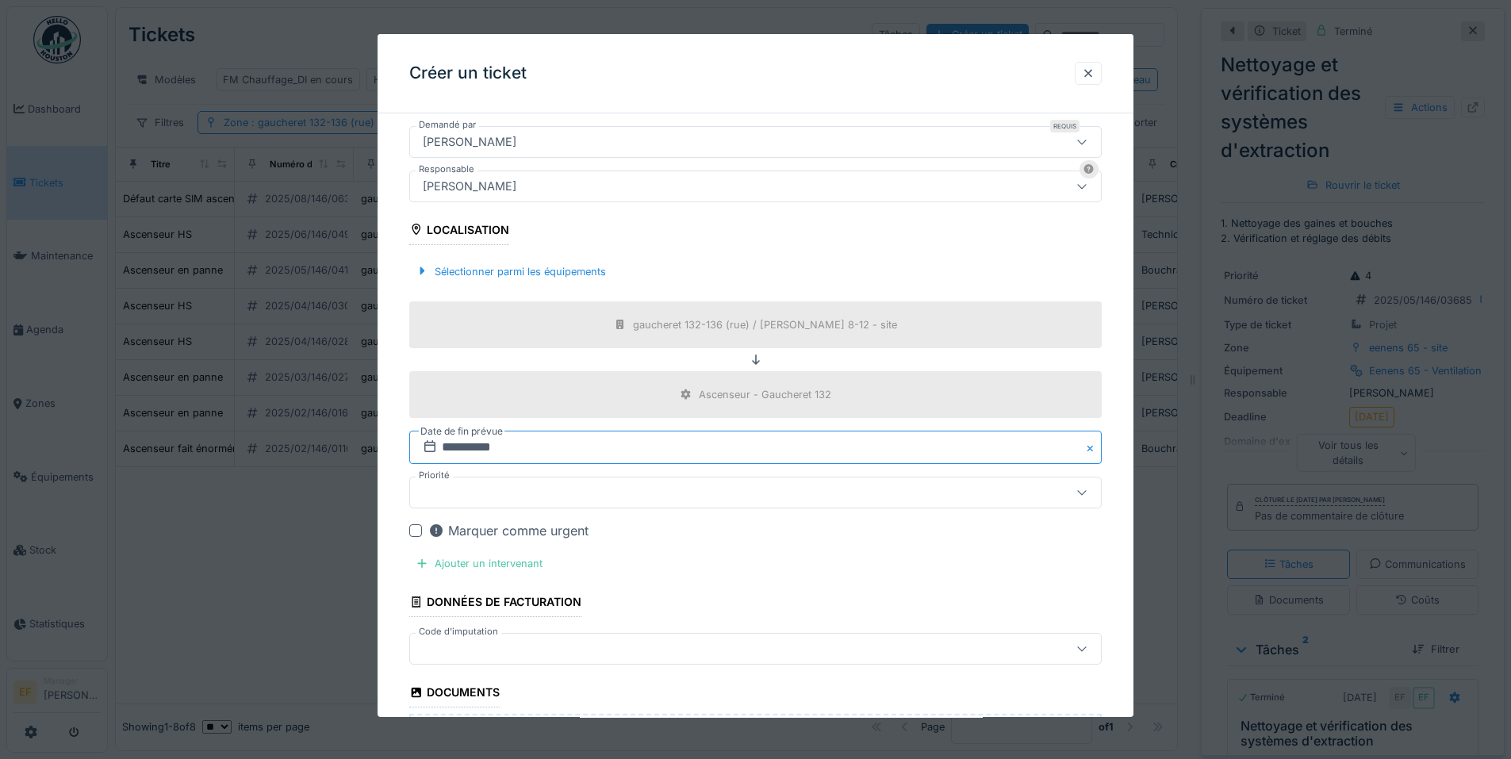
drag, startPoint x: 559, startPoint y: 444, endPoint x: 443, endPoint y: 451, distance: 116.1
click at [443, 451] on input "**********" at bounding box center [755, 447] width 693 height 33
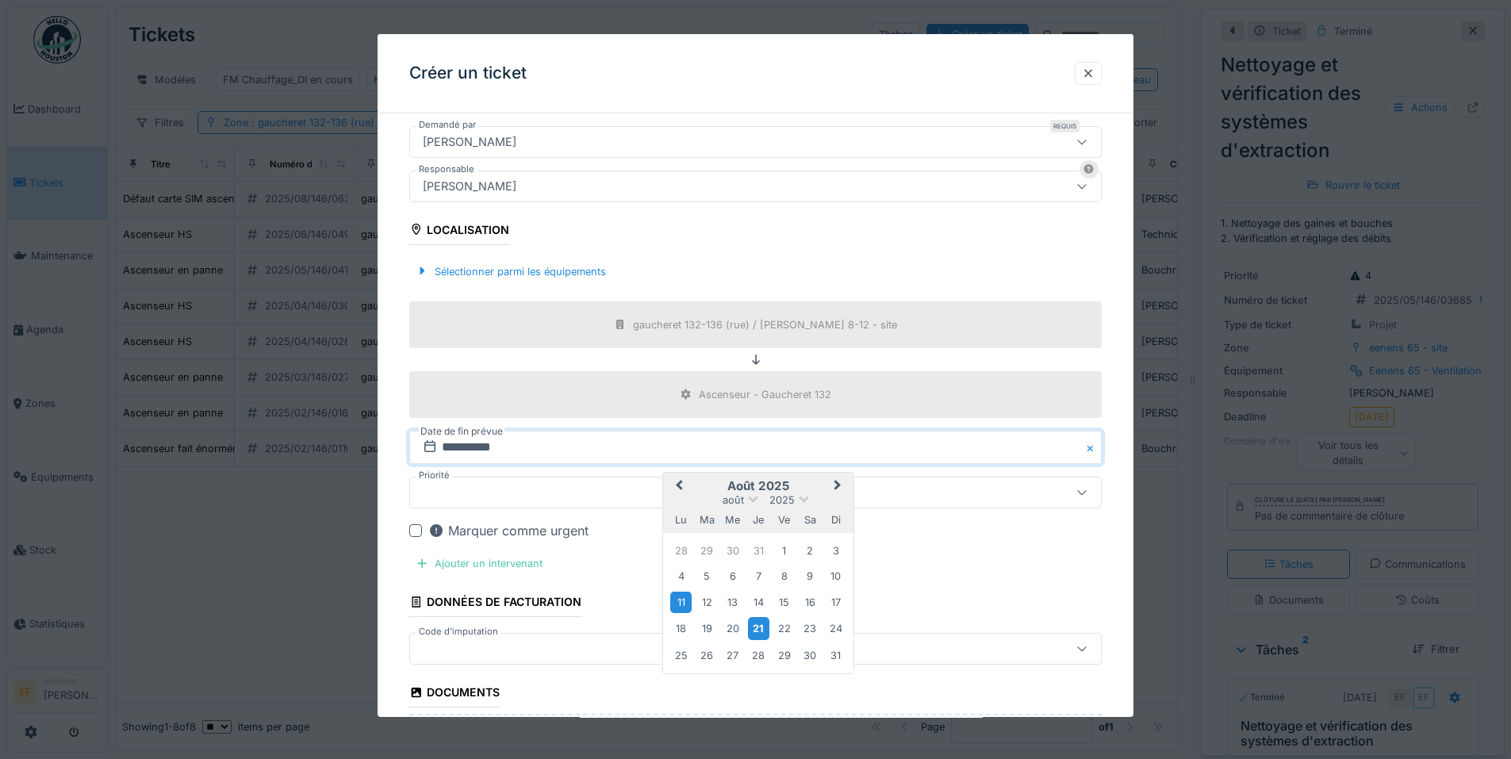
click at [758, 629] on div "21" at bounding box center [758, 628] width 21 height 23
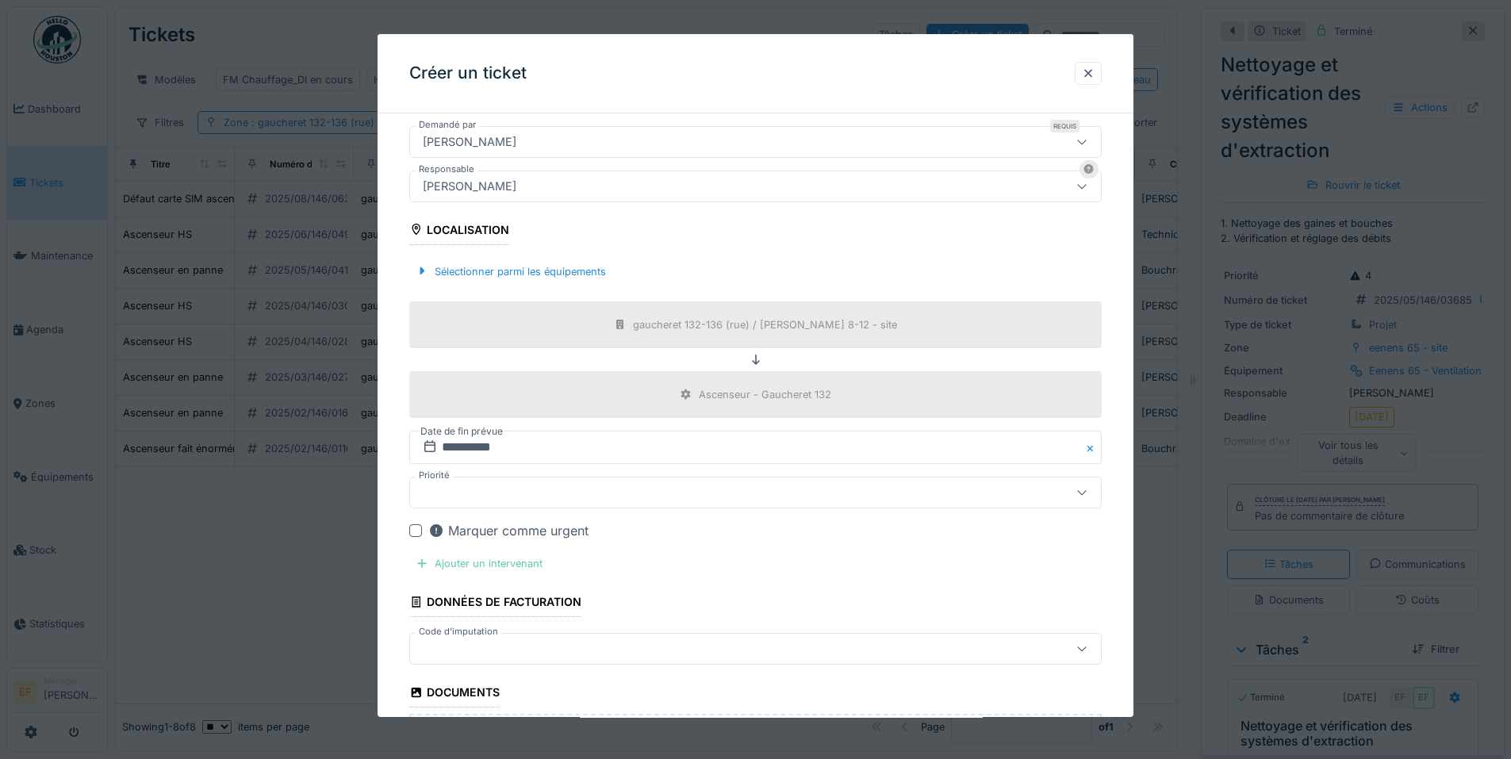
click at [469, 565] on div "Ajouter un intervenant" at bounding box center [479, 563] width 140 height 21
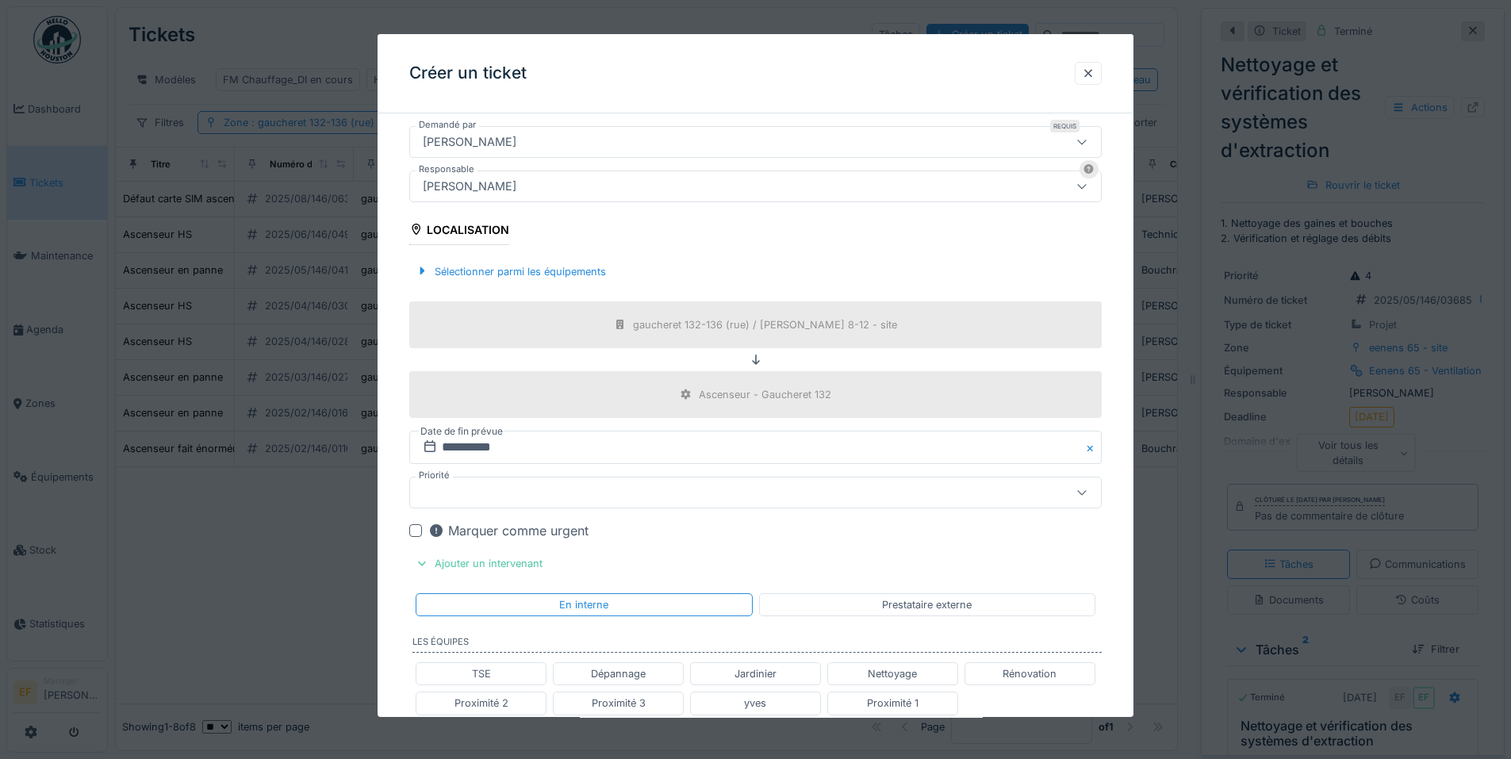
scroll to position [793, 0]
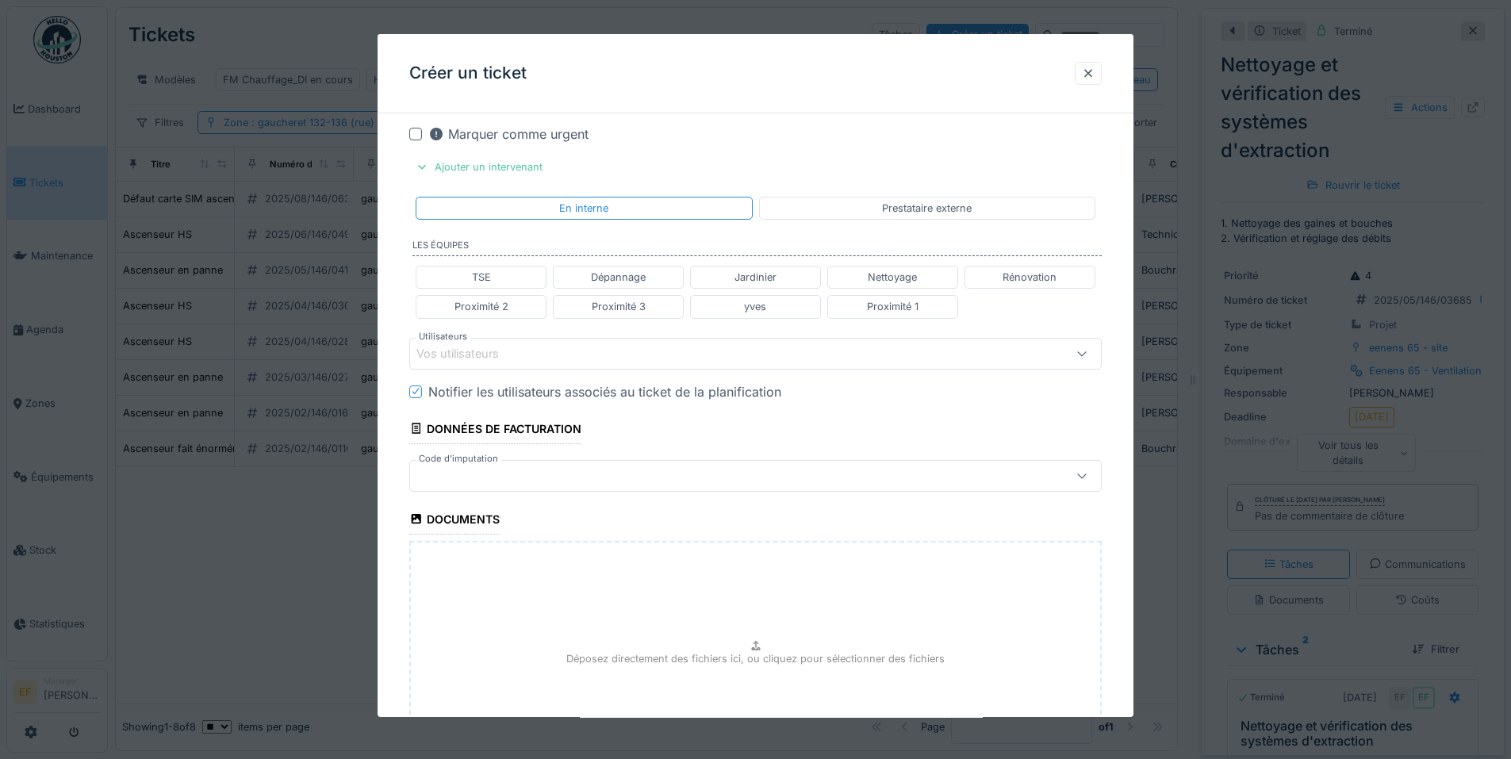
click at [517, 353] on div "Vos utilisateurs" at bounding box center [469, 353] width 105 height 17
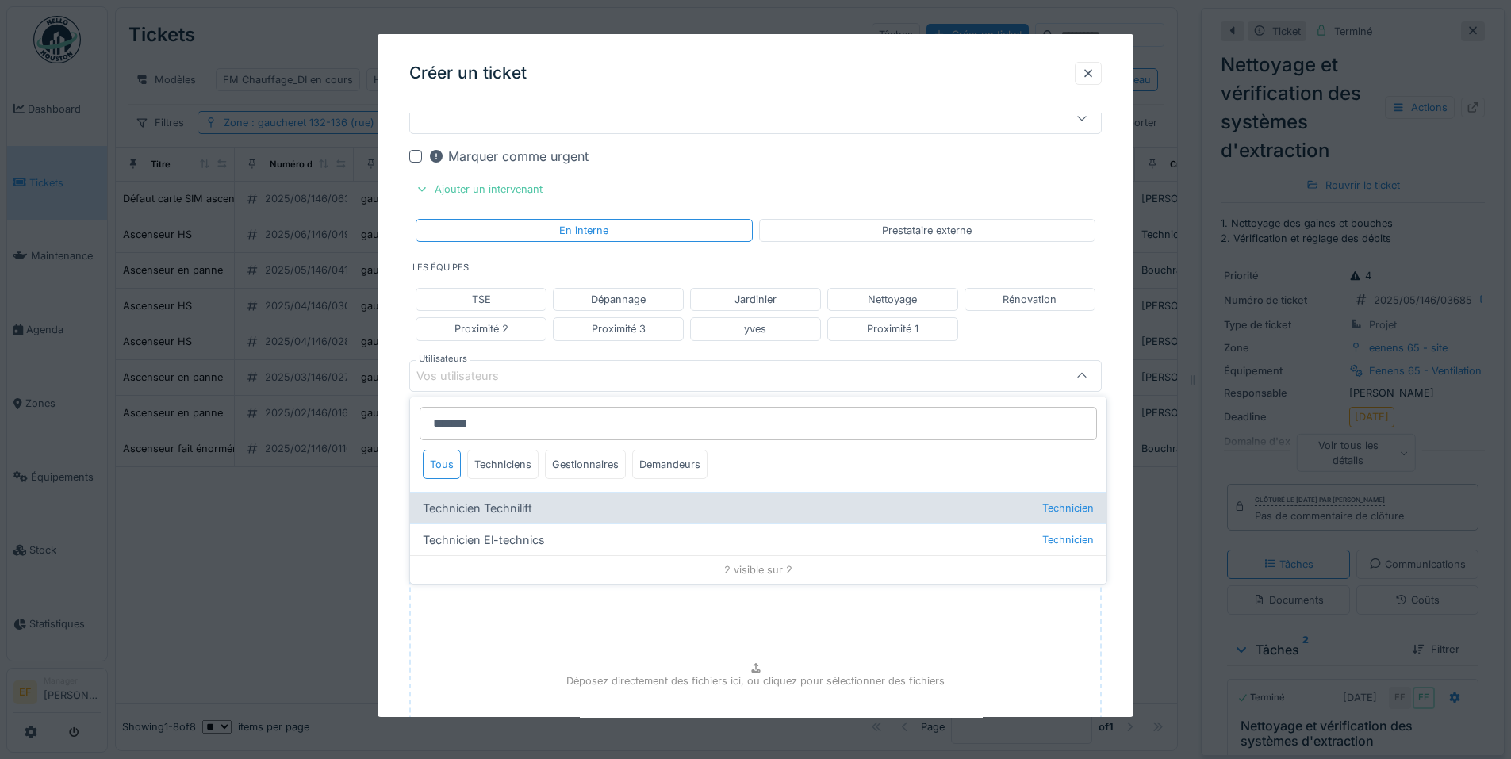
type input "*******"
click at [508, 519] on div "Technicien Technilift Technicien" at bounding box center [758, 508] width 697 height 32
type input "*****"
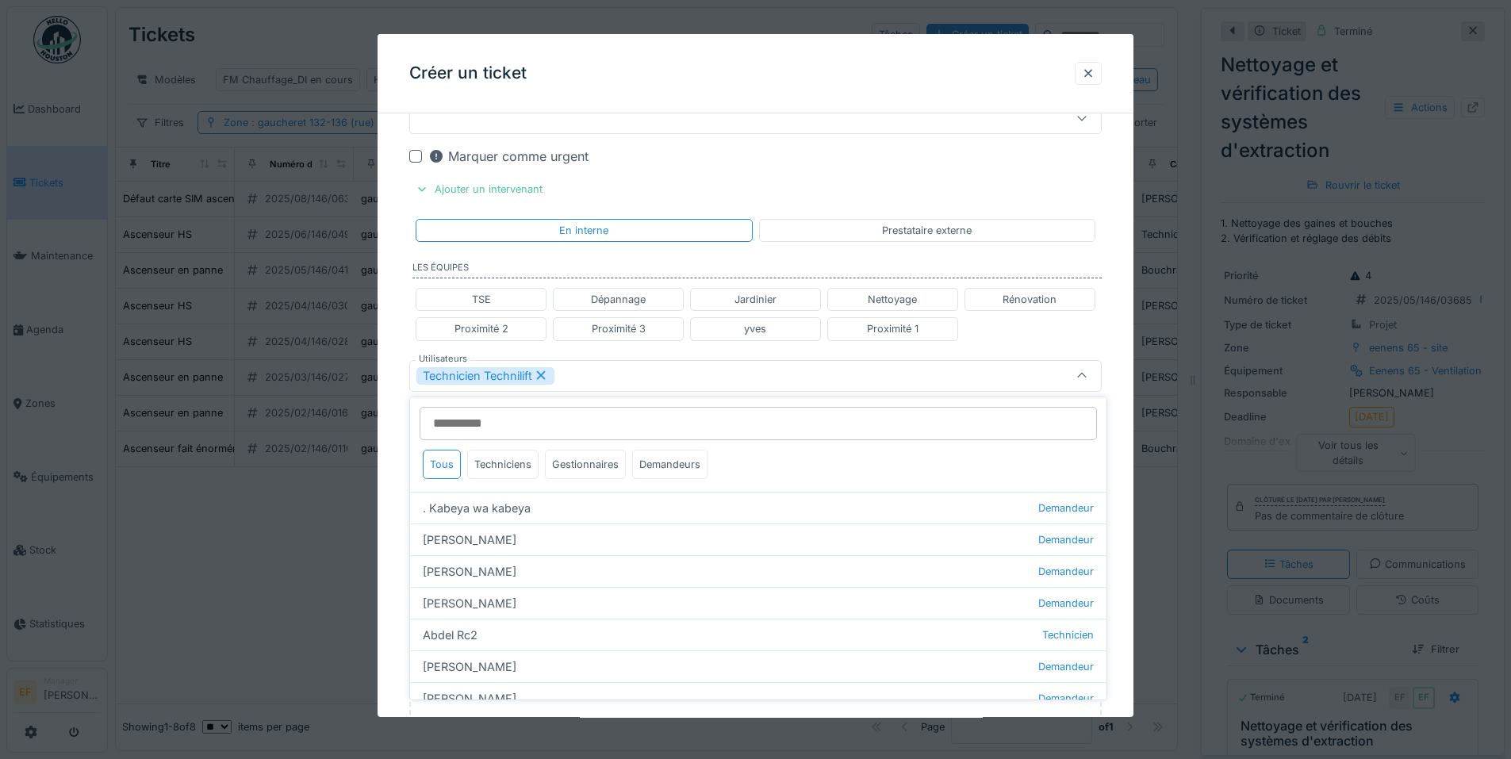
click at [616, 375] on div "Technicien Technilift" at bounding box center [715, 375] width 597 height 17
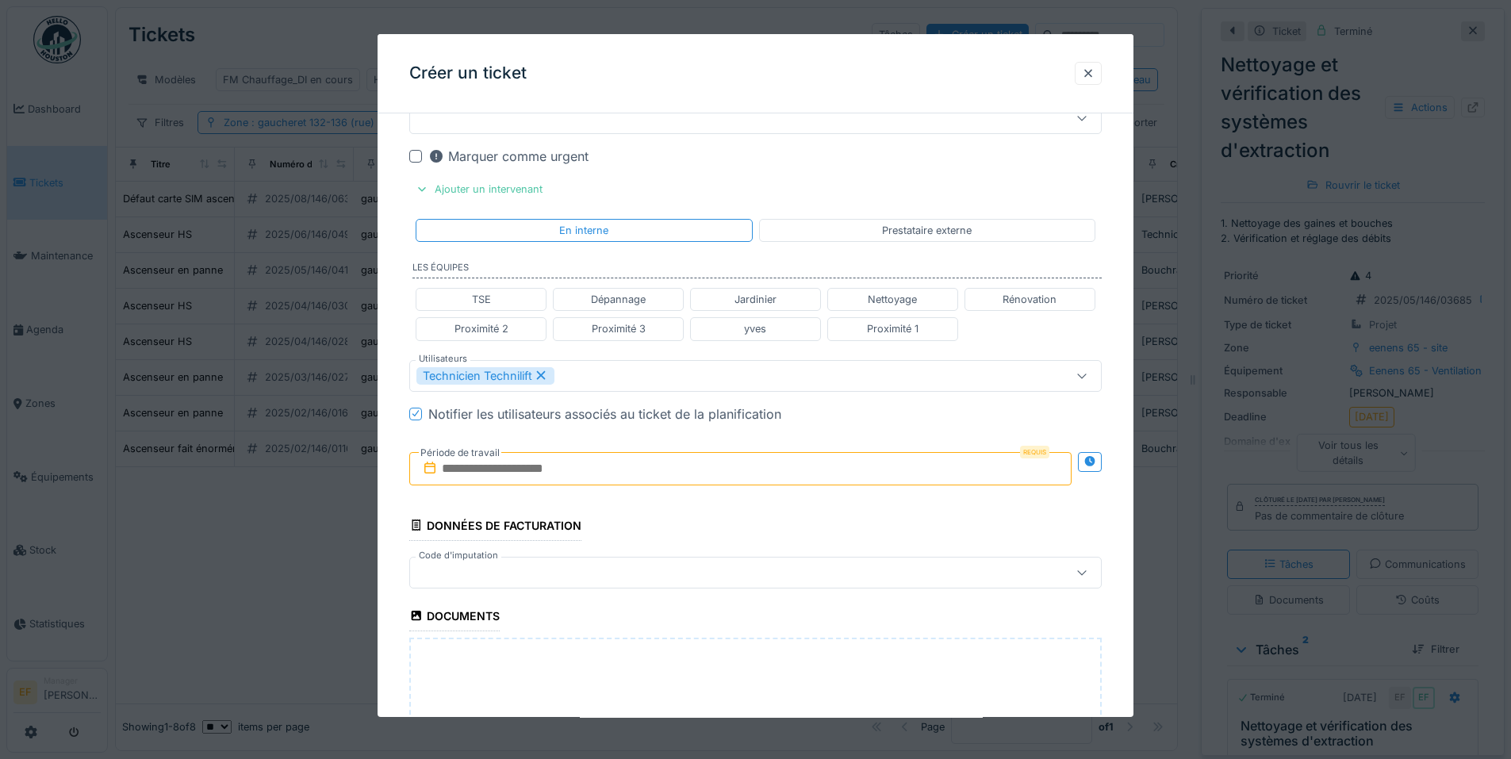
click at [545, 471] on input "text" at bounding box center [740, 468] width 662 height 33
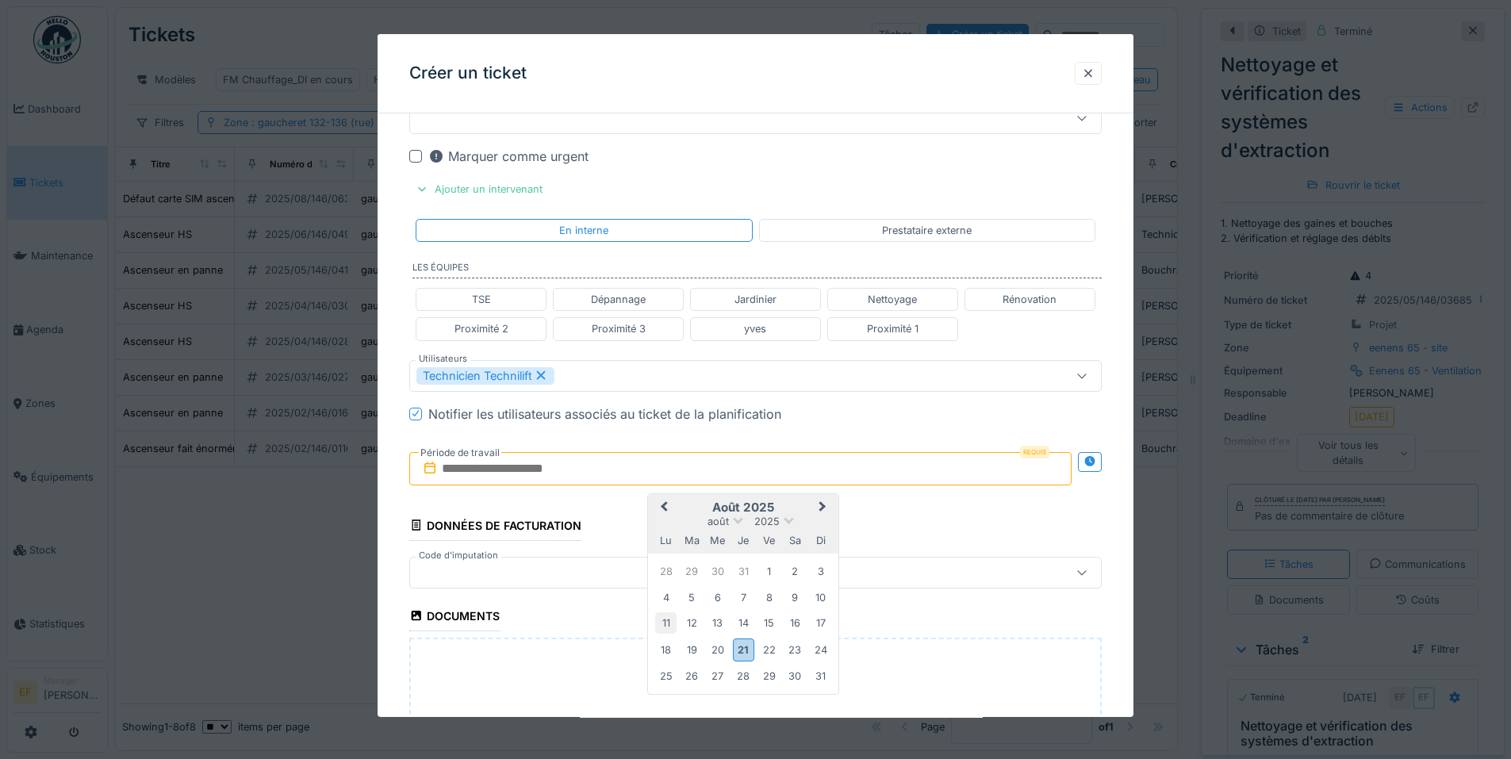
click at [670, 629] on div "11" at bounding box center [665, 623] width 21 height 21
click at [700, 613] on div "12" at bounding box center [692, 623] width 21 height 21
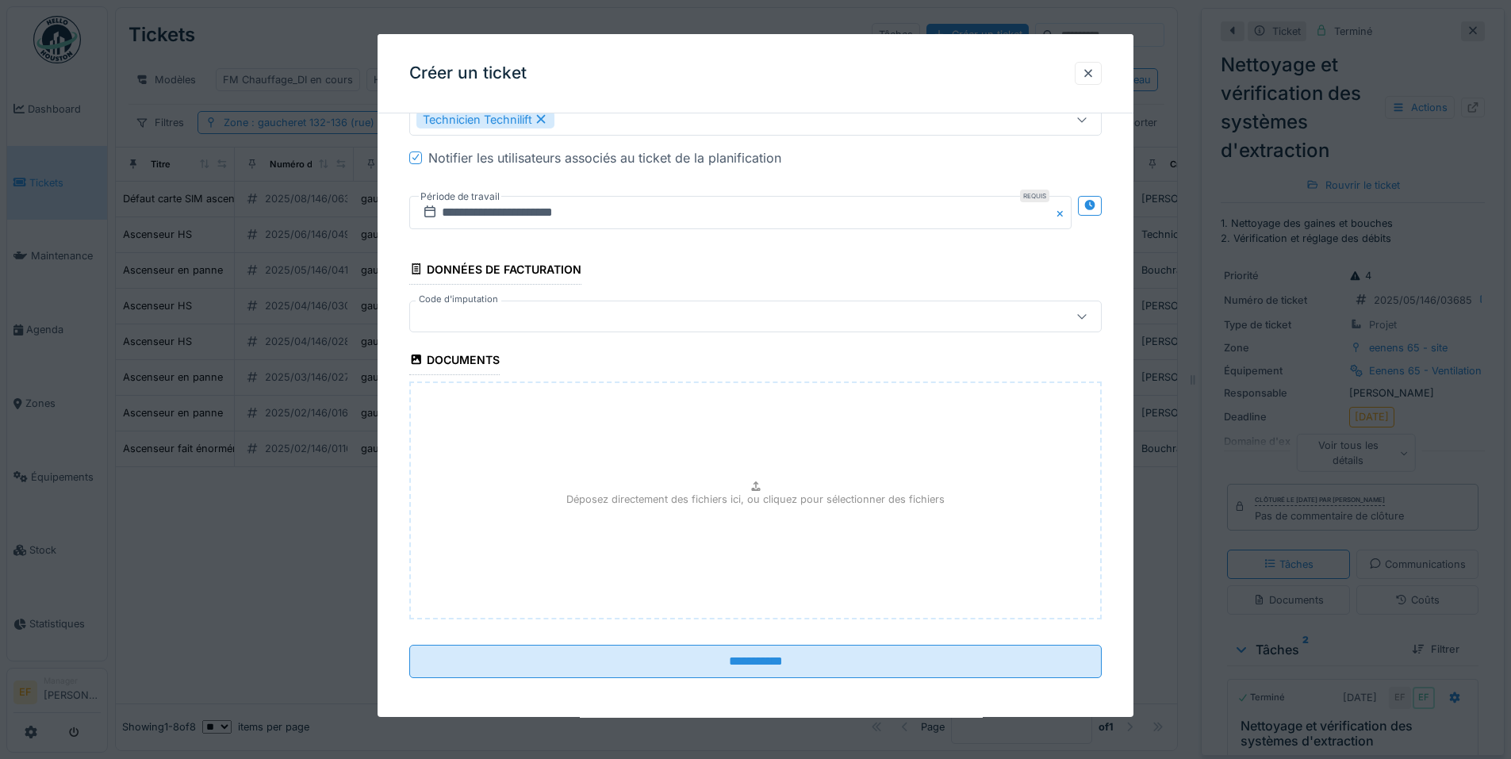
scroll to position [1033, 0]
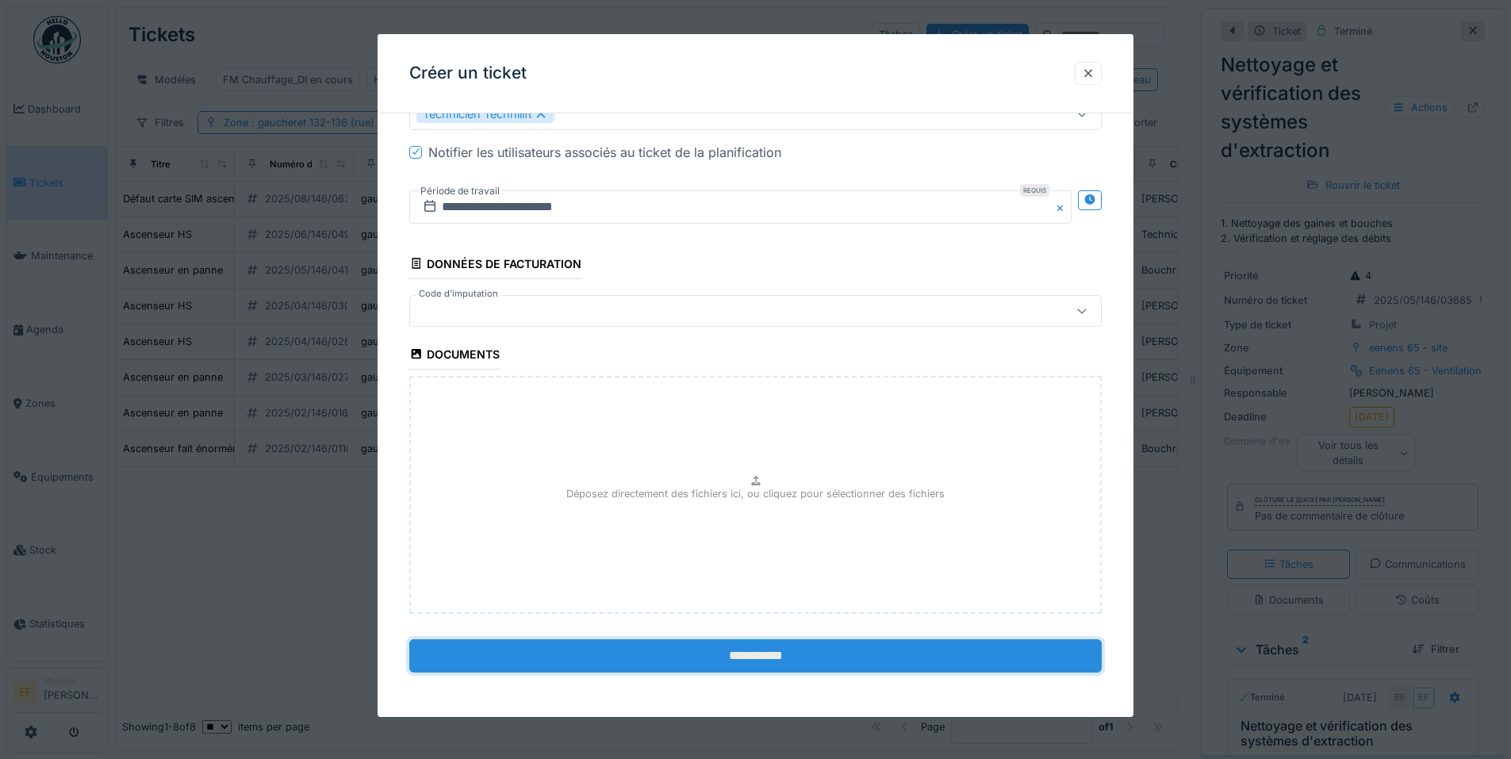
click at [770, 659] on input "**********" at bounding box center [755, 655] width 693 height 33
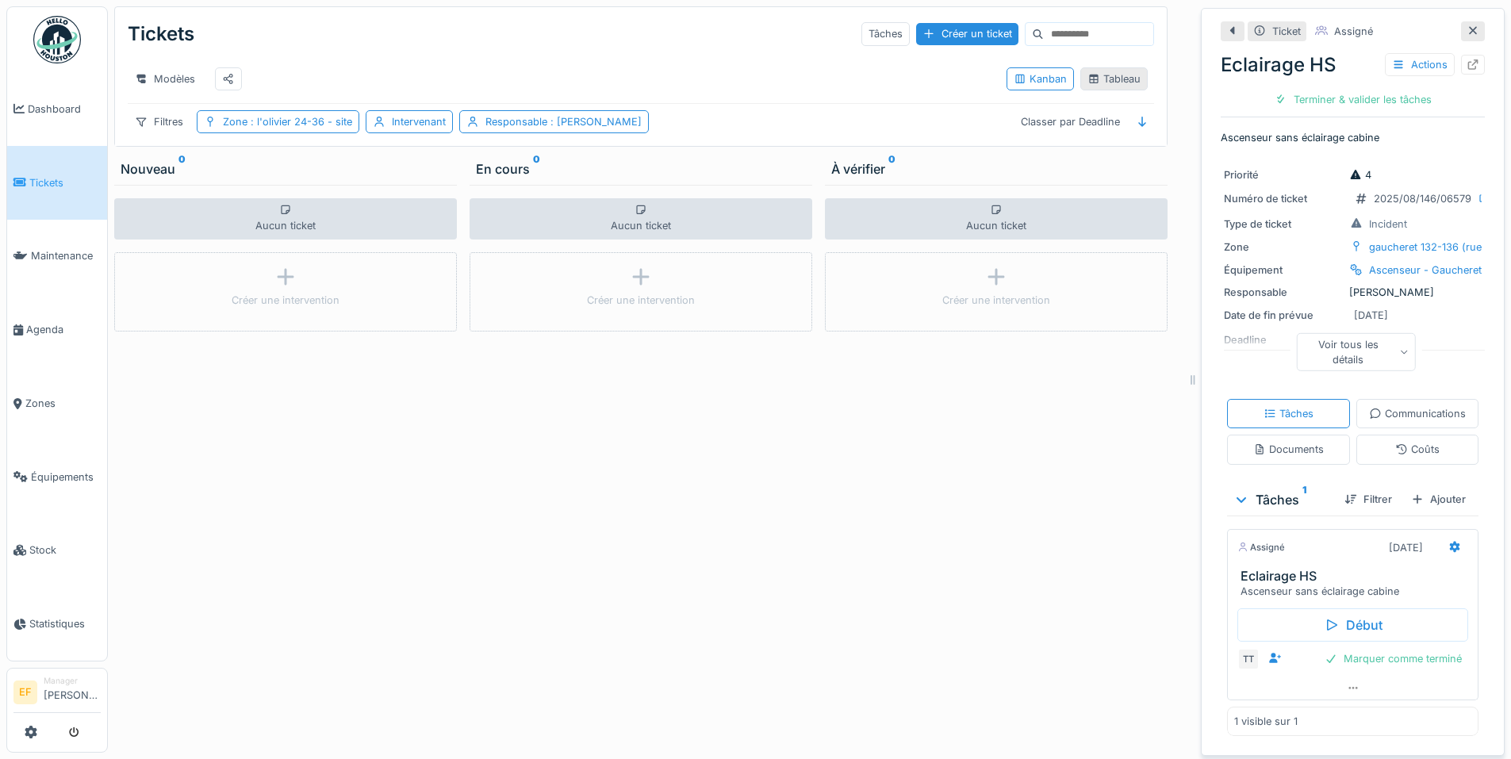
click at [1111, 83] on div "Tableau" at bounding box center [1114, 78] width 53 height 15
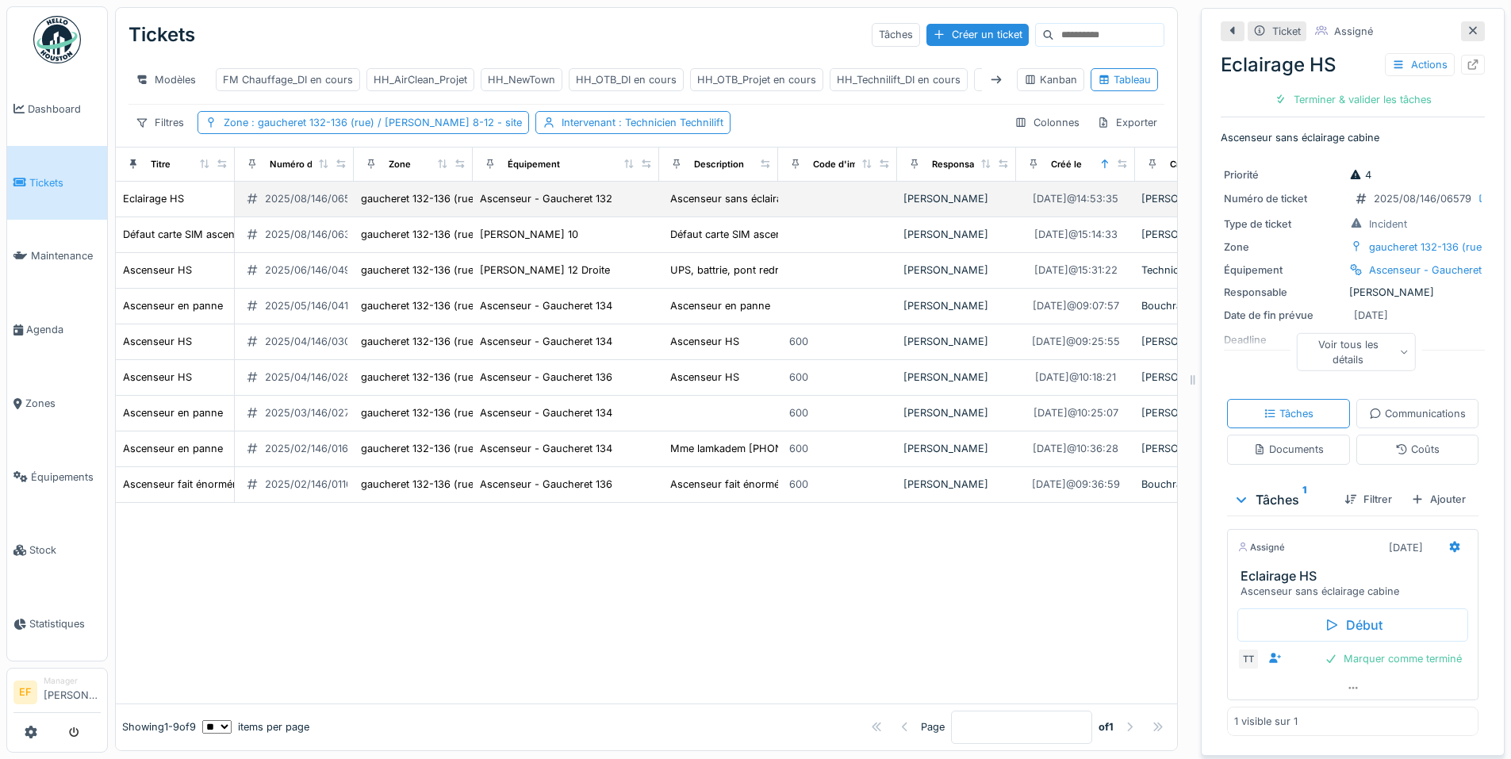
click at [324, 206] on div "2025/08/146/06579" at bounding box center [314, 198] width 98 height 15
click at [1467, 63] on icon at bounding box center [1473, 65] width 13 height 10
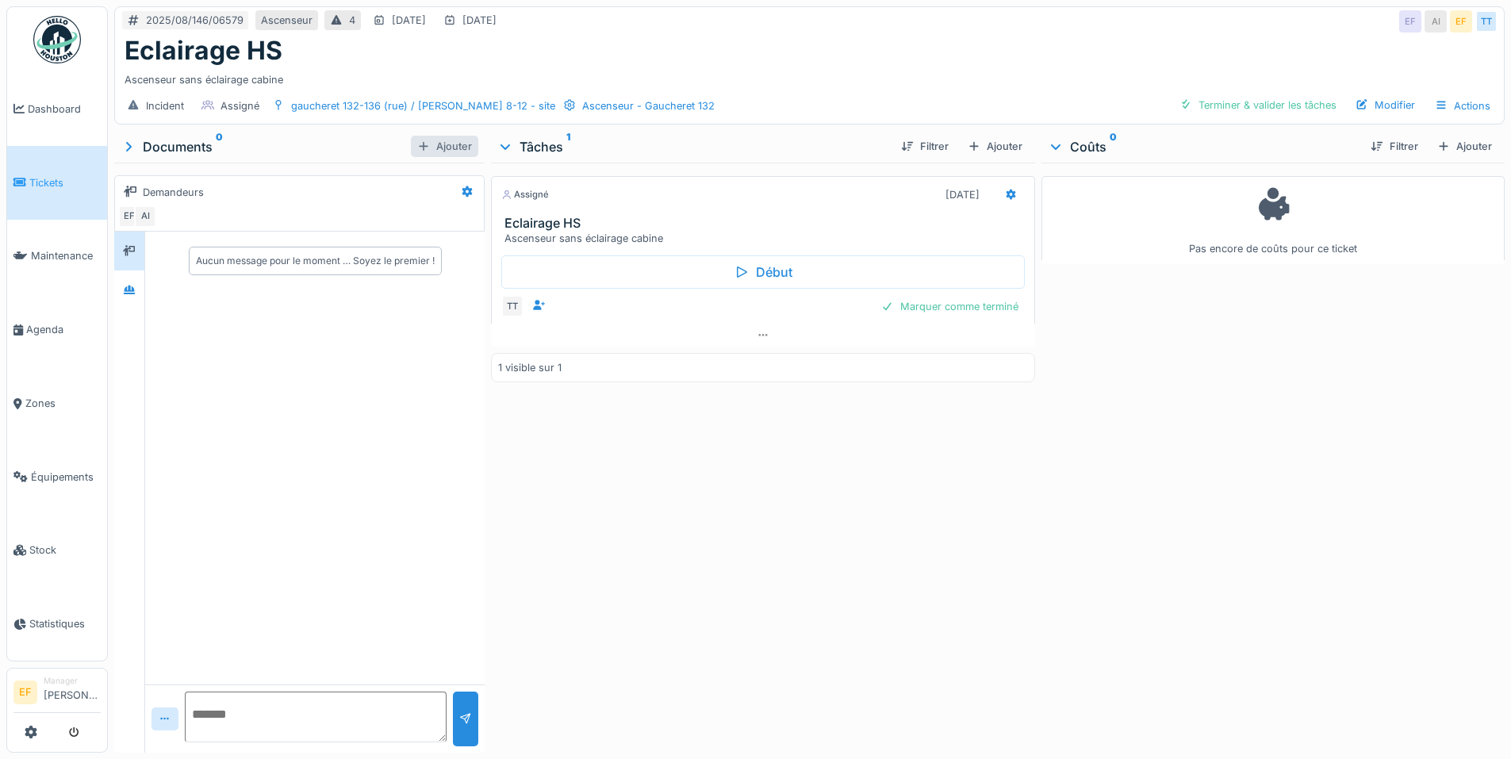
click at [424, 152] on div "Ajouter" at bounding box center [444, 146] width 67 height 21
click at [125, 144] on icon at bounding box center [129, 146] width 16 height 13
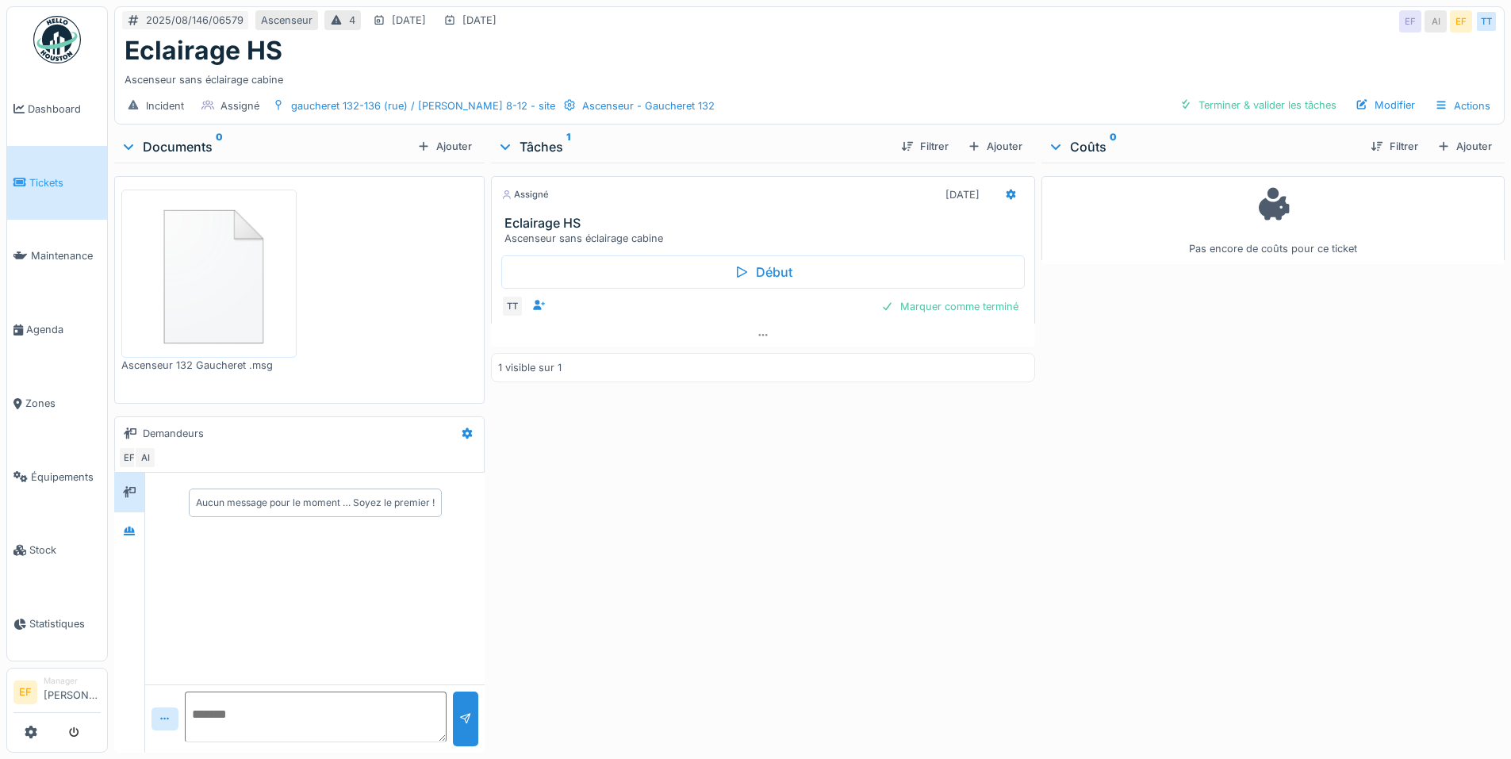
click at [749, 512] on div "Assigné [DATE] Eclairage HS Ascenseur sans éclairage cabine Début TT Marquer co…" at bounding box center [762, 455] width 543 height 584
click at [217, 298] on img at bounding box center [208, 274] width 167 height 160
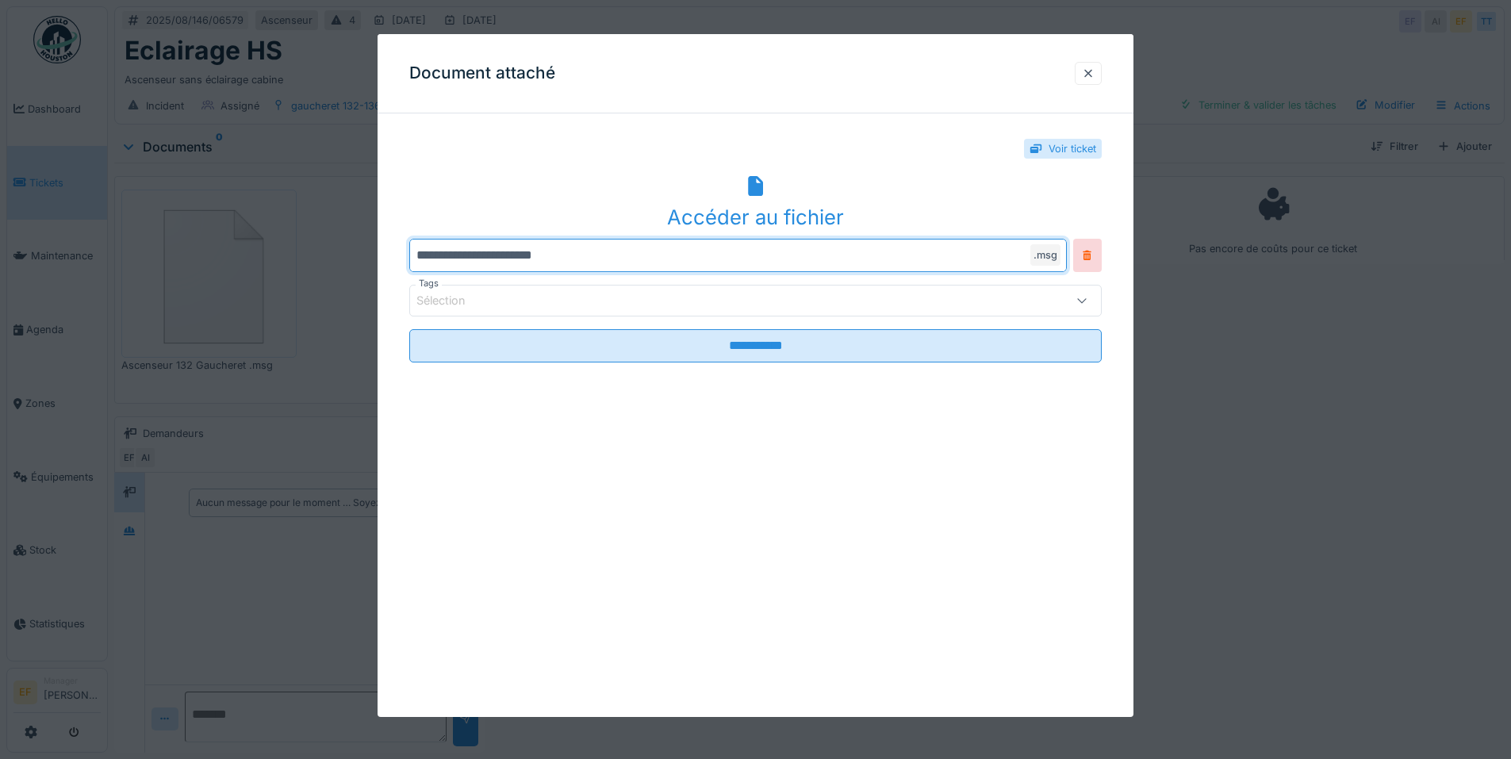
click at [545, 257] on input "**********" at bounding box center [738, 255] width 658 height 33
drag, startPoint x: 582, startPoint y: 256, endPoint x: 413, endPoint y: 263, distance: 169.1
click at [413, 263] on input "**********" at bounding box center [738, 255] width 658 height 33
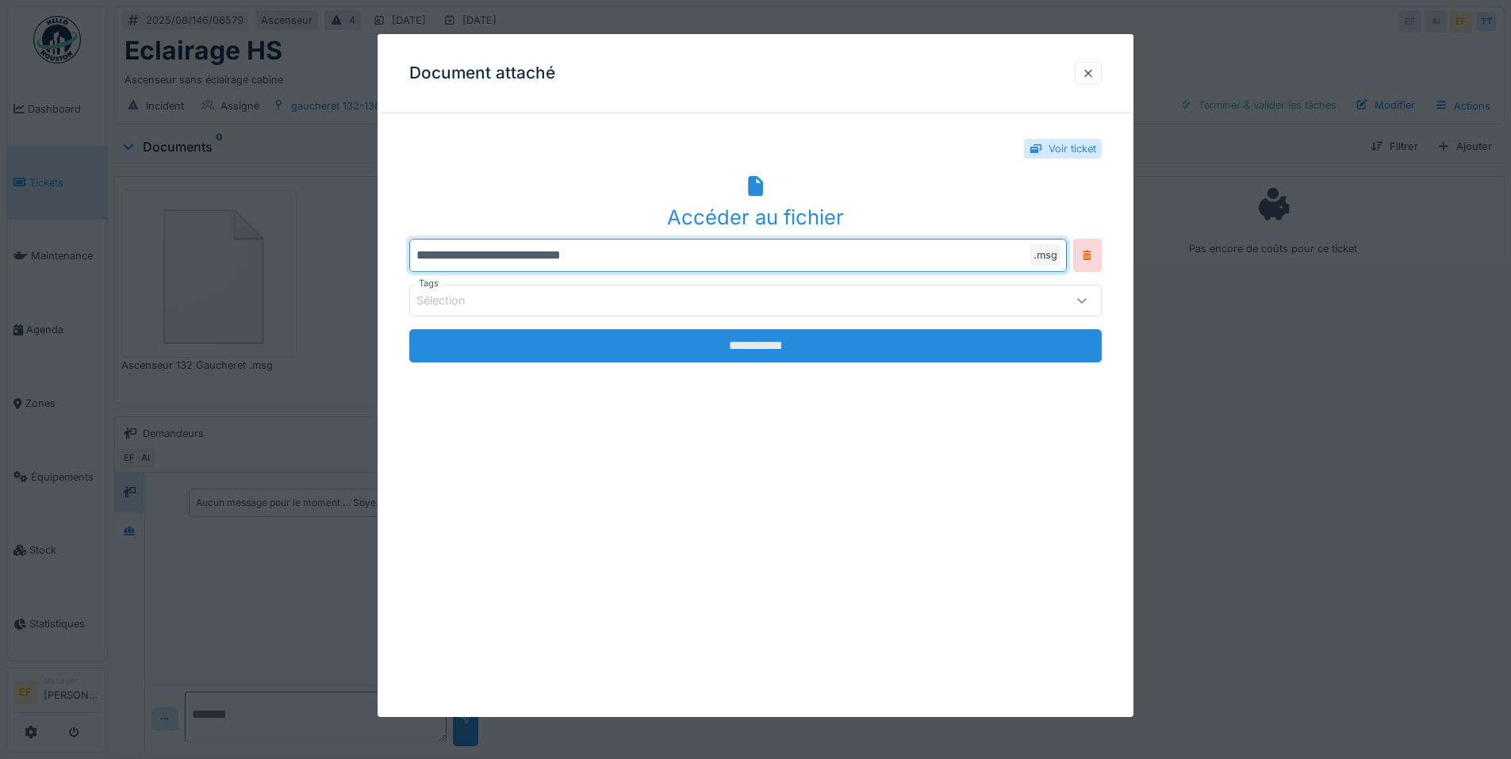
type input "**********"
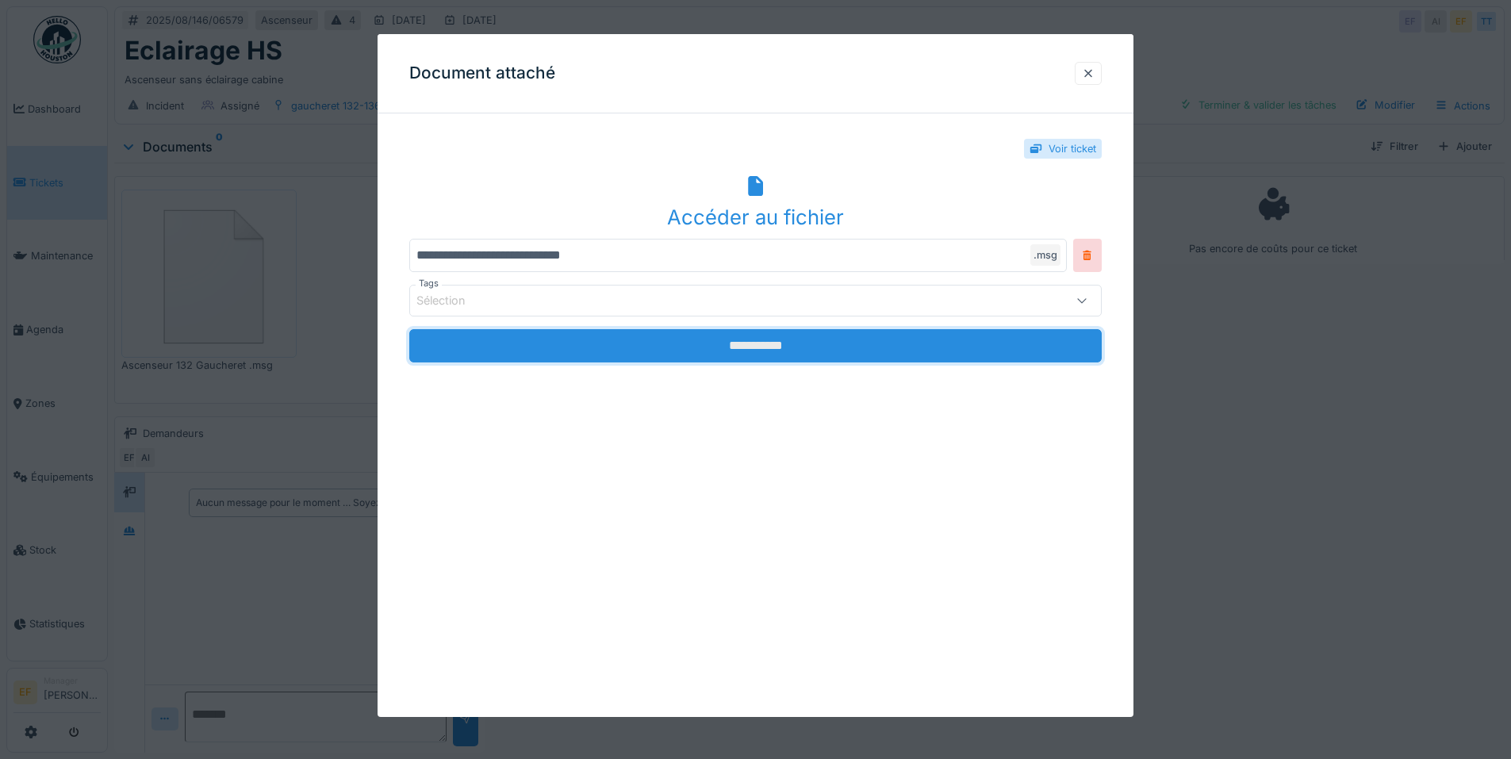
click at [770, 346] on input "**********" at bounding box center [755, 345] width 693 height 33
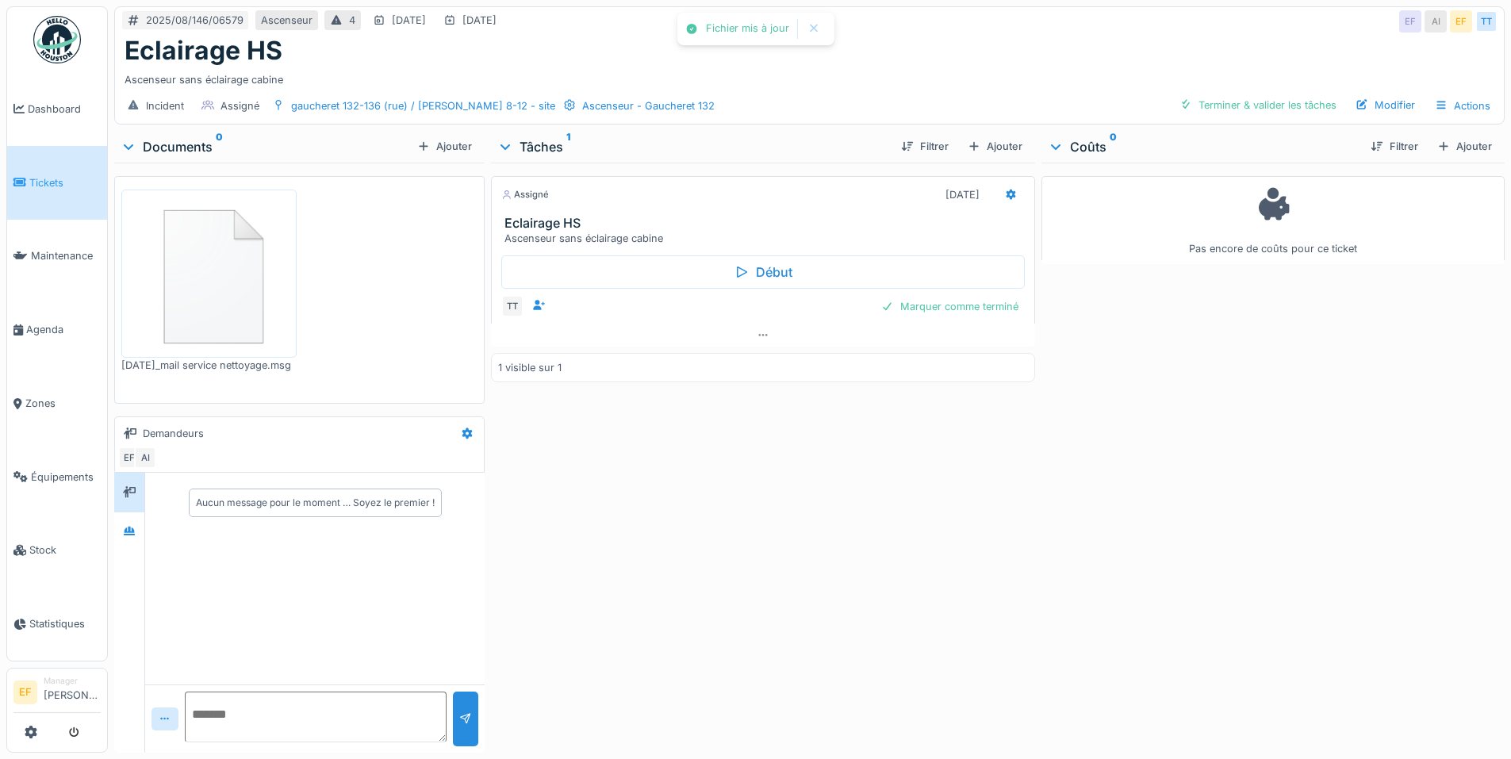
click at [894, 524] on div "Assigné [DATE] Eclairage HS Ascenseur sans éclairage cabine Début TT Marquer co…" at bounding box center [762, 455] width 543 height 584
